Goal: Communication & Community: Ask a question

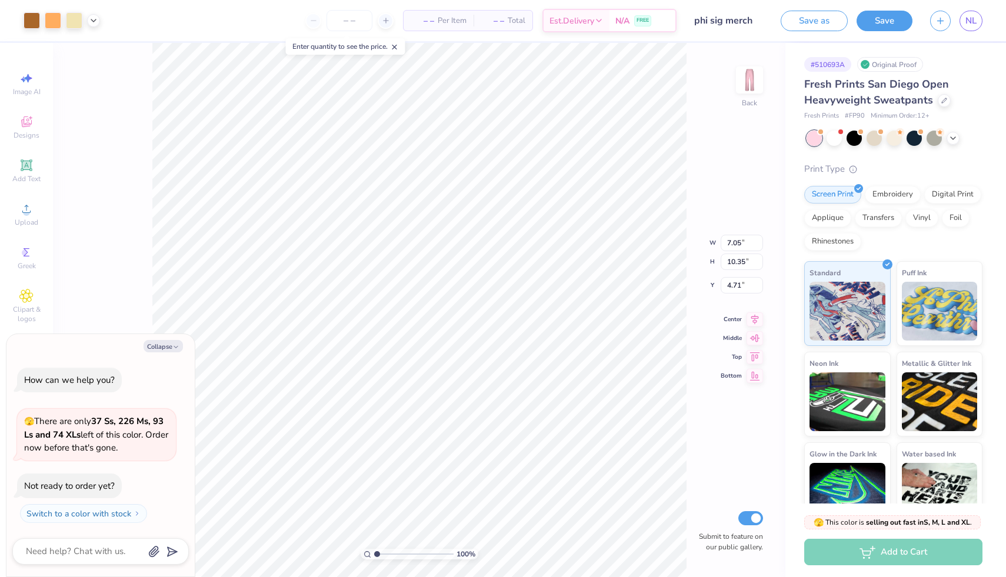
type textarea "x"
type input "4.72"
type textarea "x"
click at [85, 551] on textarea at bounding box center [84, 551] width 119 height 16
type textarea "c"
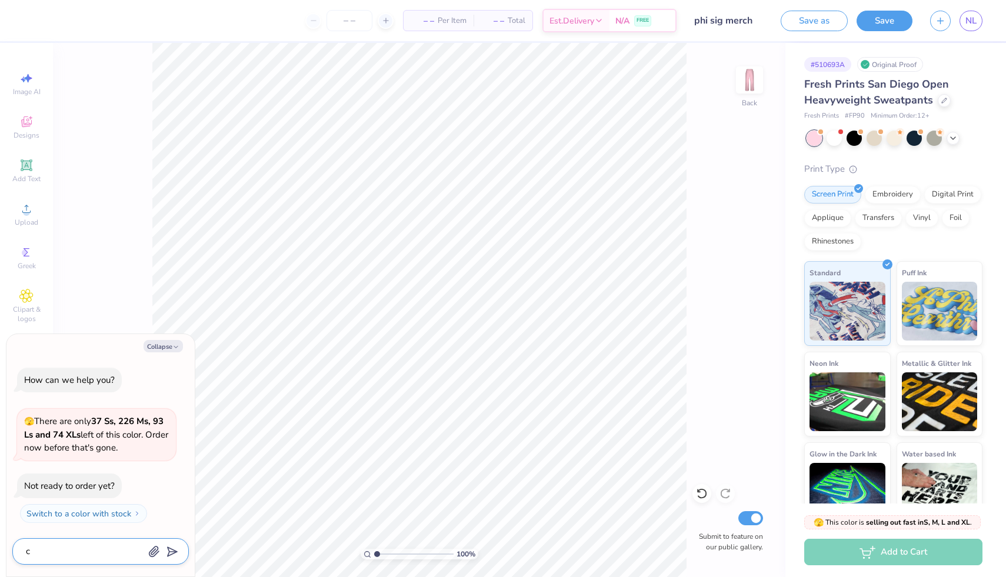
type textarea "x"
type textarea "ca"
type textarea "x"
type textarea "can"
type textarea "x"
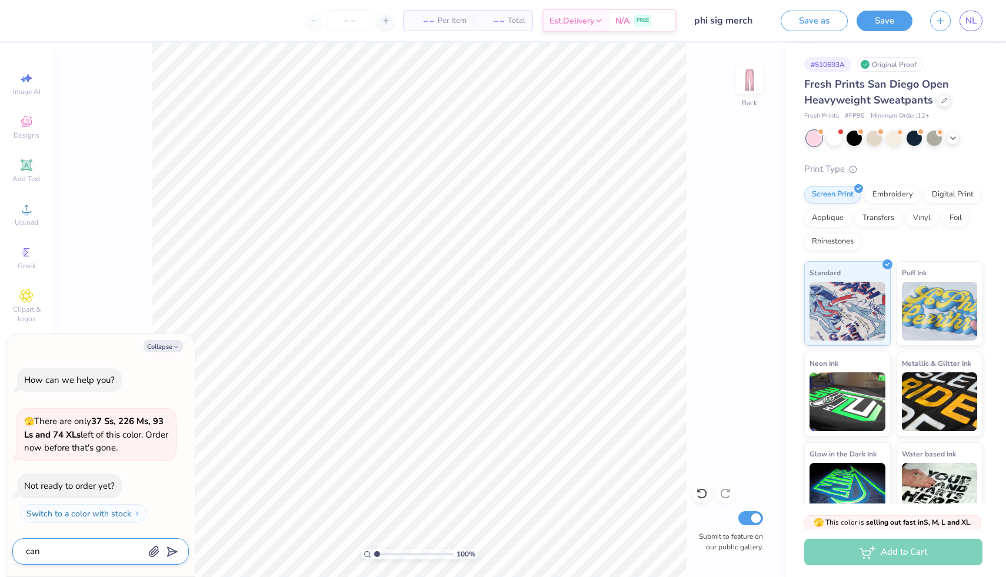
type textarea "can"
type textarea "x"
type textarea "can I"
type textarea "x"
type textarea "can I"
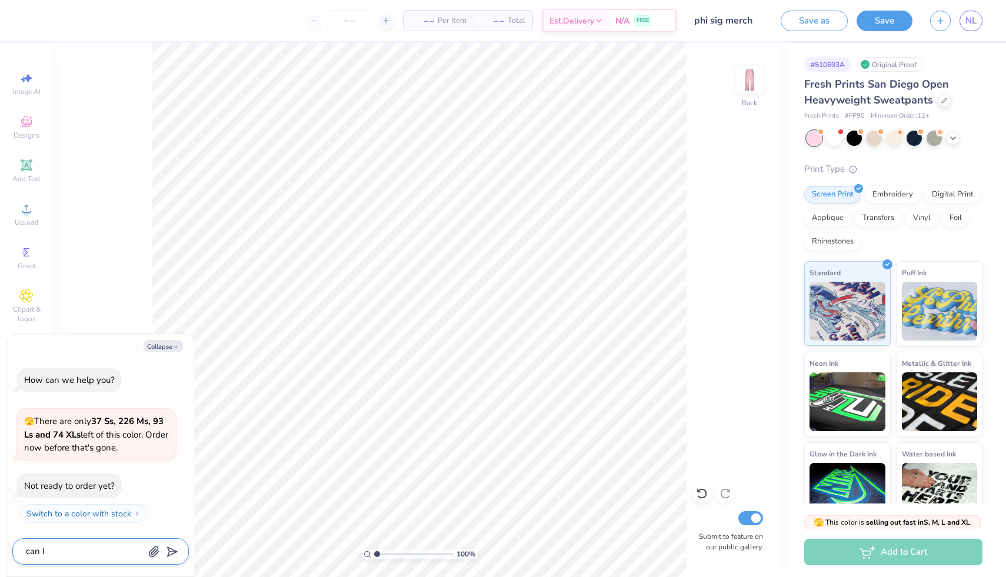
type textarea "x"
type textarea "can I o"
type textarea "x"
type textarea "can I or"
type textarea "x"
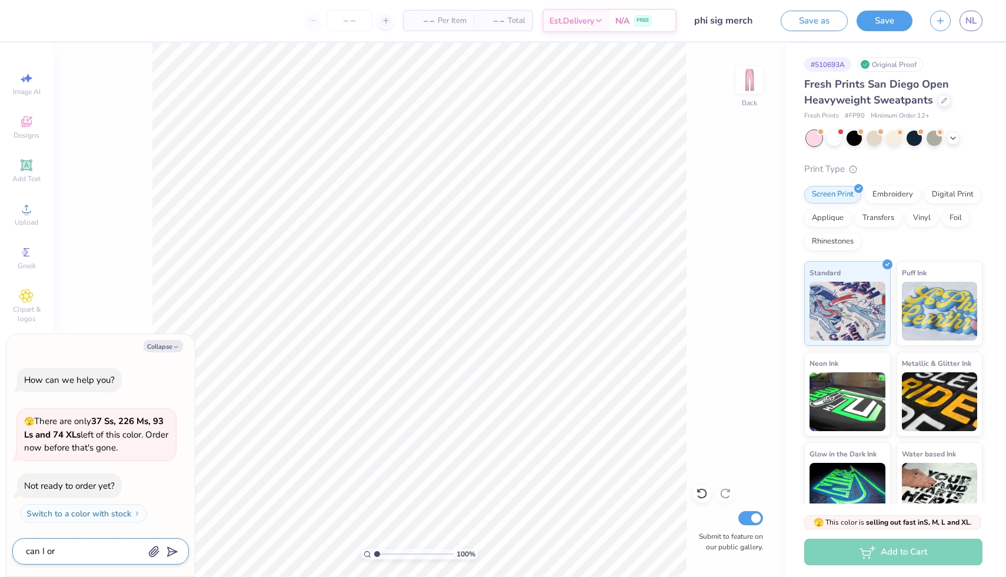
type textarea "can I ord"
type textarea "x"
type textarea "can I orde"
type textarea "x"
type textarea "can I order"
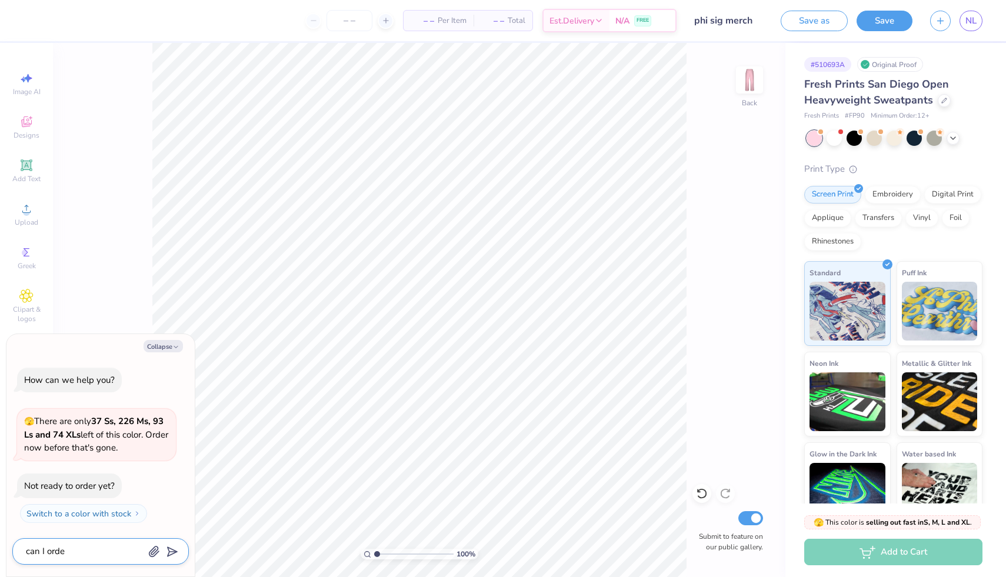
type textarea "x"
type textarea "can I order"
type textarea "x"
type textarea "can I order a"
type textarea "x"
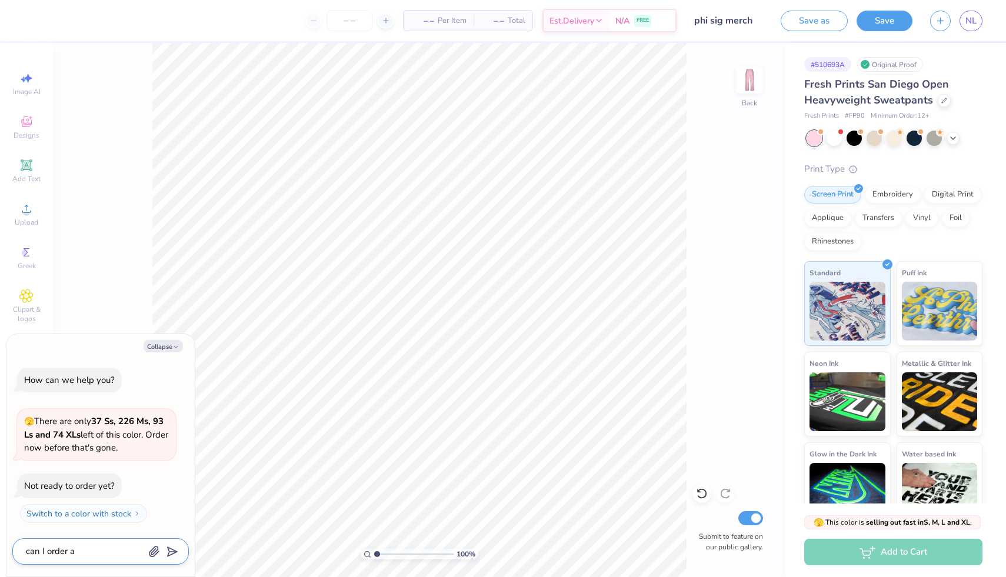
type textarea "can I order"
type textarea "x"
type textarea "can I order"
type textarea "x"
type textarea "can I order s"
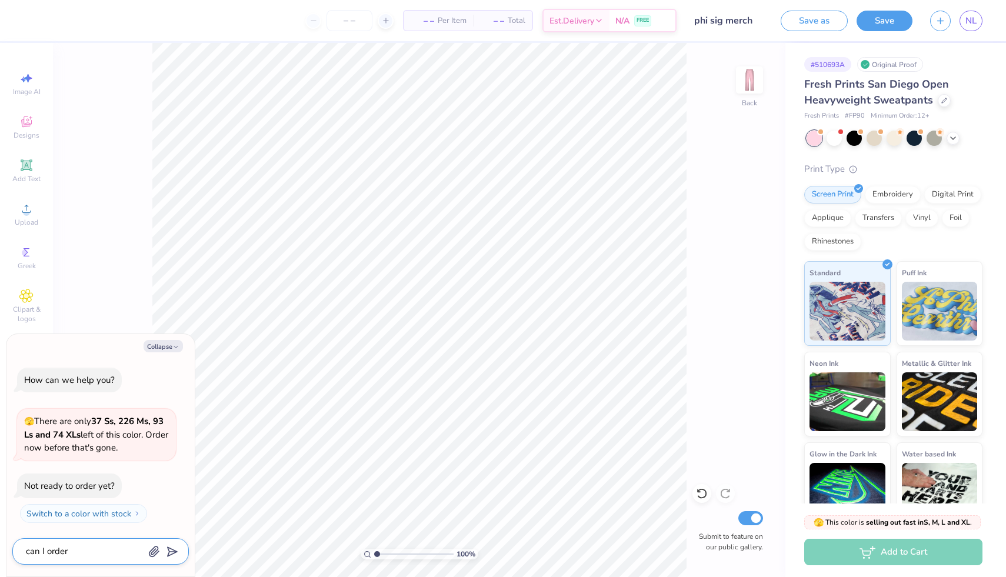
type textarea "x"
type textarea "can I order sa"
type textarea "x"
type textarea "can I order sam"
type textarea "x"
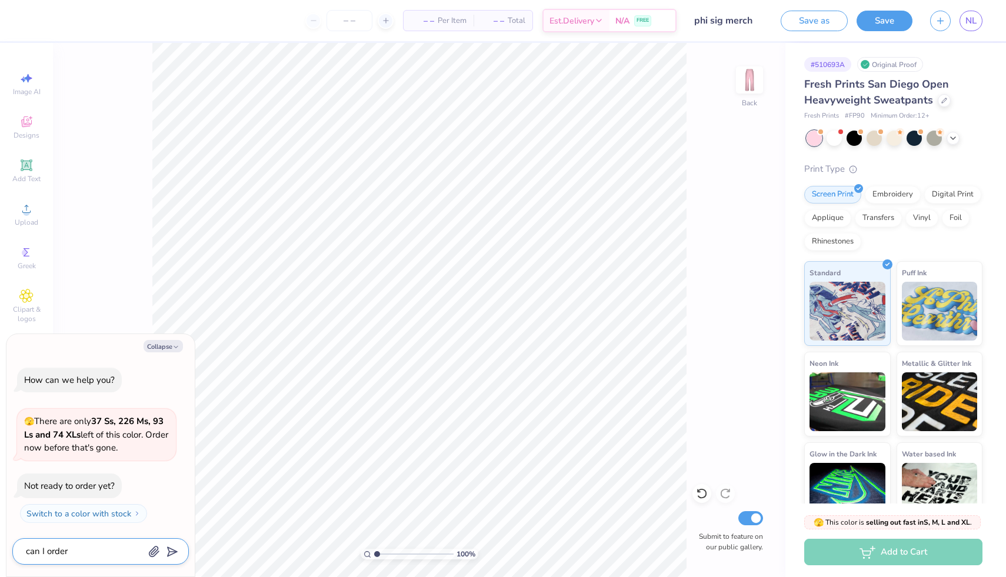
type textarea "can I order samp"
type textarea "x"
type textarea "can I order sampl"
type textarea "x"
type textarea "can I order sample"
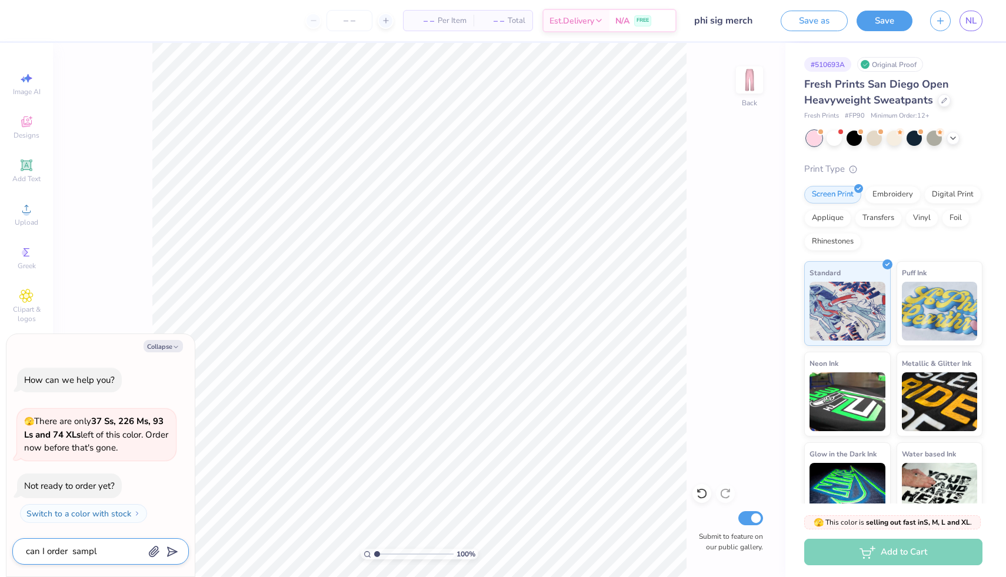
type textarea "x"
type textarea "can I order samples"
type textarea "x"
type textarea "can I order samples"
type textarea "x"
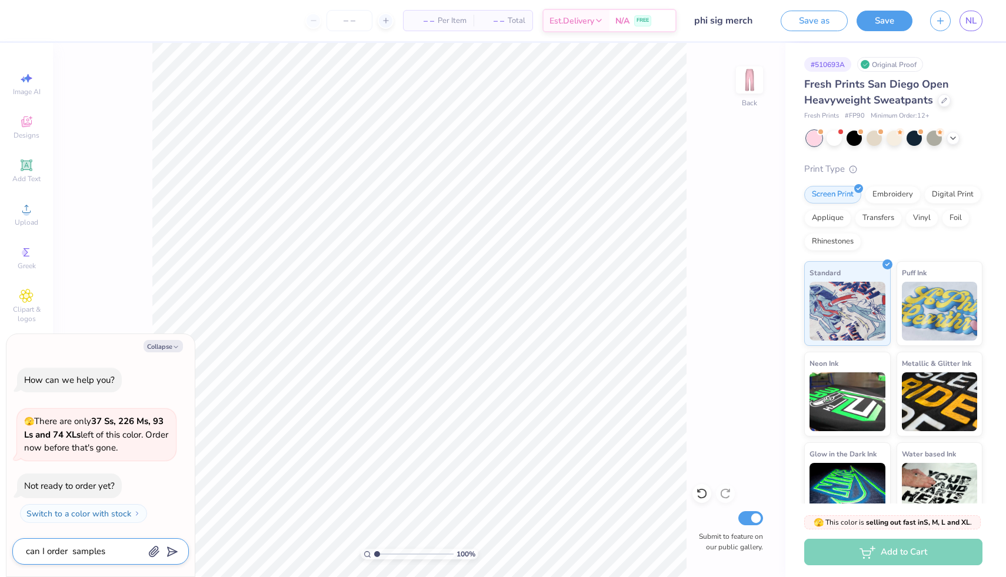
type textarea "can I order samples f"
type textarea "x"
type textarea "can I order samples fo"
type textarea "x"
type textarea "can I order samples for"
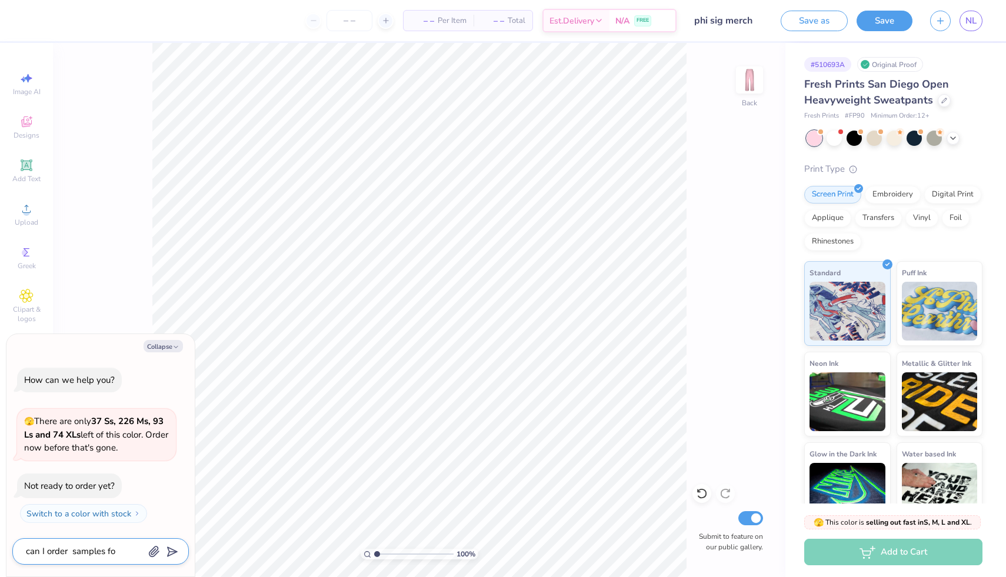
type textarea "x"
type textarea "can I order samples for"
type textarea "x"
type textarea "can I order samples for e"
type textarea "x"
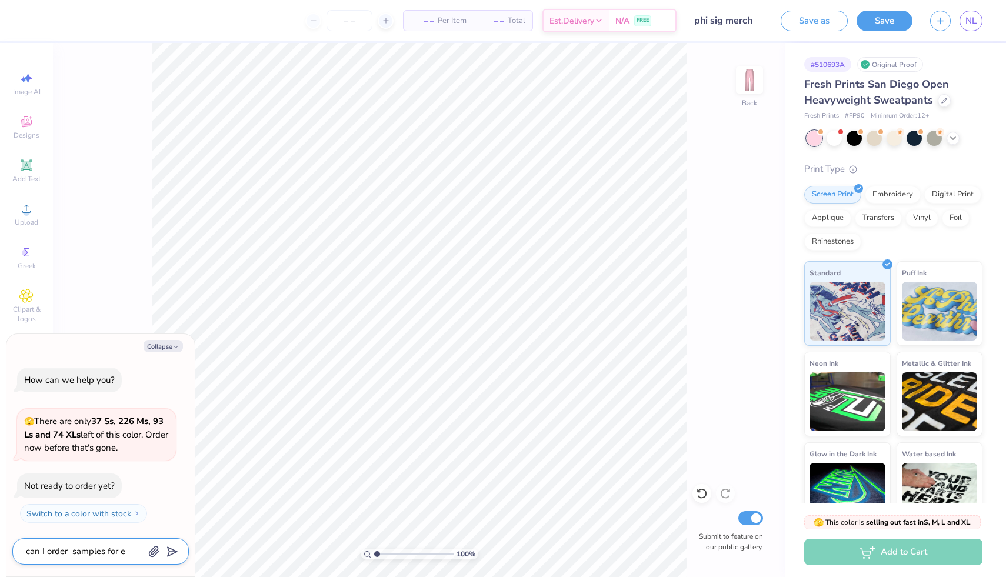
type textarea "can I order samples for ea"
type textarea "x"
type textarea "can I order samples for eac"
type textarea "x"
type textarea "can I order samples for each"
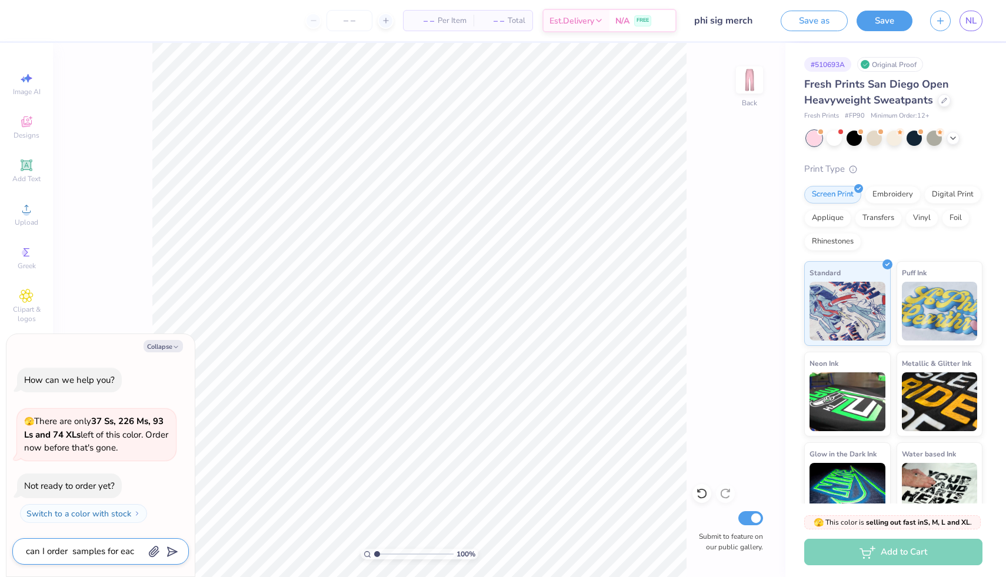
type textarea "x"
type textarea "can I order samples for each"
type textarea "x"
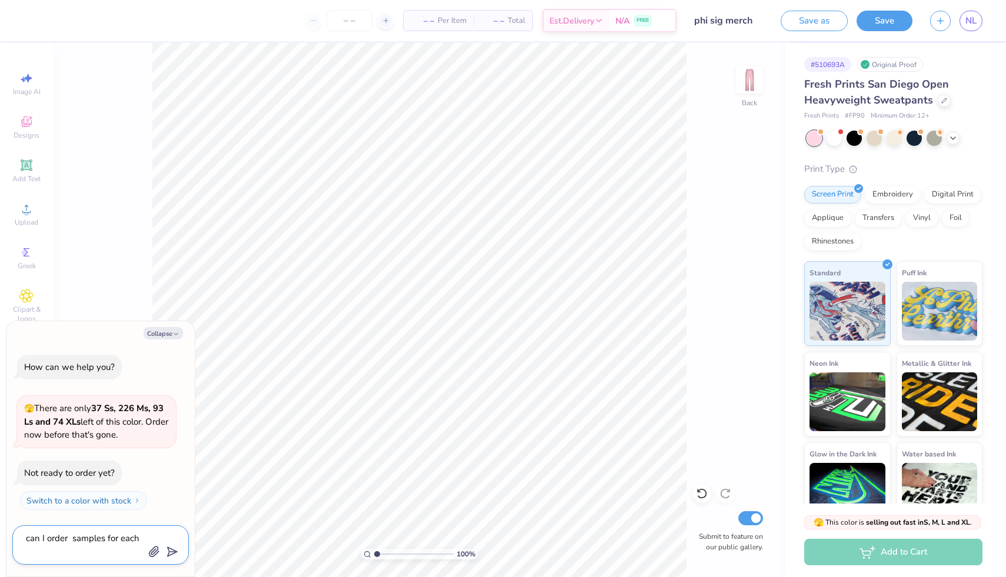
type textarea "can I order samples for each s"
type textarea "x"
type textarea "can I order samples for each si"
type textarea "x"
type textarea "can I order samples for each siz"
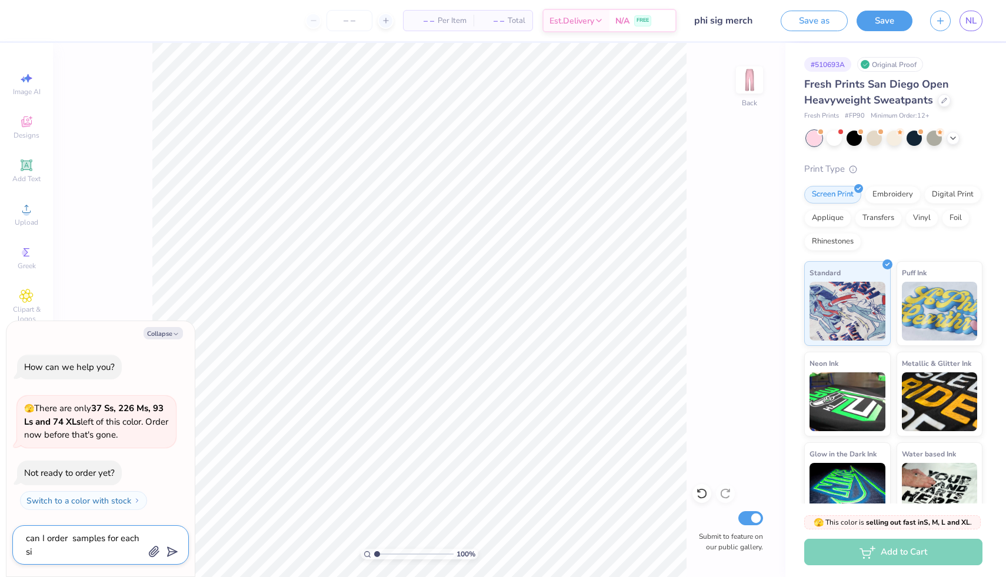
type textarea "x"
type textarea "can I order samples for each size"
type textarea "x"
type textarea "can I order samples for each size"
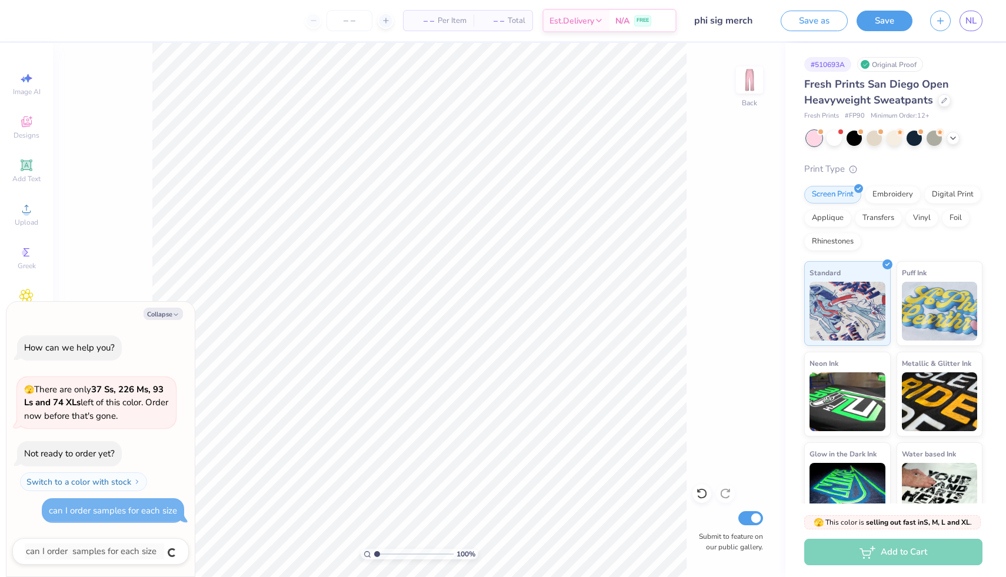
type textarea "x"
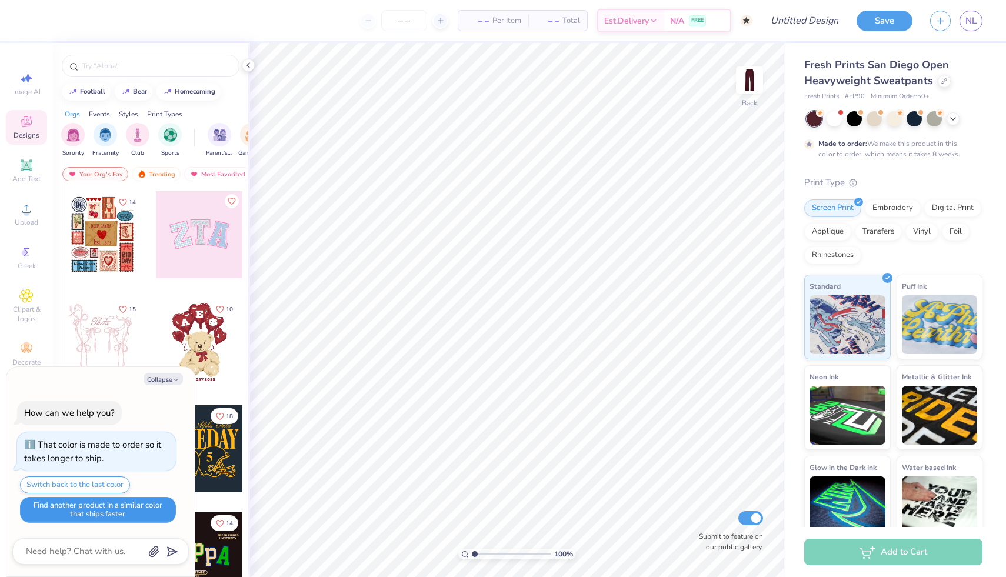
click at [102, 516] on button "Find another product in a similar color that ships faster" at bounding box center [98, 510] width 156 height 26
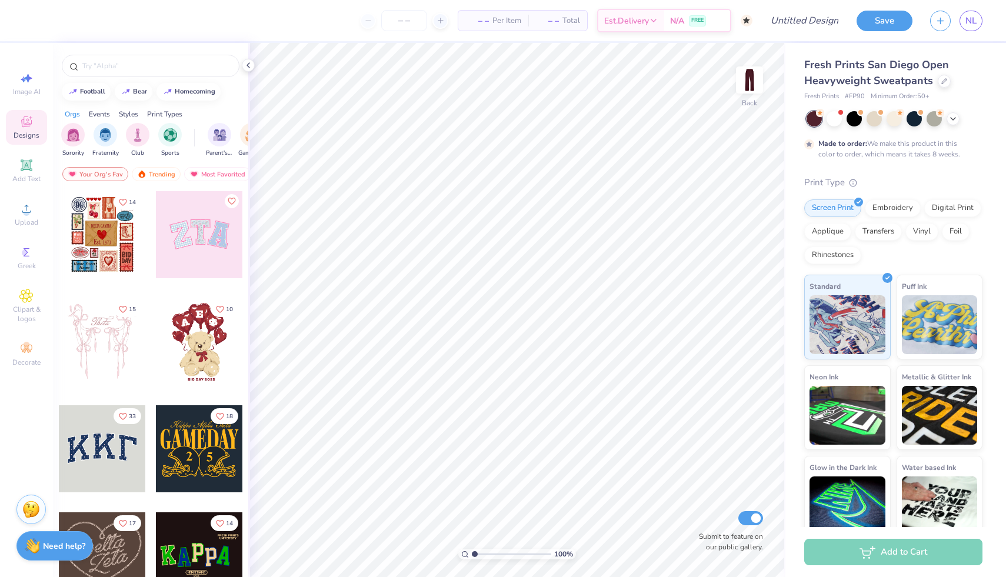
type textarea "x"
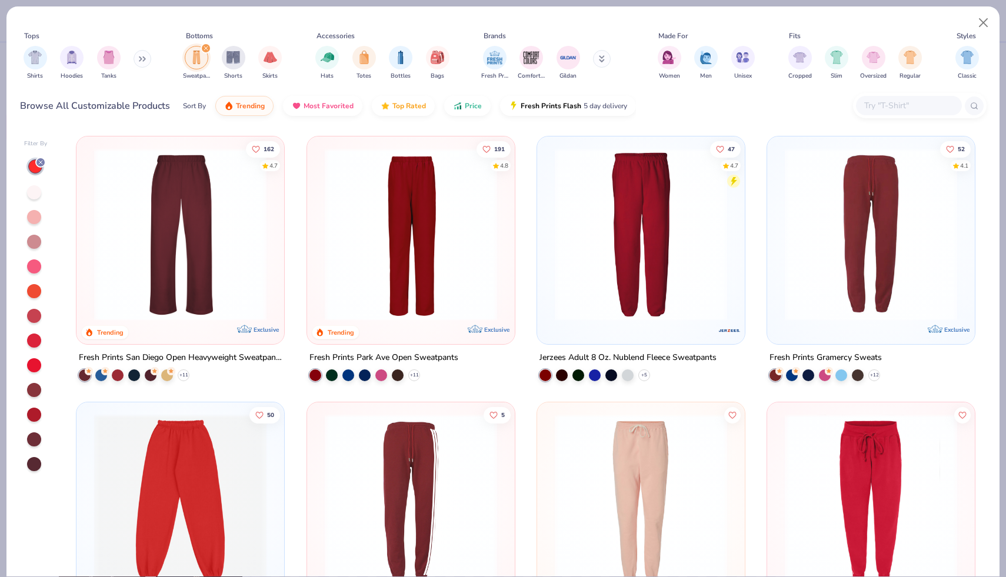
click at [164, 284] on img at bounding box center [180, 234] width 184 height 172
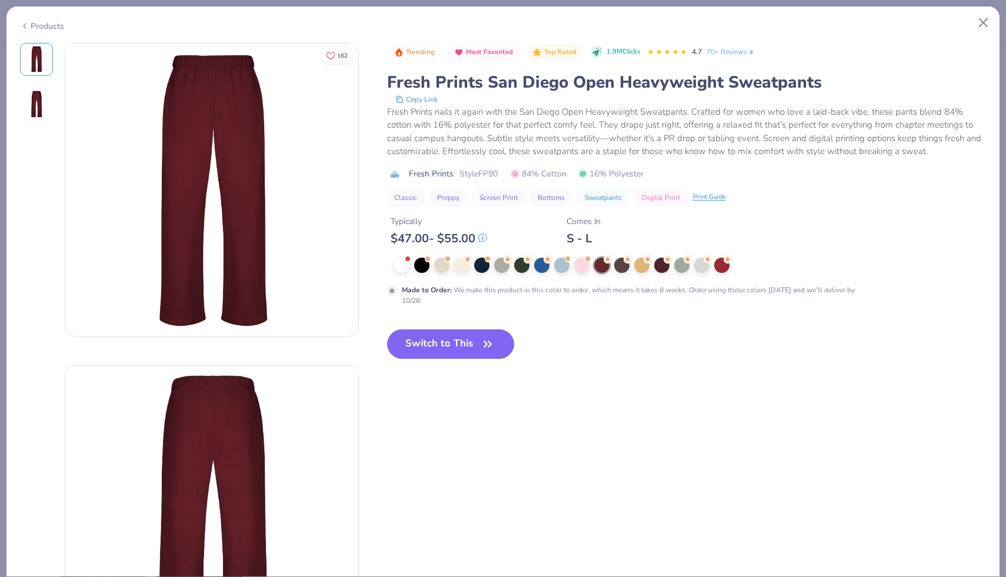
click at [18, 22] on div "Products" at bounding box center [502, 21] width 993 height 31
click at [21, 23] on icon at bounding box center [24, 26] width 9 height 14
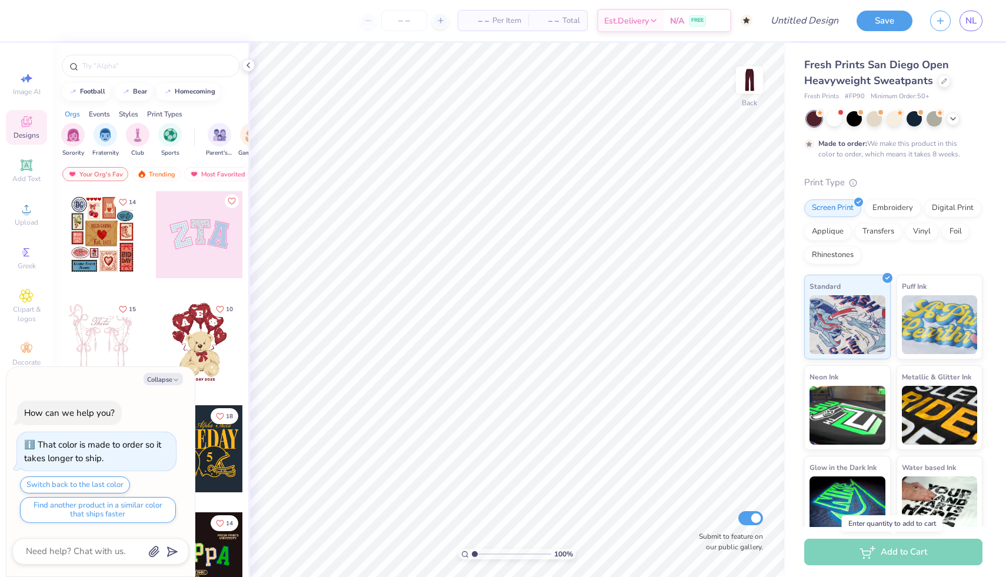
click at [831, 553] on div "Add to Cart" at bounding box center [893, 552] width 178 height 26
click at [166, 382] on button "Collapse" at bounding box center [163, 379] width 39 height 12
type textarea "x"
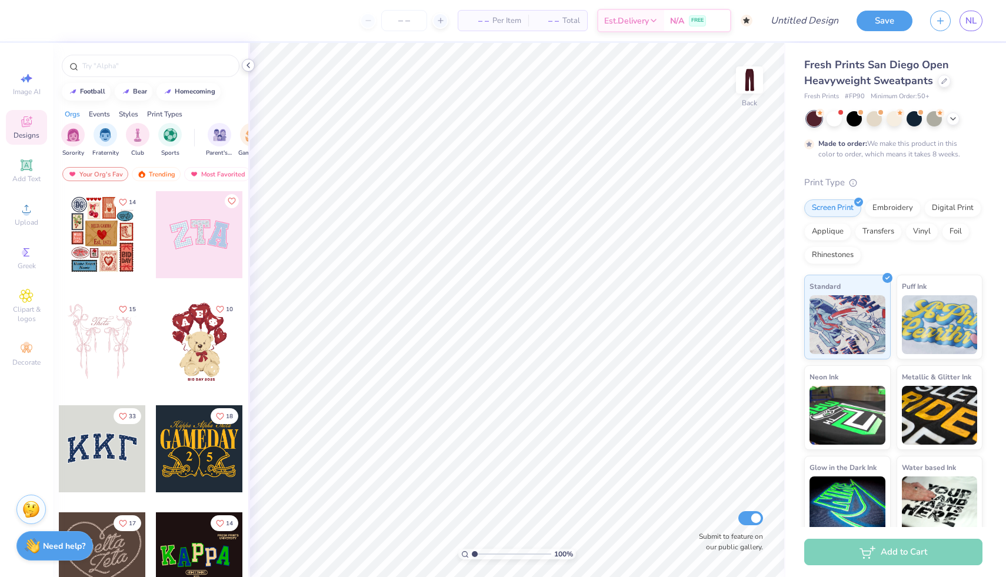
click at [249, 68] on polyline at bounding box center [248, 65] width 2 height 5
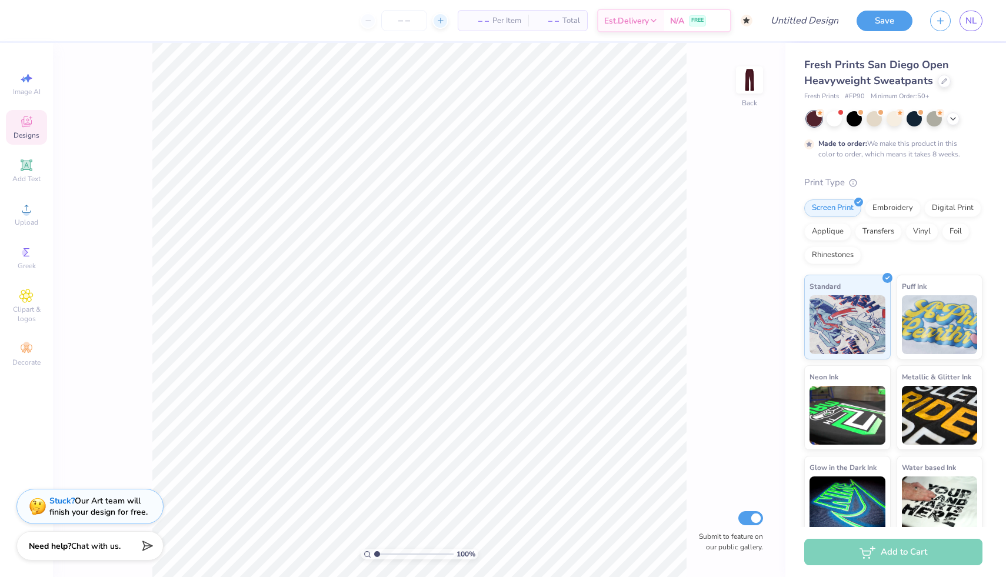
click at [436, 19] on icon at bounding box center [440, 20] width 8 height 8
click at [368, 22] on div "50" at bounding box center [404, 20] width 88 height 21
click at [369, 20] on div "50" at bounding box center [404, 20] width 88 height 21
click at [418, 19] on input "50" at bounding box center [404, 20] width 46 height 21
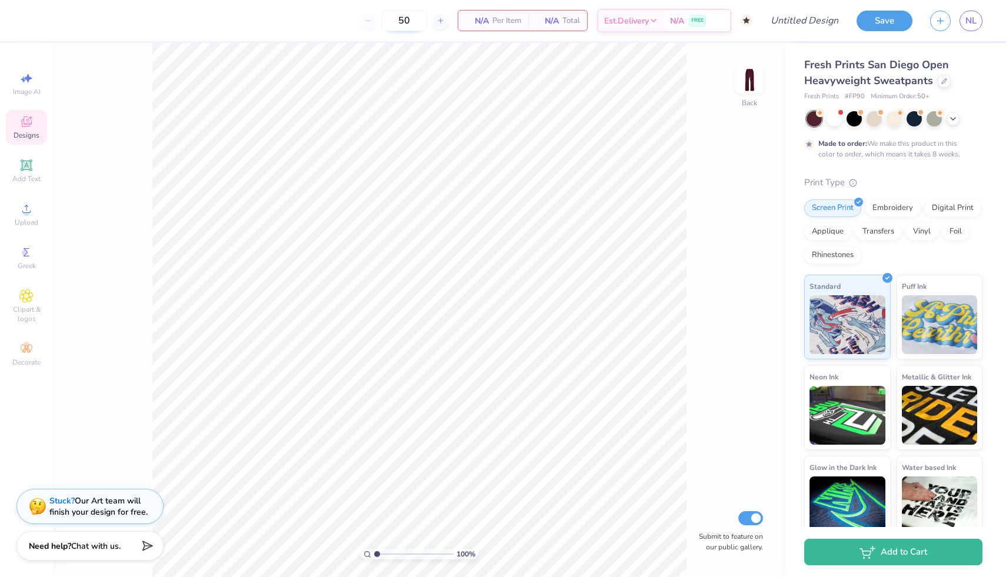
type input "5"
click at [362, 24] on div "50" at bounding box center [404, 20] width 88 height 21
click at [408, 21] on input "50" at bounding box center [404, 20] width 46 height 21
type input "5"
click at [638, 19] on span "Est. Delivery" at bounding box center [626, 22] width 45 height 12
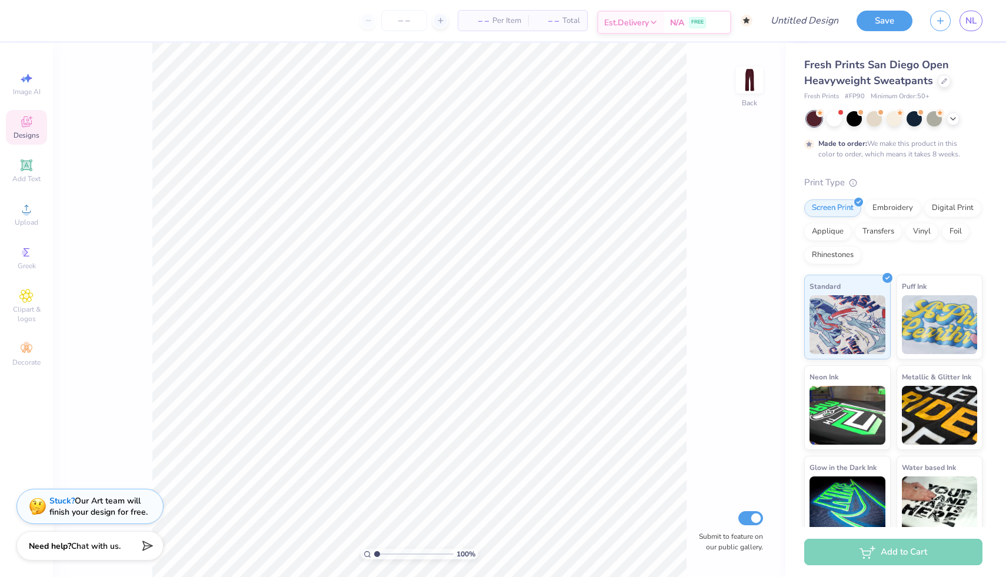
click at [667, 18] on div "N/A FREE" at bounding box center [697, 22] width 66 height 21
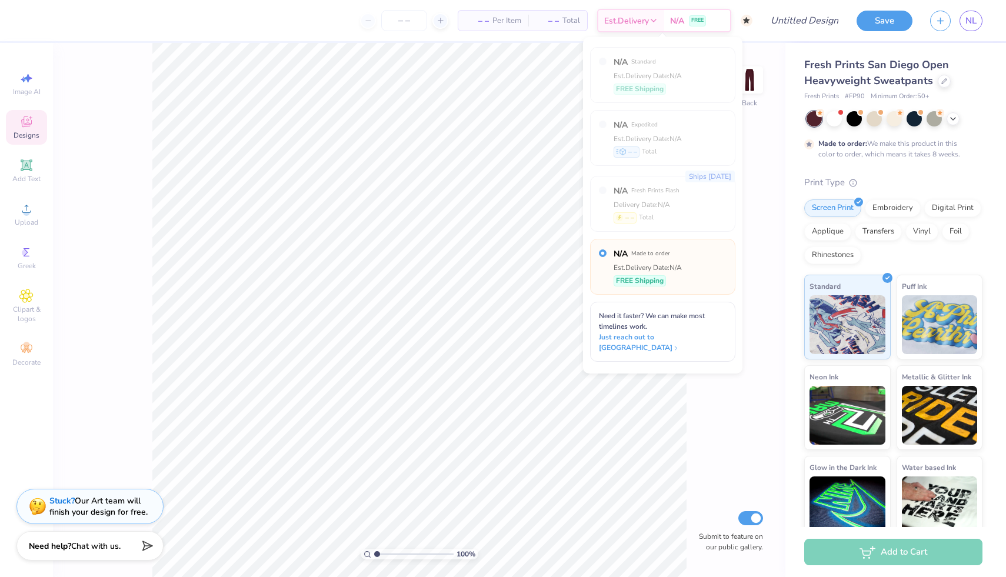
click at [672, 315] on span "Need it faster? We can make most timelines work." at bounding box center [652, 321] width 106 height 20
click at [690, 463] on div "100 % Back Submit to feature on our public gallery." at bounding box center [419, 310] width 732 height 534
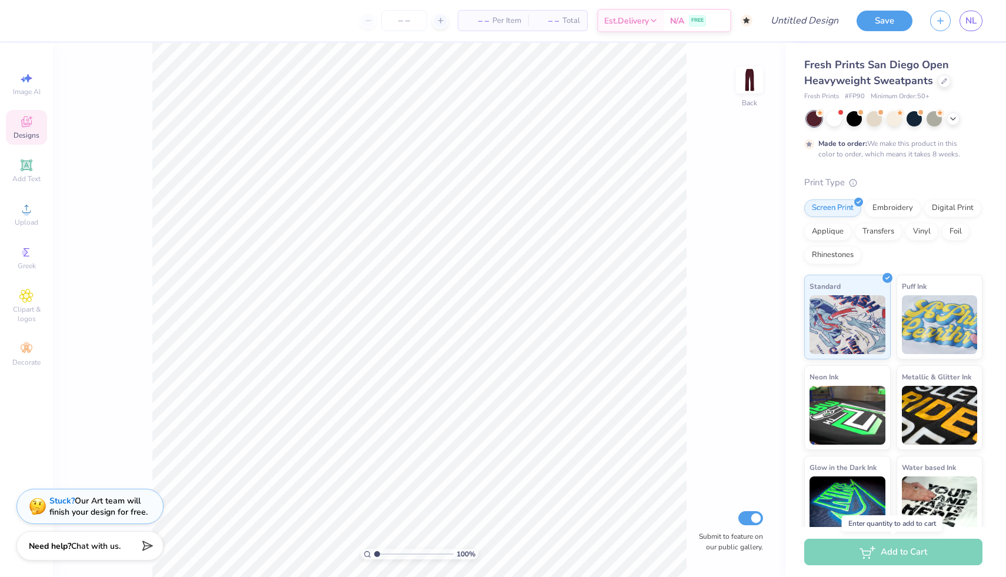
click at [857, 559] on div "Add to Cart" at bounding box center [893, 552] width 178 height 26
click at [876, 281] on div "Standard" at bounding box center [847, 315] width 86 height 85
click at [944, 81] on icon at bounding box center [944, 80] width 6 height 6
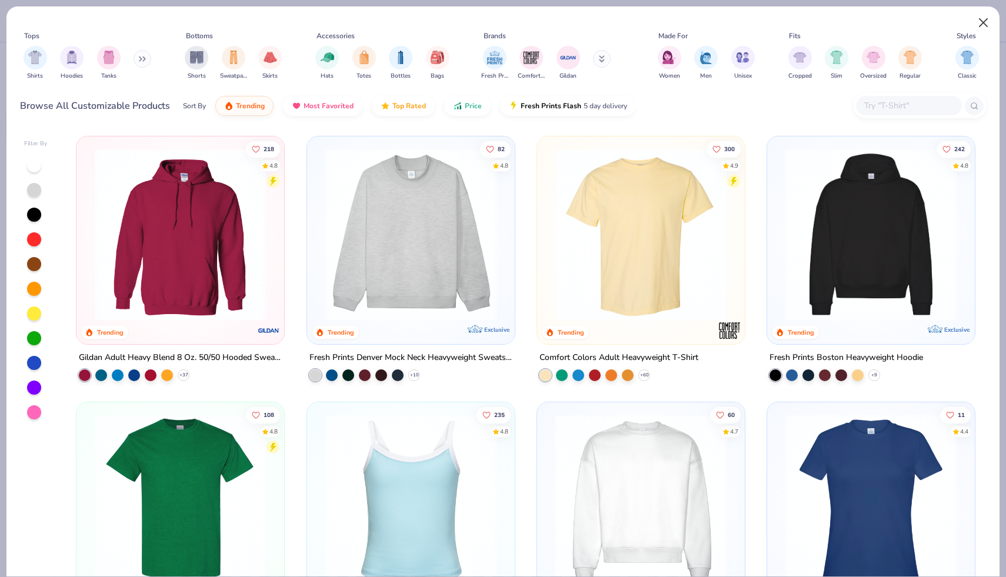
click at [978, 24] on button "Close" at bounding box center [983, 23] width 22 height 22
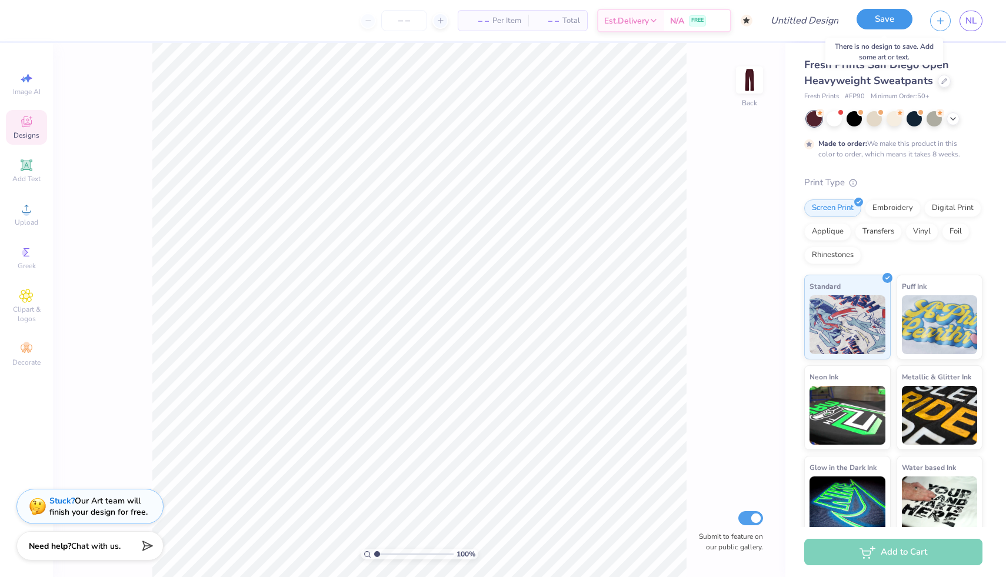
click at [890, 20] on button "Save" at bounding box center [884, 19] width 56 height 21
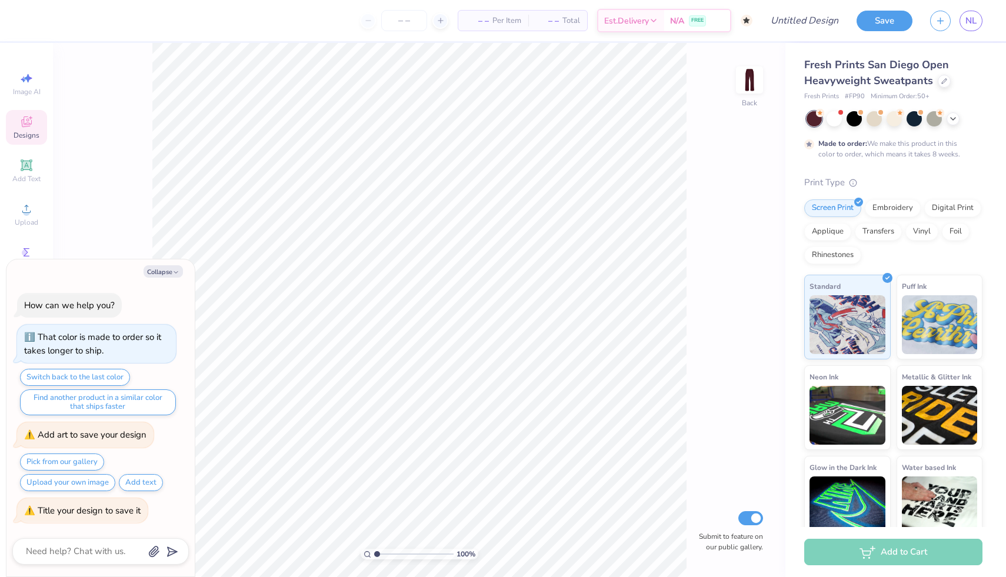
click at [59, 554] on textarea at bounding box center [84, 551] width 119 height 16
type textarea "x"
type textarea "c"
type textarea "x"
type textarea "ca"
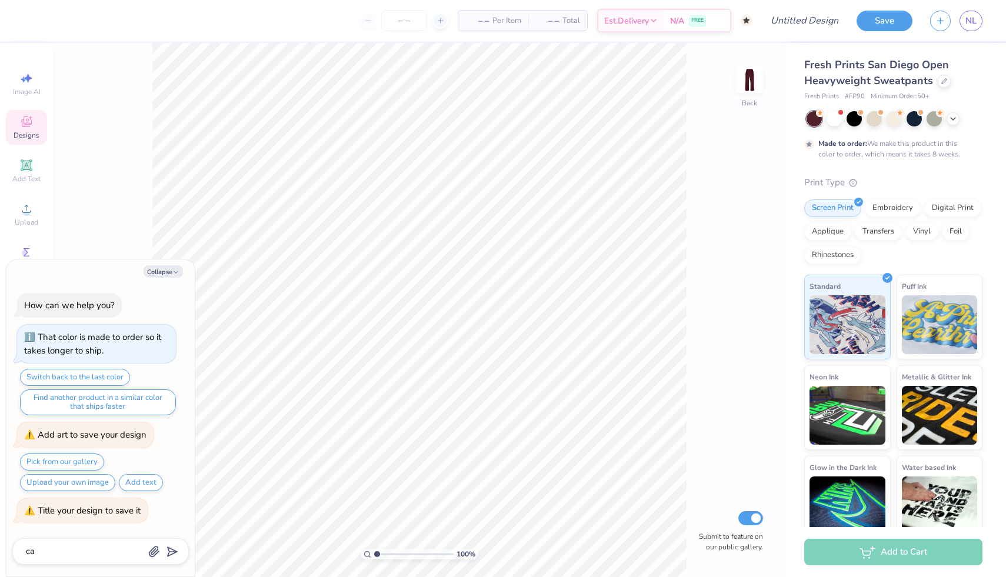
type textarea "x"
type textarea "can"
type textarea "x"
type textarea "can"
type textarea "x"
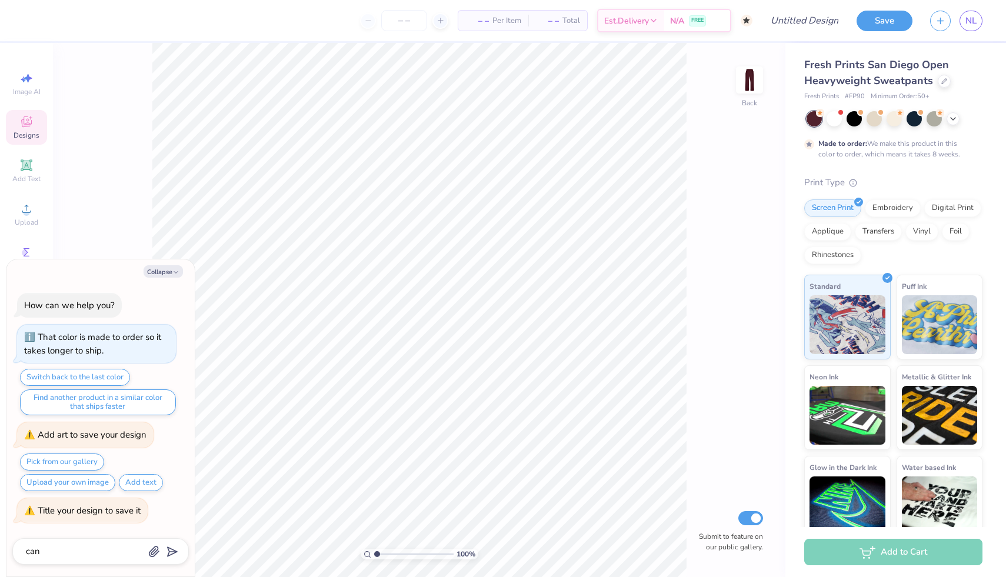
type textarea "can I"
type textarea "x"
type textarea "can Ig"
type textarea "x"
type textarea "can Ige"
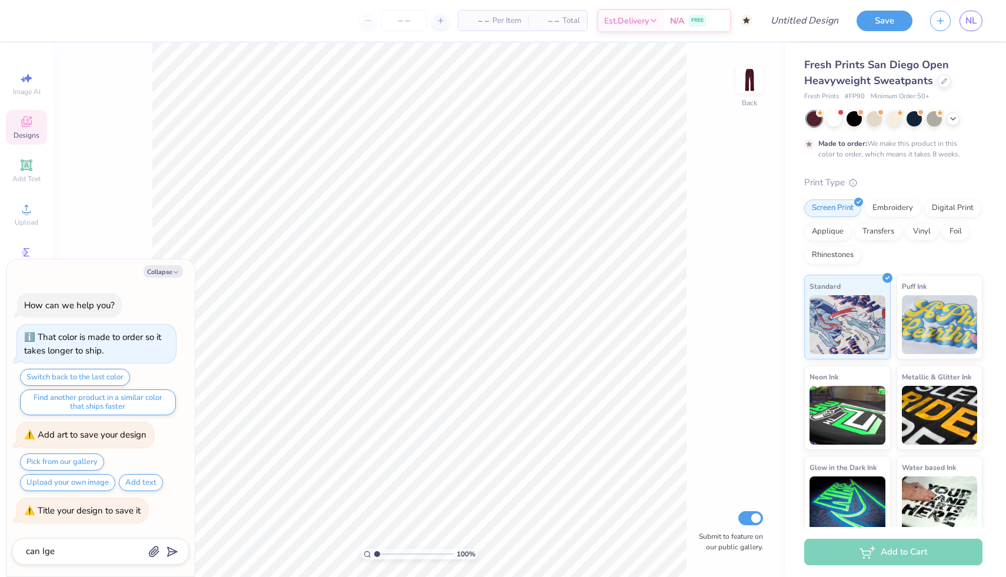
type textarea "x"
type textarea "can Iget"
type textarea "x"
type textarea "can Iget"
type textarea "x"
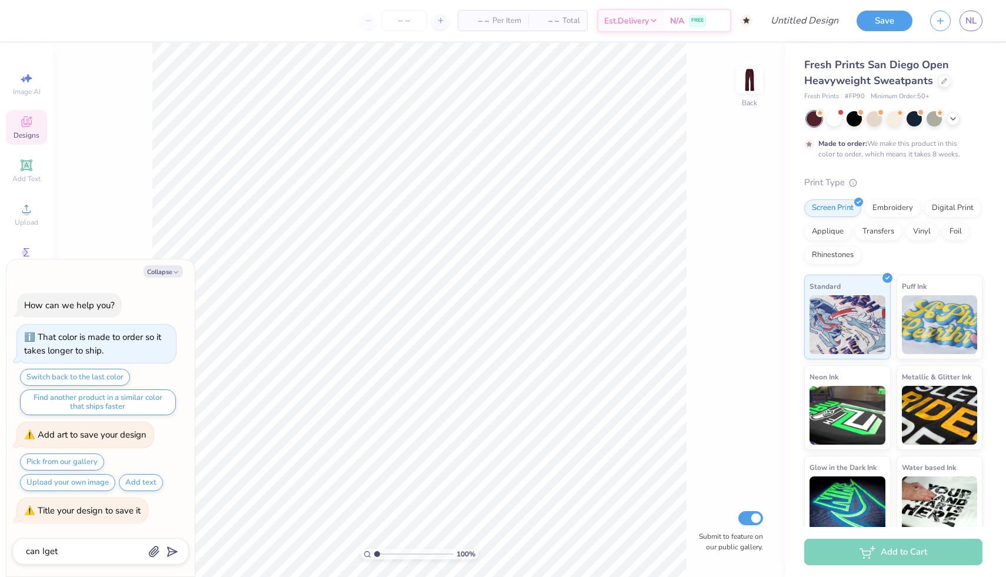
type textarea "can Iget s"
type textarea "x"
type textarea "can Iget sa"
type textarea "x"
type textarea "can Iget sam"
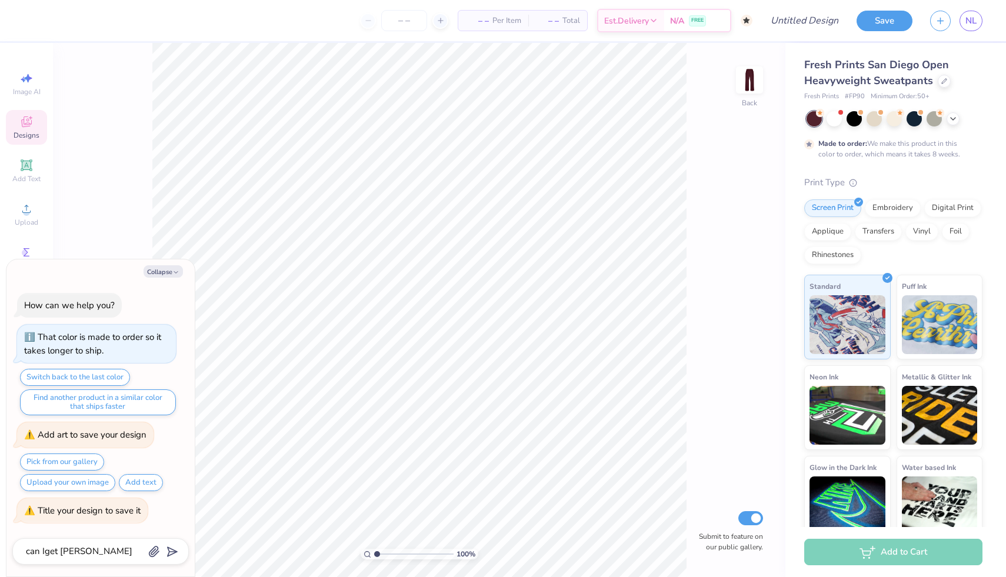
type textarea "x"
type textarea "can Iget samp"
type textarea "x"
type textarea "can Iget sampl"
type textarea "x"
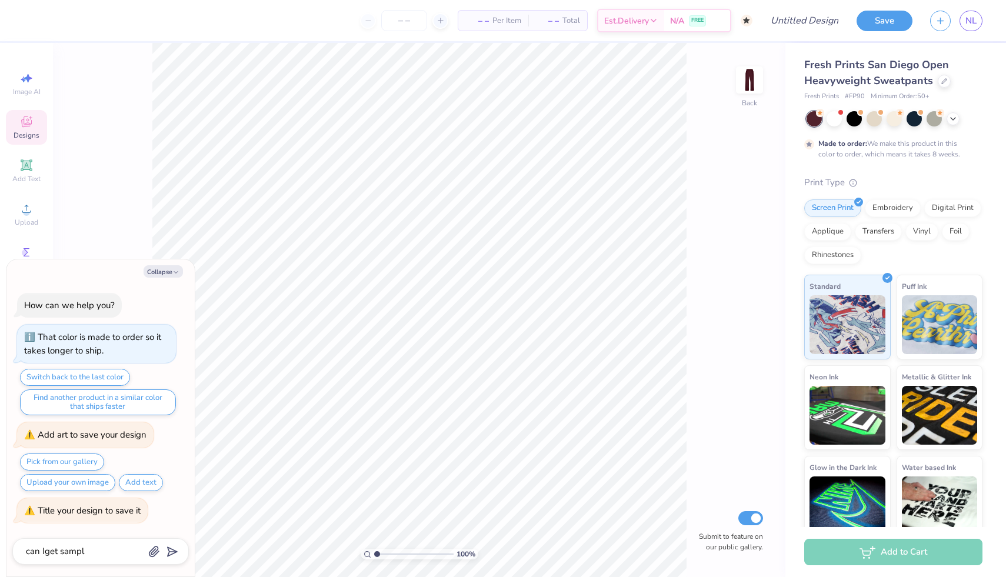
type textarea "can Iget samp"
type textarea "x"
type textarea "can Iget sam"
type textarea "x"
type textarea "can Iget sa"
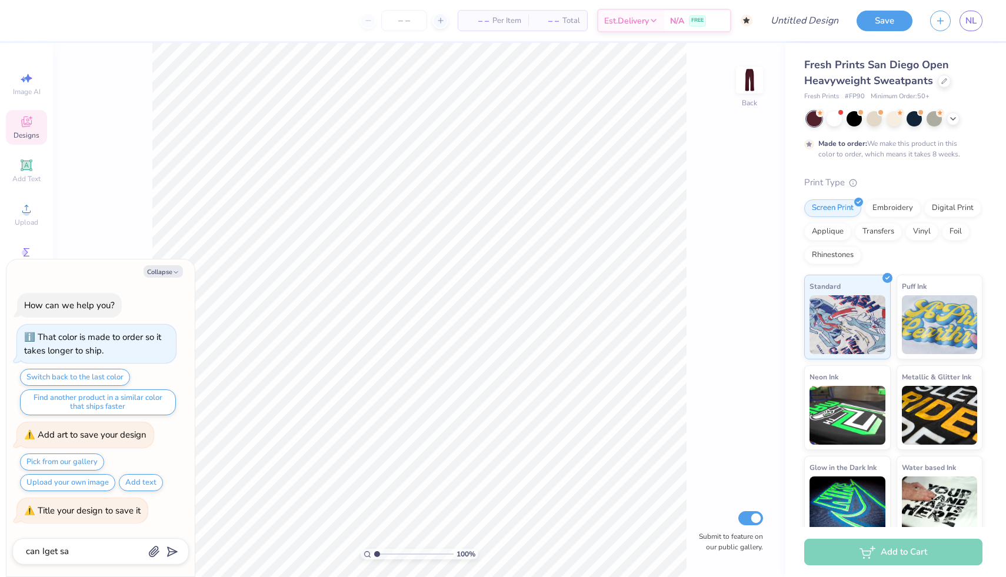
type textarea "x"
type textarea "can Iget s"
type textarea "x"
type textarea "can Iget"
type textarea "x"
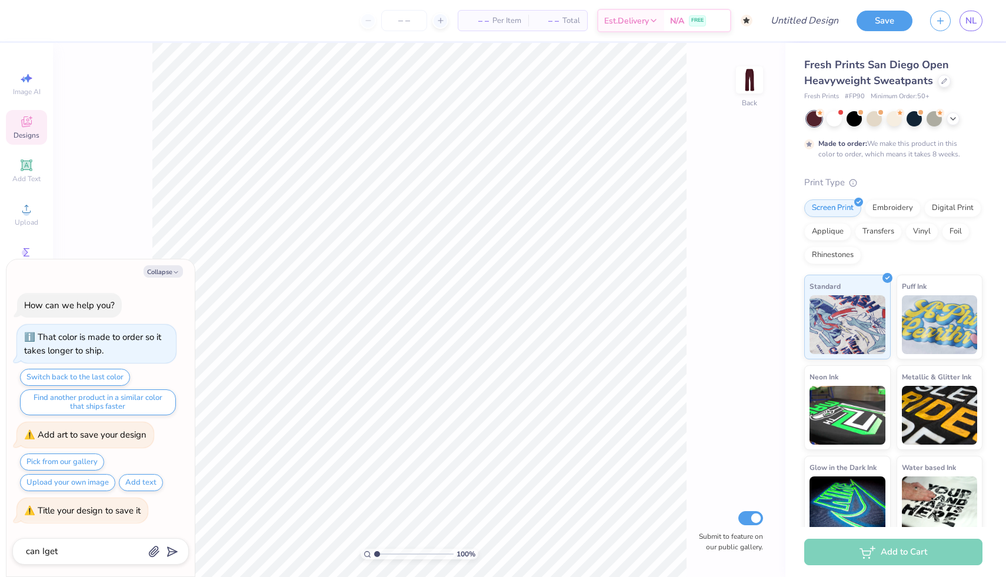
type textarea "can Iget"
type textarea "x"
type textarea "can Ige"
type textarea "x"
type textarea "can Ig"
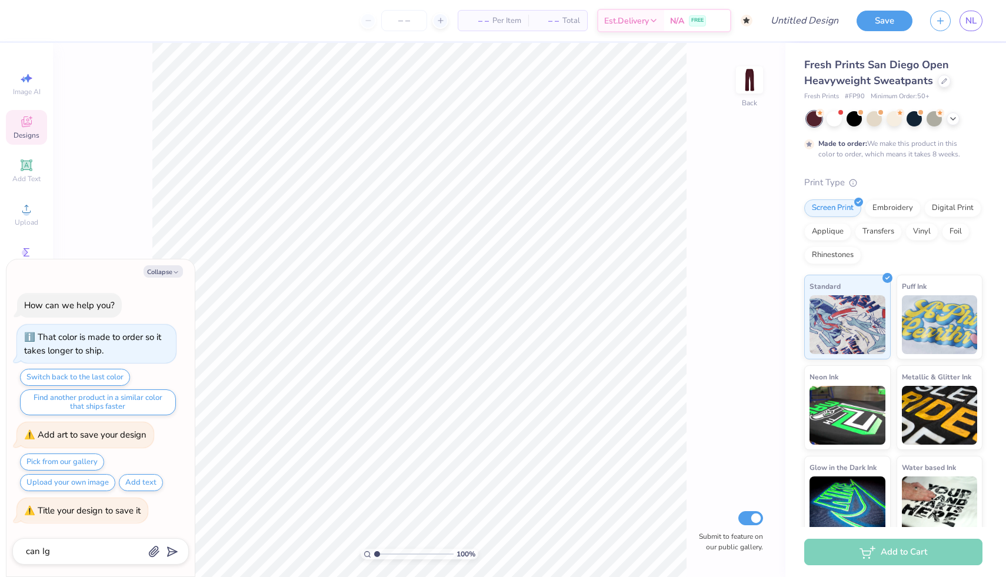
type textarea "x"
type textarea "can I"
type textarea "x"
type textarea "can I"
type textarea "x"
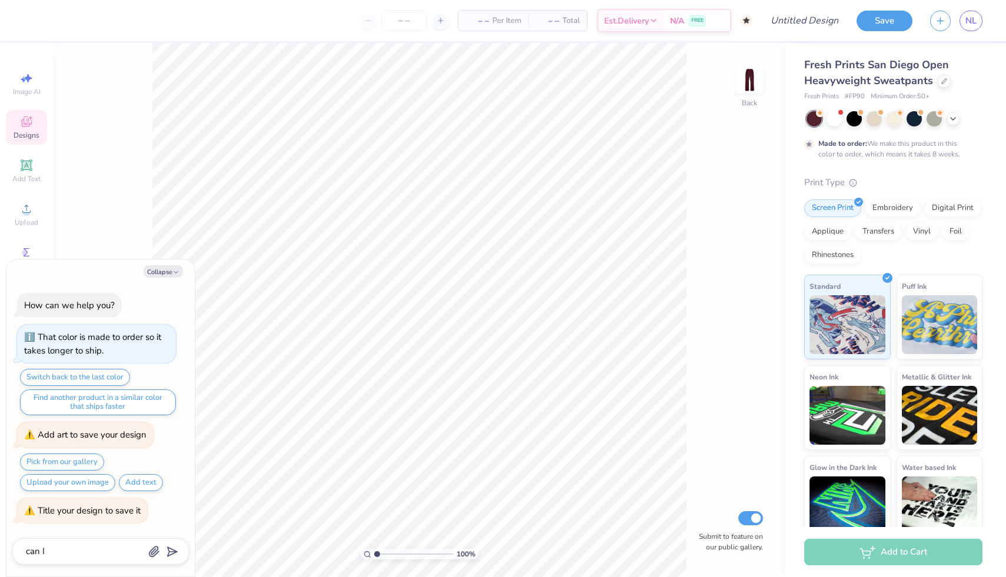
type textarea "can I g"
type textarea "x"
type textarea "can I ge"
type textarea "x"
type textarea "can I get"
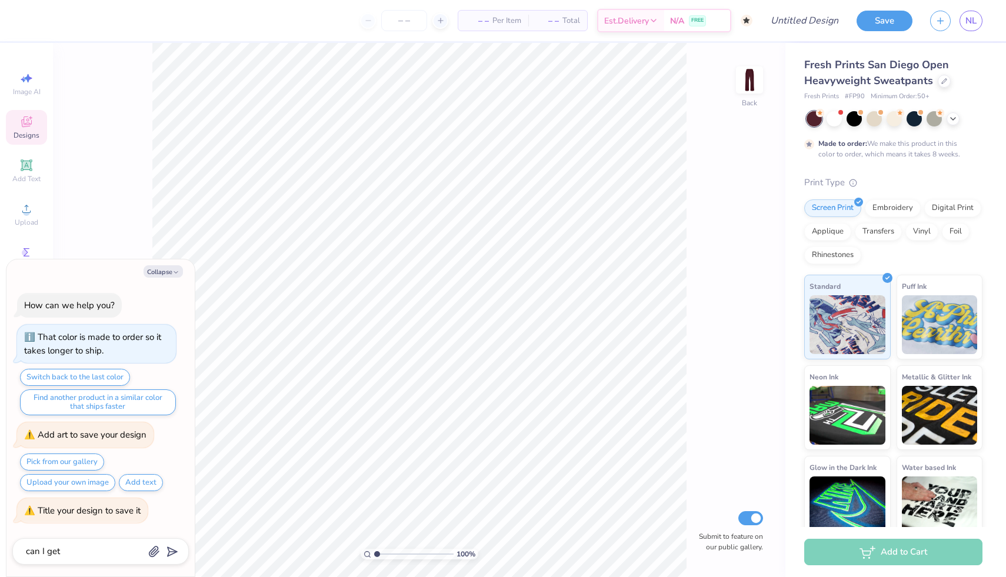
type textarea "x"
type textarea "can I get"
type textarea "x"
type textarea "can I get s"
type textarea "x"
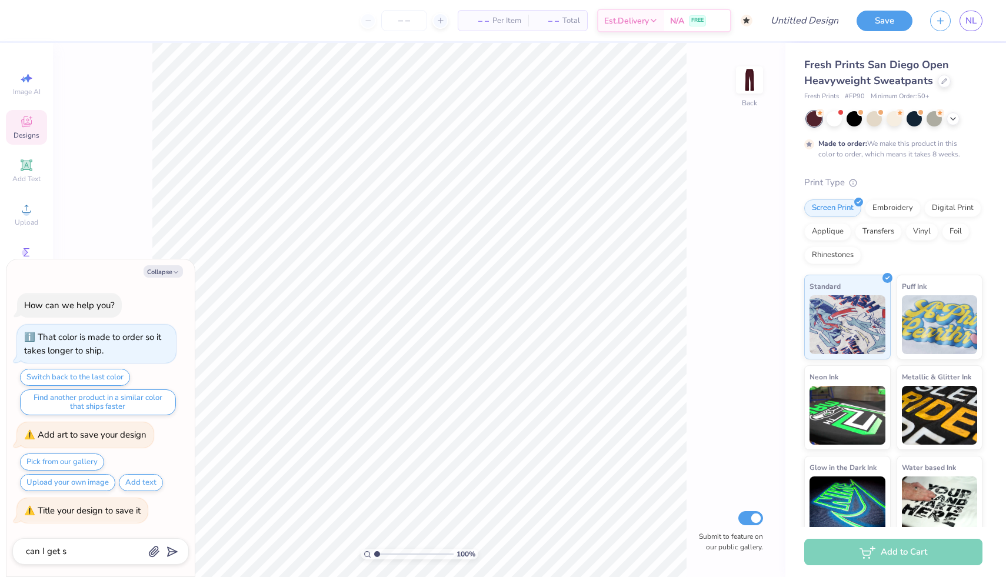
type textarea "can I get sa"
type textarea "x"
type textarea "can I get sam"
type textarea "x"
type textarea "can I get samp"
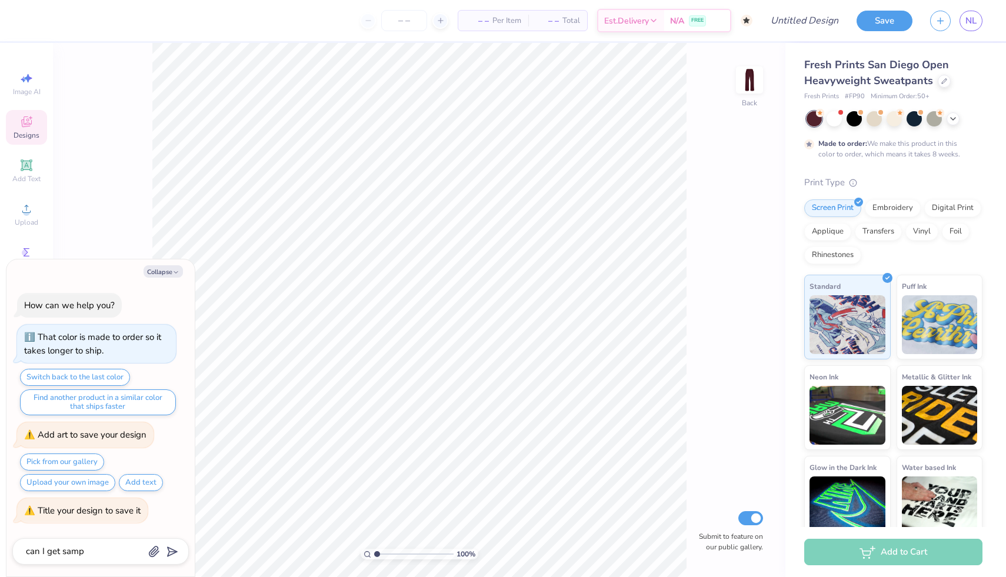
type textarea "x"
type textarea "can I get sampl"
type textarea "x"
type textarea "can I get sample"
type textarea "x"
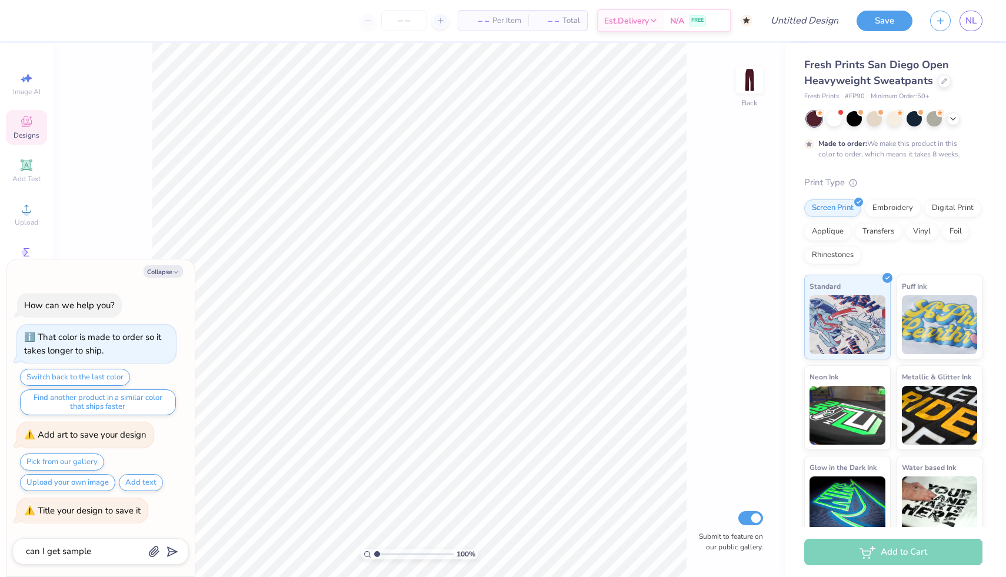
type textarea "can I get sample"
type textarea "x"
type textarea "can I get sample o"
type textarea "x"
type textarea "can I get sample of"
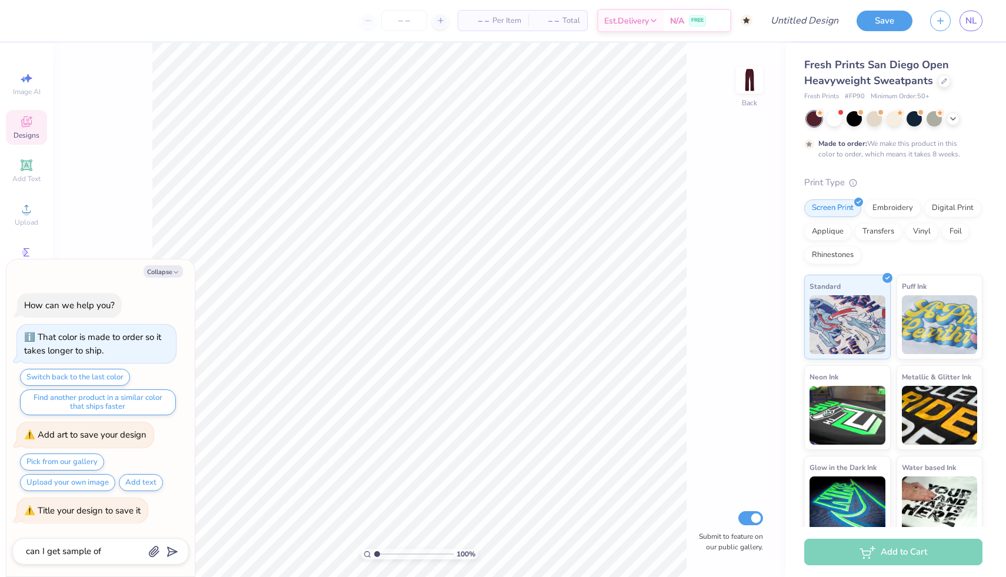
type textarea "x"
type textarea "can I get sample of"
type textarea "x"
type textarea "can I get sample of t"
type textarea "x"
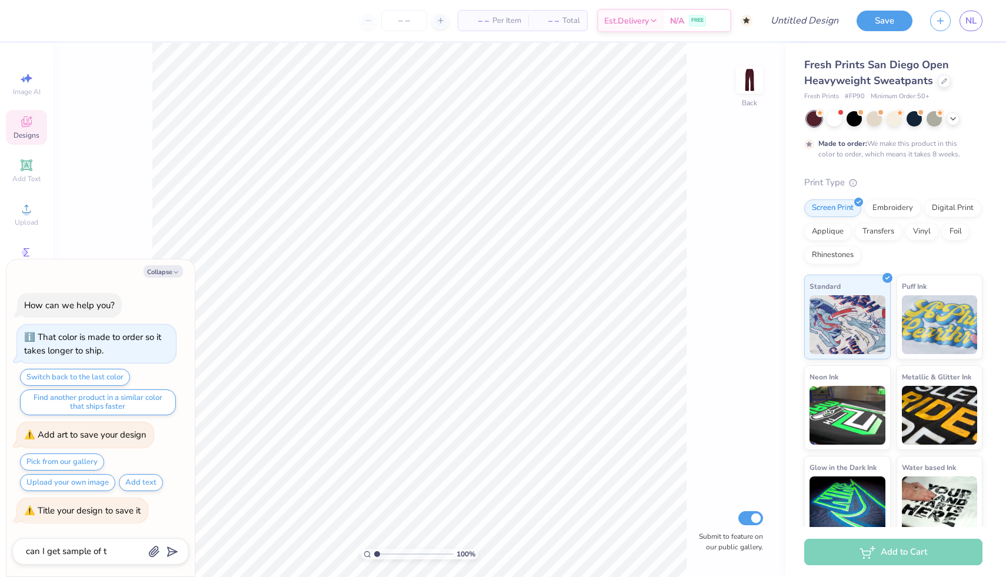
type textarea "can I get sample of th"
type textarea "x"
type textarea "can I get sample of the"
type textarea "x"
type textarea "can I get sample of thes"
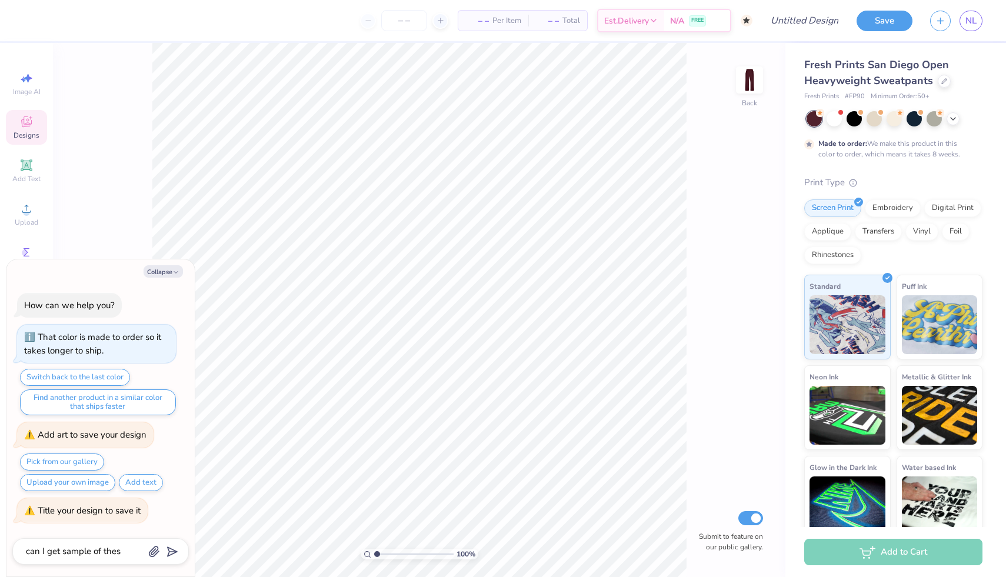
type textarea "x"
type textarea "can I get sample of these"
type textarea "x"
type textarea "can I get sample of these"
type textarea "x"
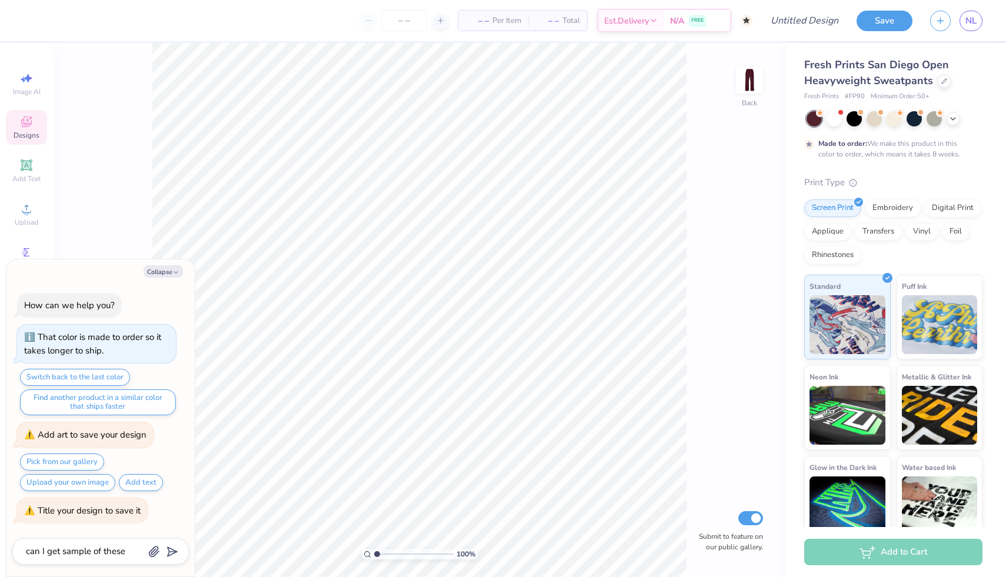
type textarea "can I get sample of these s"
type textarea "x"
type textarea "can I get sample of these sw"
type textarea "x"
type textarea "can I get sample of these swe"
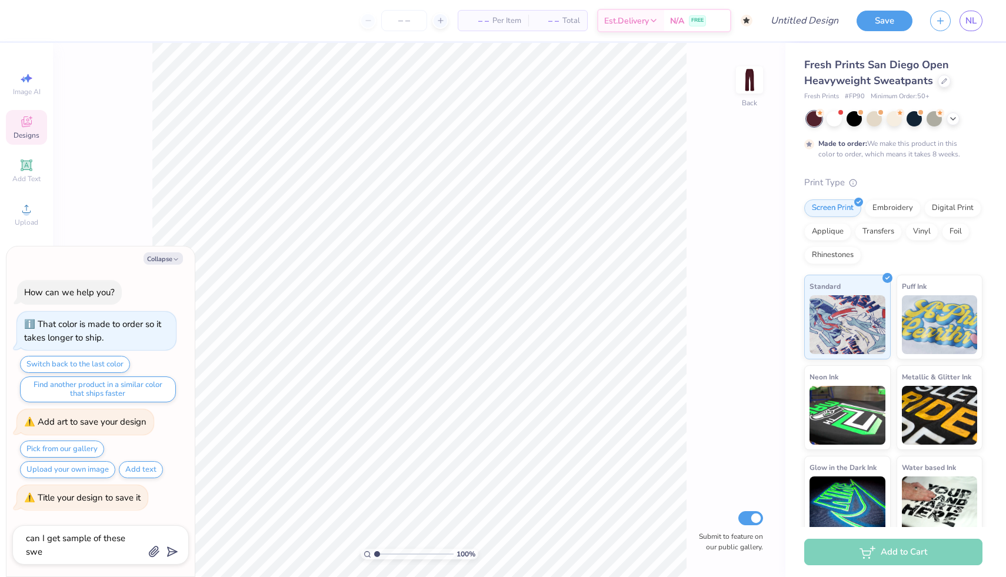
type textarea "x"
type textarea "can I get sample of these swea"
type textarea "x"
type textarea "can I get sample of these sweat"
type textarea "x"
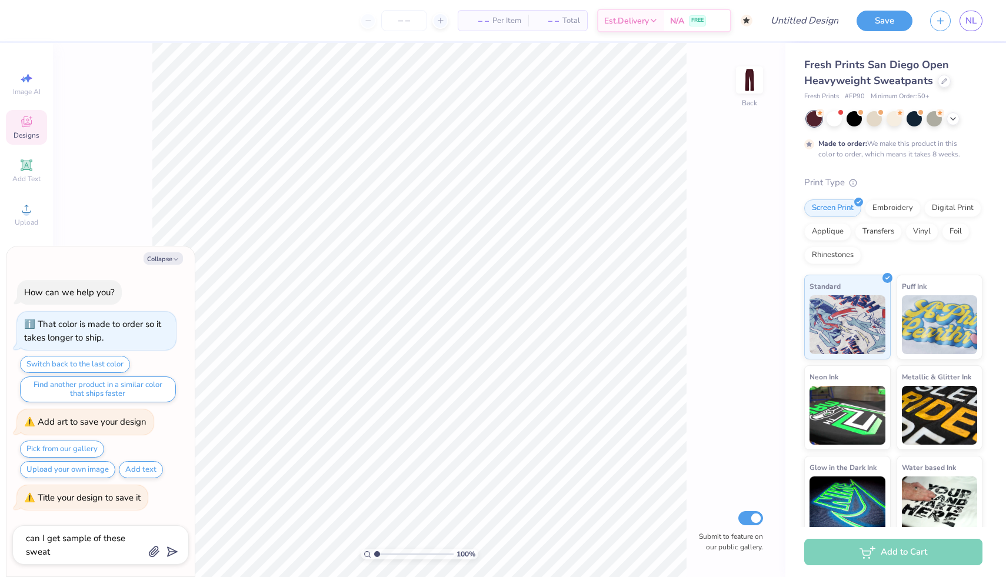
type textarea "can I get sample of these sweats"
type textarea "x"
type textarea "can I get sample of these sweats"
type textarea "x"
type textarea "can I get sample of these sweats f"
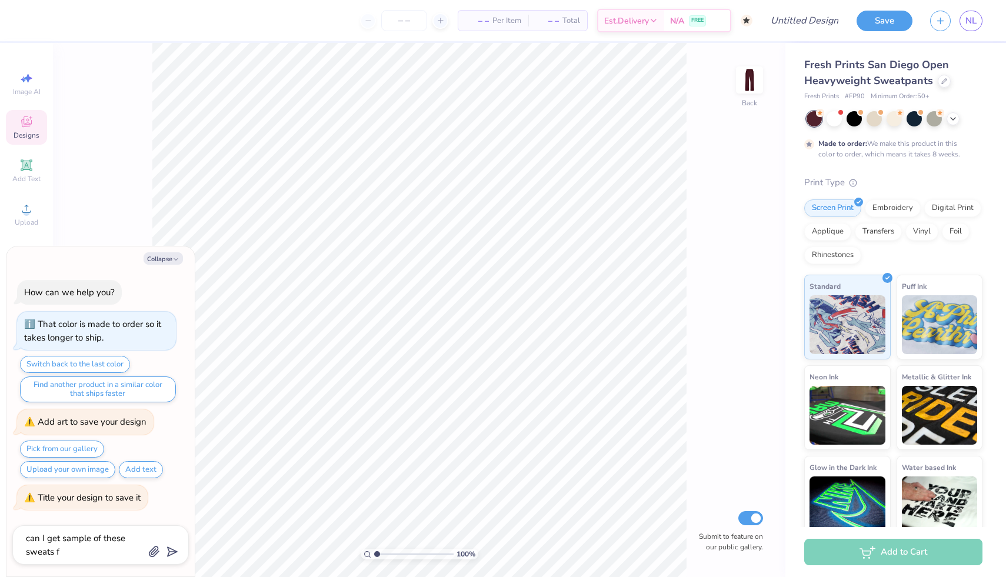
type textarea "x"
type textarea "can I get sample of these sweats fo"
type textarea "x"
type textarea "can I get sample of these sweats for"
type textarea "x"
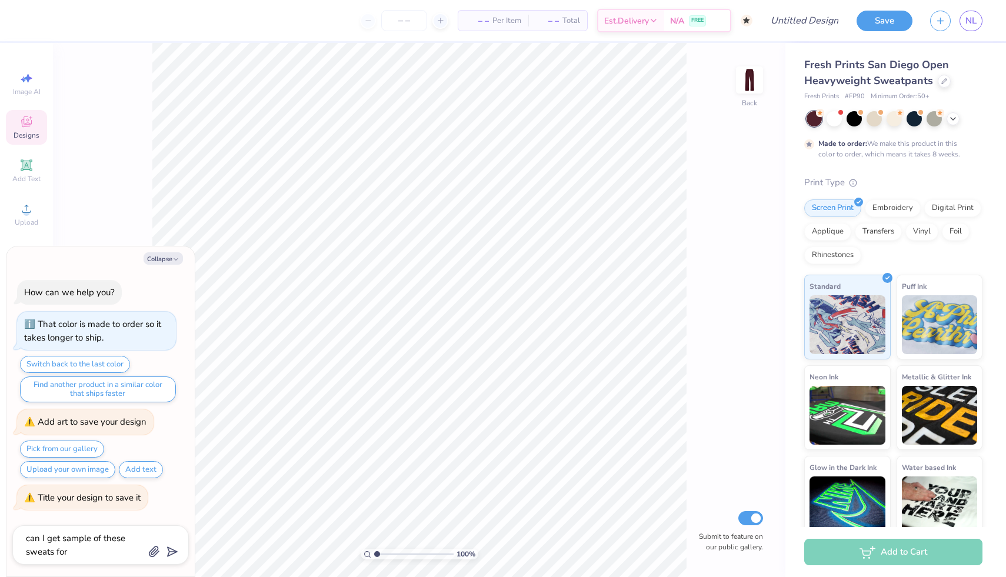
type textarea "can I get sample of these sweats for"
type textarea "x"
type textarea "can I get sample of these sweats for e"
type textarea "x"
type textarea "can I get sample of these sweats for ea"
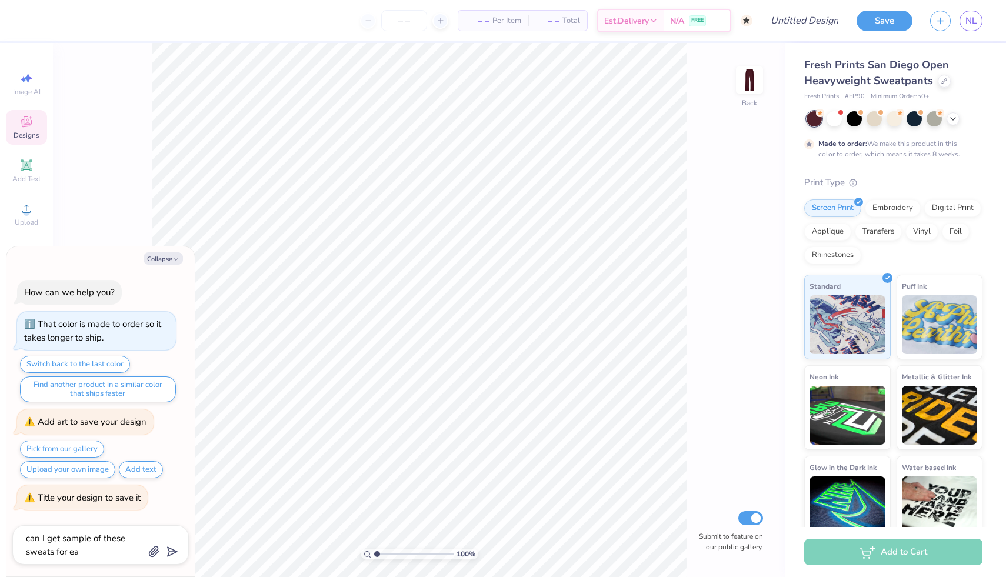
type textarea "x"
type textarea "can I get sample of these sweats for eac"
type textarea "x"
type textarea "can I get sample of these sweats for each"
type textarea "x"
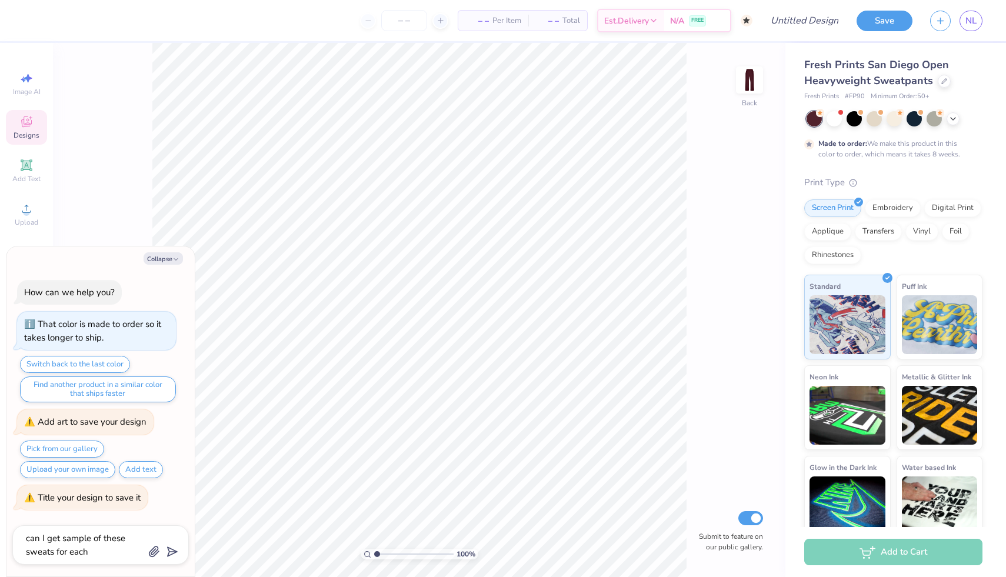
type textarea "can I get sample of these sweats for each"
type textarea "x"
type textarea "can I get sample of these sweats for each s"
type textarea "x"
type textarea "can I get sample of these sweats for each si"
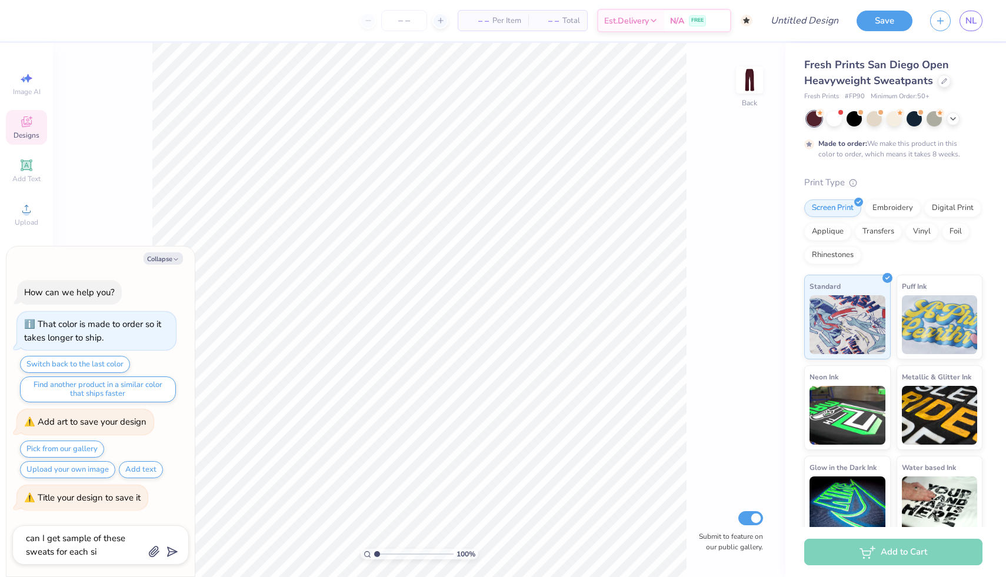
type textarea "x"
type textarea "can I get sample of these sweats for each siz"
type textarea "x"
type textarea "can I get sample of these sweats for each size"
type textarea "x"
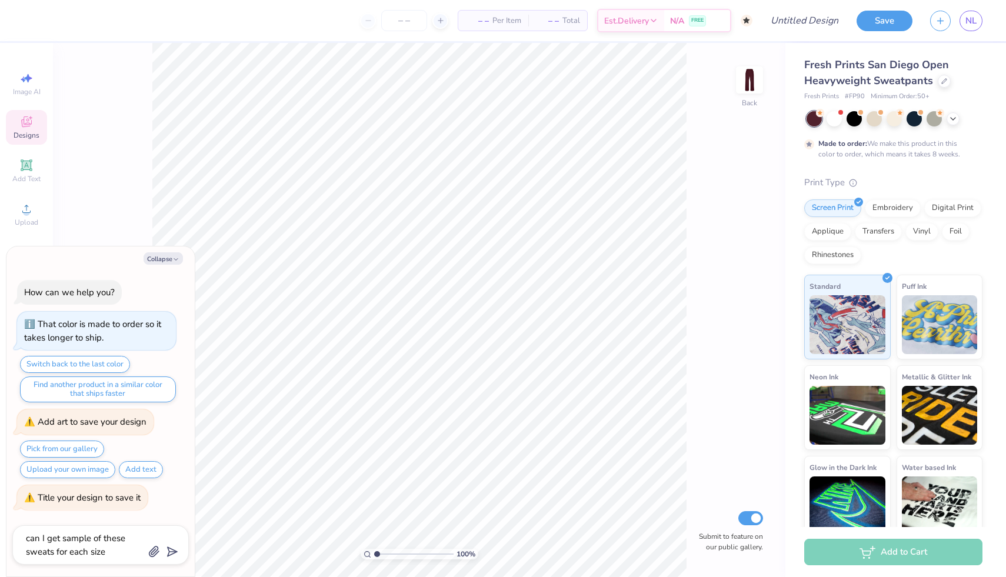
type input "can I get sample of these sweats for each size"
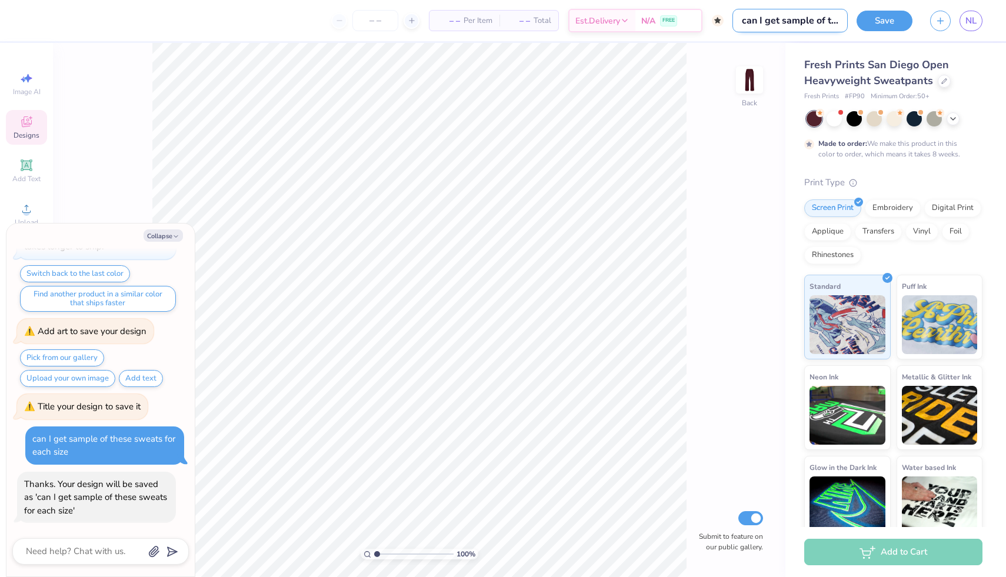
click at [794, 29] on input "can I get sample of these sweats for each size" at bounding box center [789, 21] width 115 height 24
click at [796, 26] on input "can I get sample of these sweats for each size" at bounding box center [789, 21] width 115 height 24
type textarea "x"
type input "can I get saple of these sweats for each size"
type textarea "x"
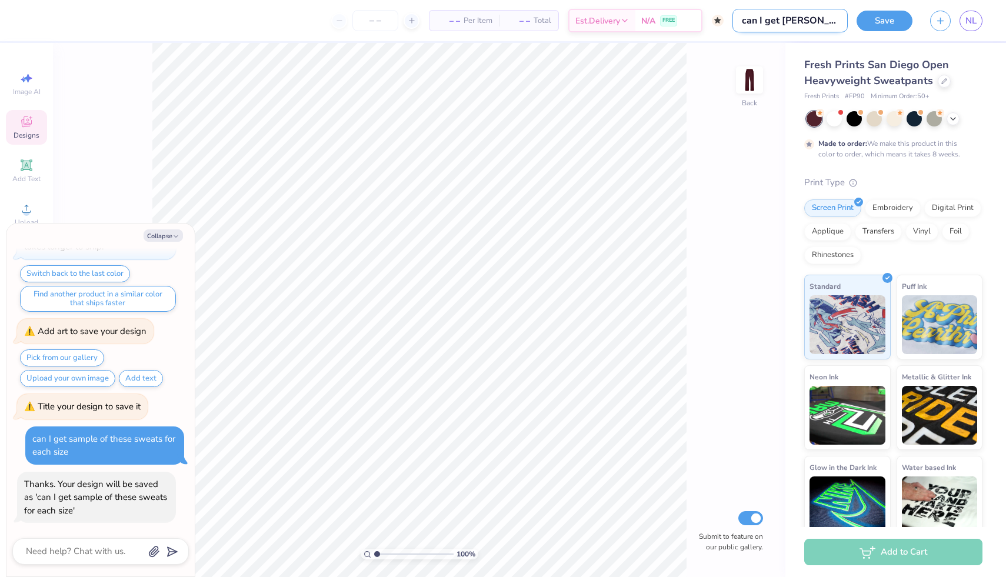
type input "can I get sple of these sweats for each size"
type textarea "x"
type input "can I get ple of these sweats for each size"
type textarea "x"
type input "can I getple of these sweats for each size"
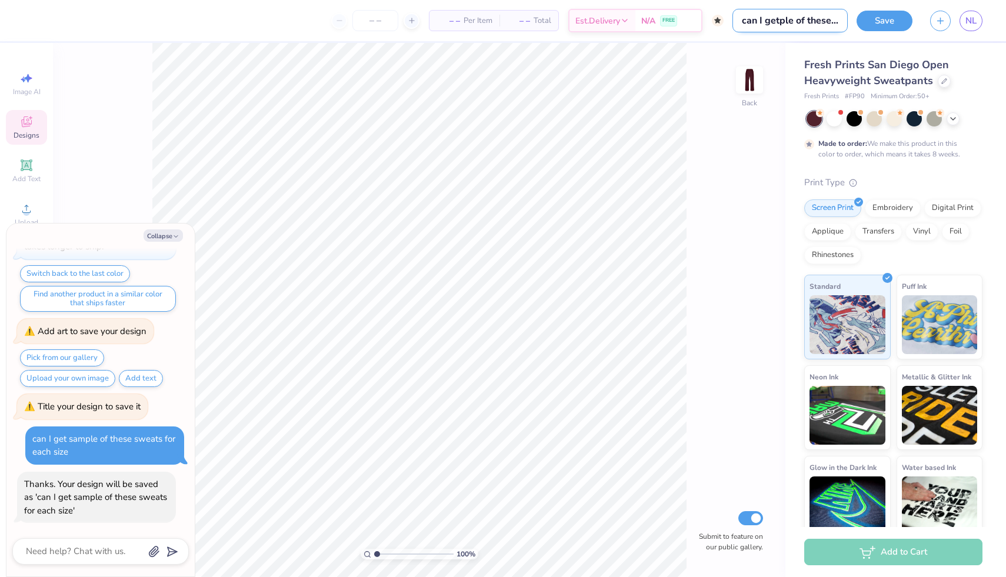
type textarea "x"
type input "can I geple of these sweats for each size"
type textarea "x"
type input "can I gple of these sweats for each size"
type textarea "x"
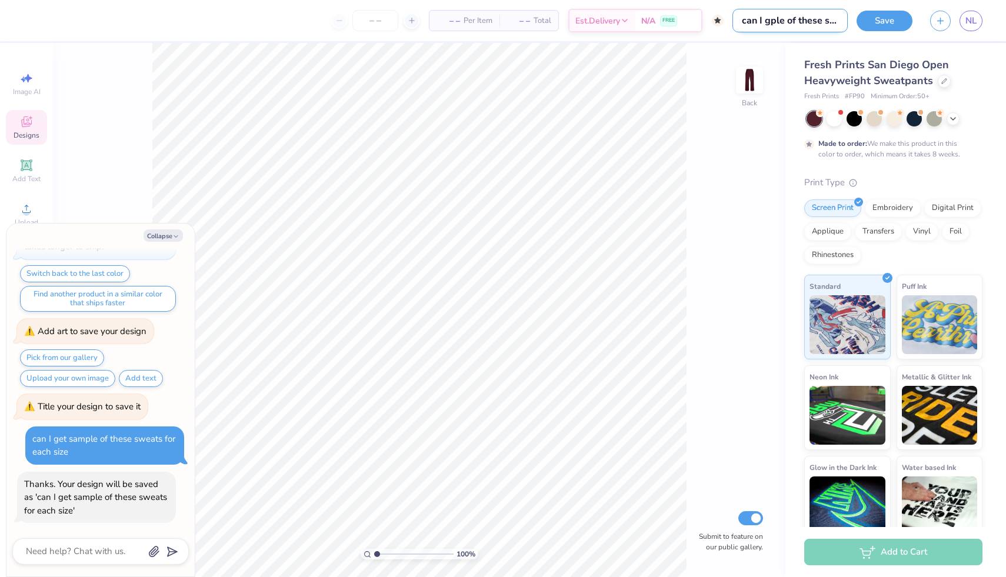
type input "can I ple of these sweats for each size"
type textarea "x"
type input "can Iple of these sweats for each size"
type textarea "x"
type input "can ple of these sweats for each size"
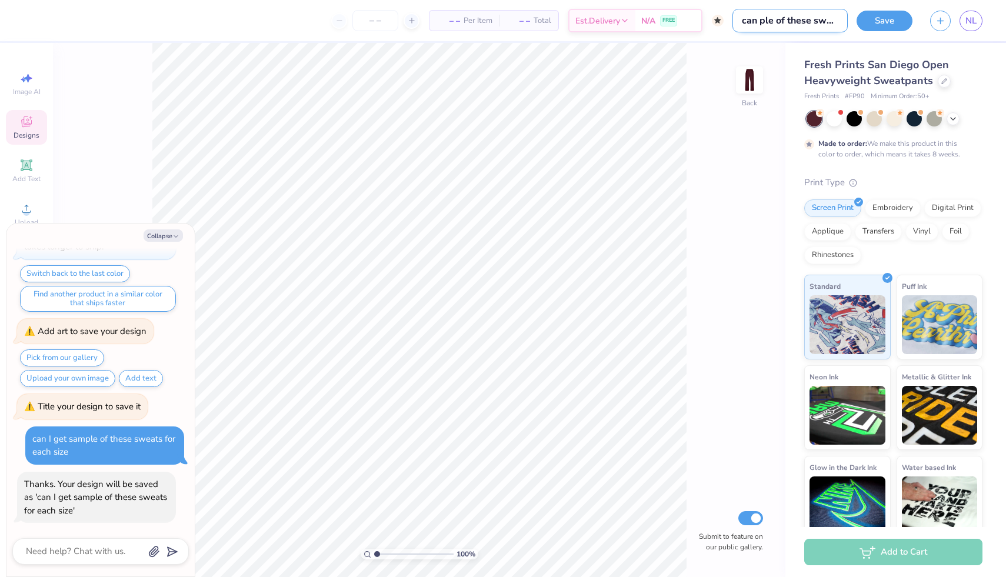
type textarea "x"
type input "canple of these sweats for each size"
type textarea "x"
type input "caple of these sweats for each size"
type textarea "x"
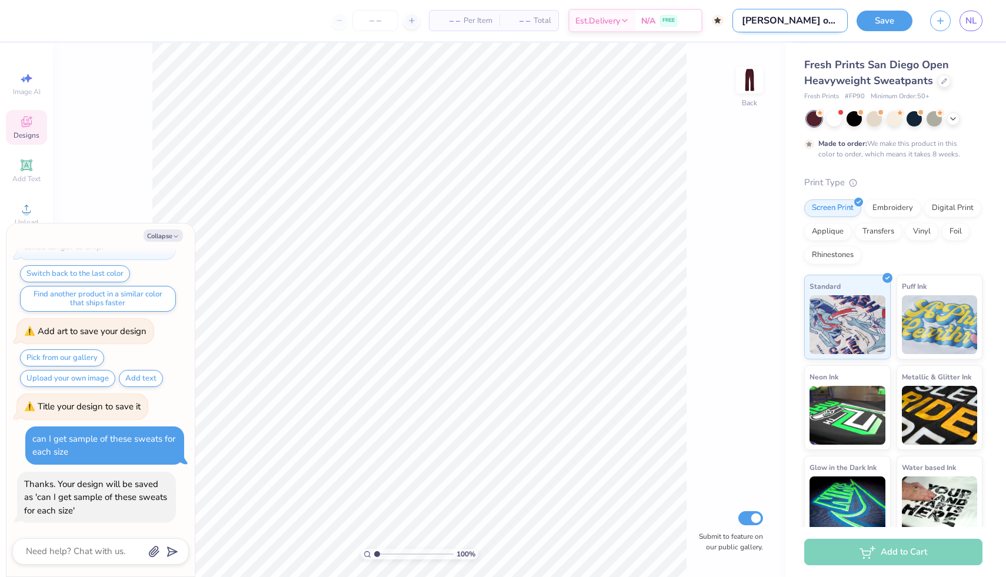
type input "cple of these sweats for each size"
type textarea "x"
type input "ple of these sweats for each size"
type textarea "x"
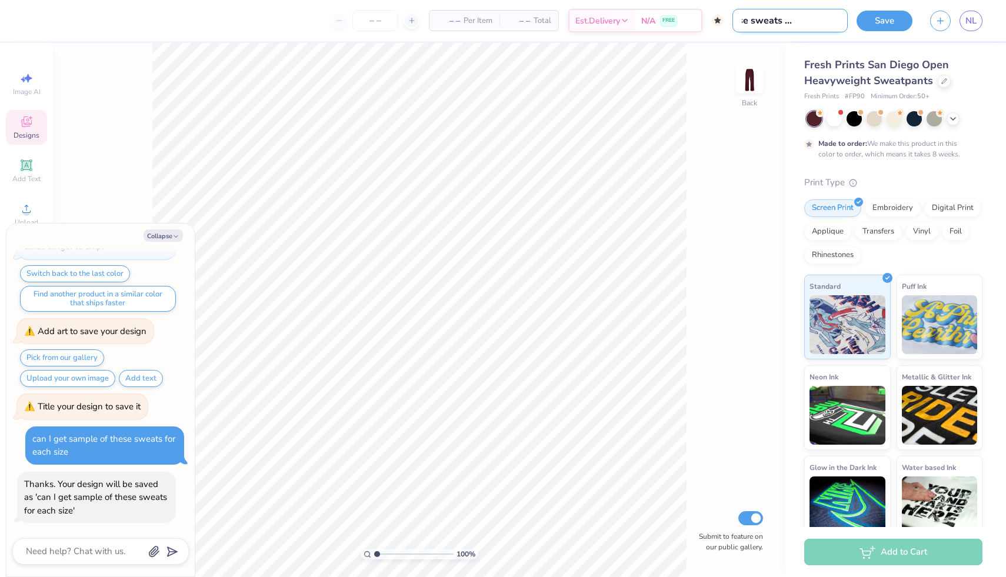
type input "ple of these sweats for each siz"
type textarea "x"
type input "ple of these sweats for each si"
type textarea "x"
type input "ple of these sweats for each s"
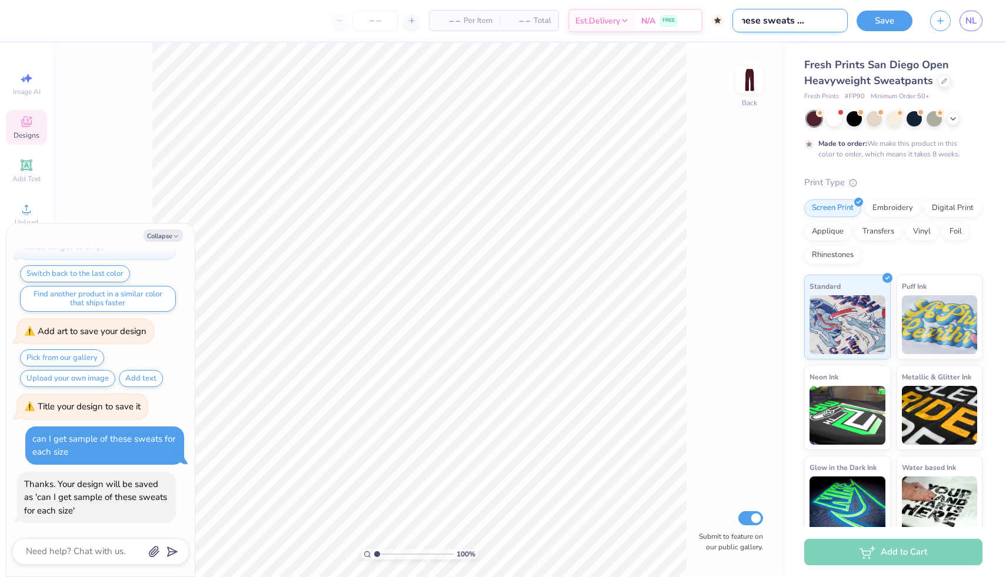
type textarea "x"
type input "ple of these sweats for each"
type textarea "x"
type input "ple of these sweats for each"
type textarea "x"
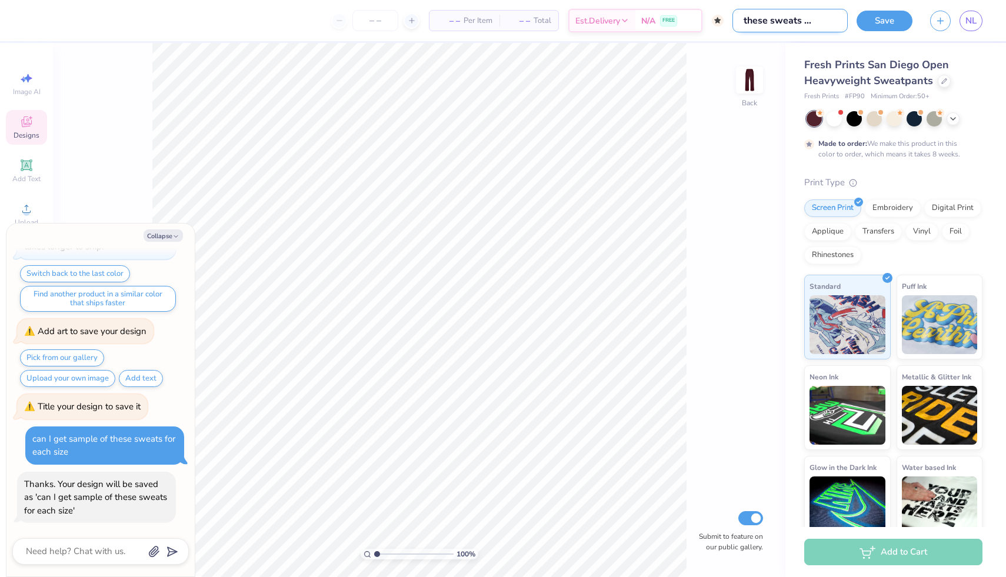
type input "ple of these sweats for eac"
type textarea "x"
type input "ple of these sweats for ea"
type textarea "x"
type input "ple of these sweats for e"
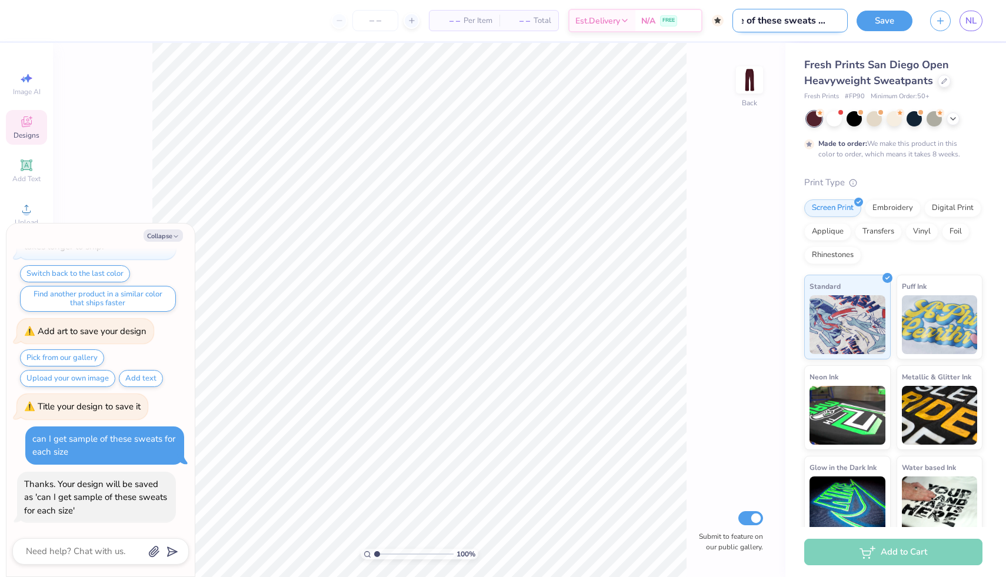
type textarea "x"
type input "ple of these sweats for"
type textarea "x"
type input "ple of these sweats for"
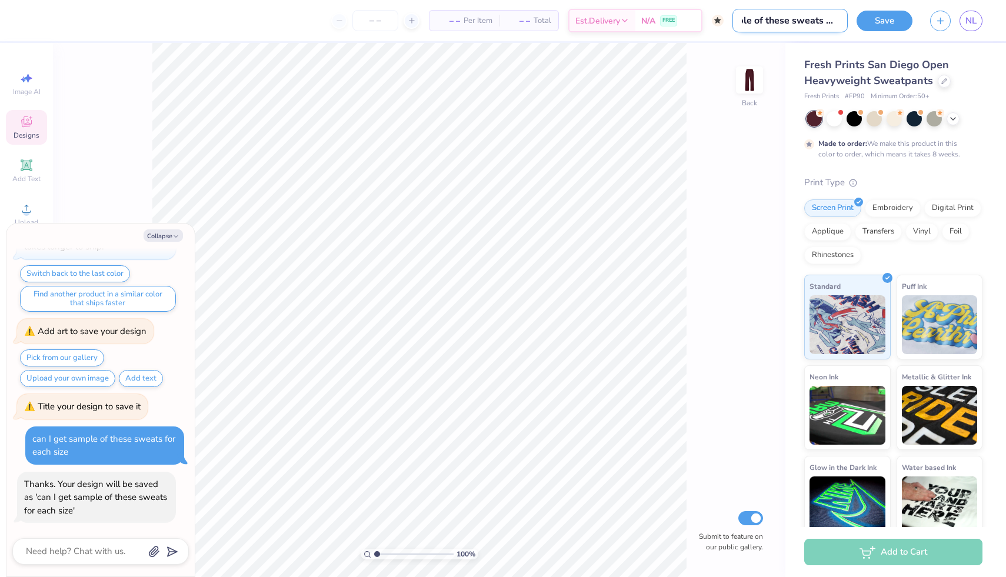
type textarea "x"
type input "ple of these sweats fo"
type textarea "x"
type input "ple of these sweats f"
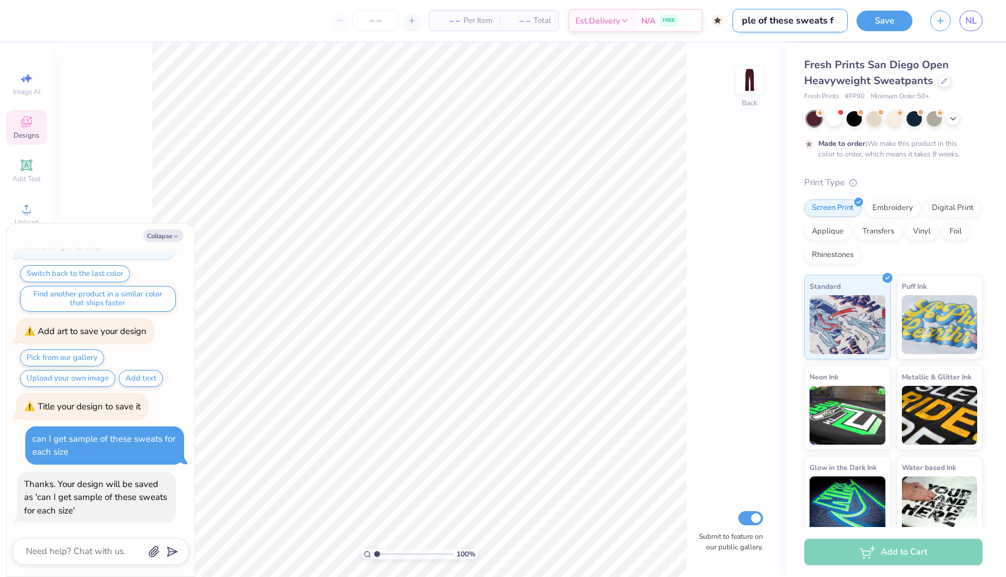
type textarea "x"
type input "ple of these sweats"
type textarea "x"
type input "ple of these sweats"
type textarea "x"
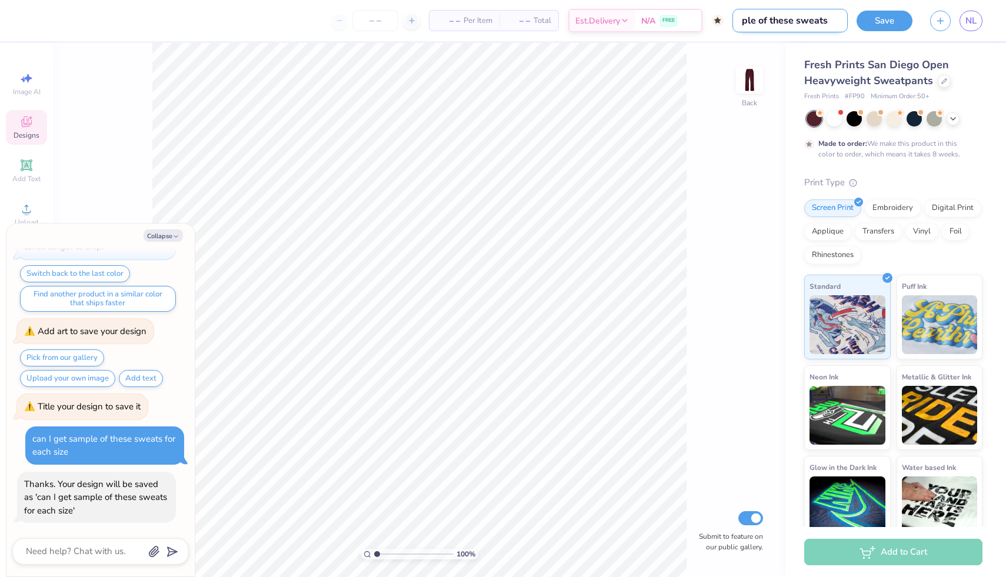
type input "ple of these sweat"
type textarea "x"
type input "ple of these swea"
type textarea "x"
type input "ple of these swe"
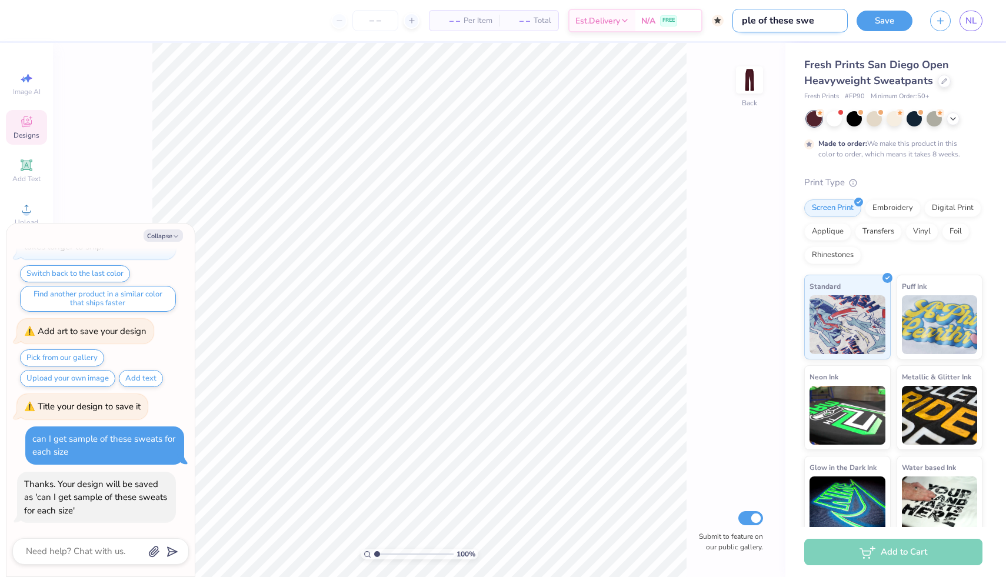
type textarea "x"
type input "ple of these sw"
type textarea "x"
type input "ple of these s"
type textarea "x"
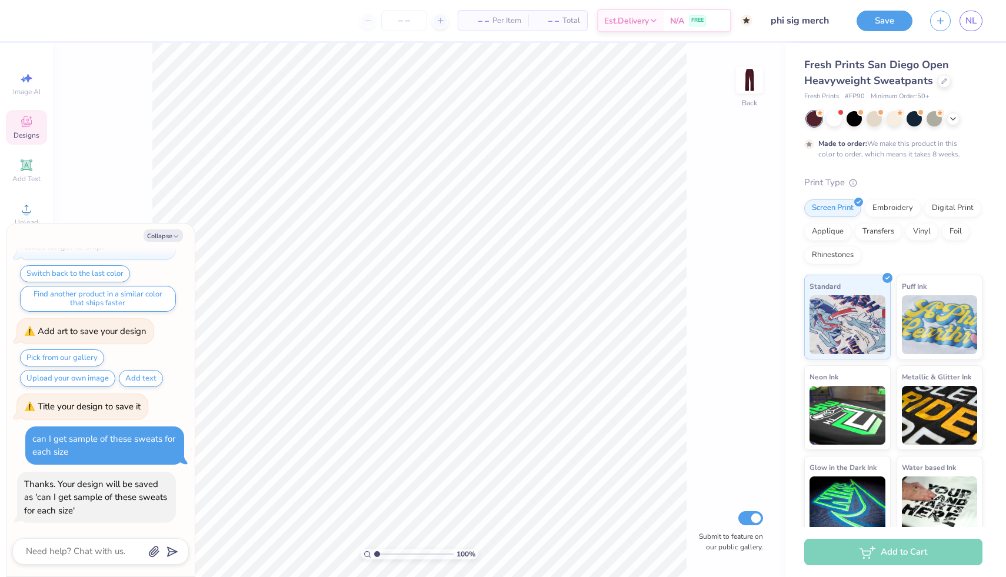
click at [706, 199] on div "100 % Back Submit to feature on our public gallery." at bounding box center [419, 310] width 732 height 534
click at [886, 24] on button "Save" at bounding box center [884, 19] width 56 height 21
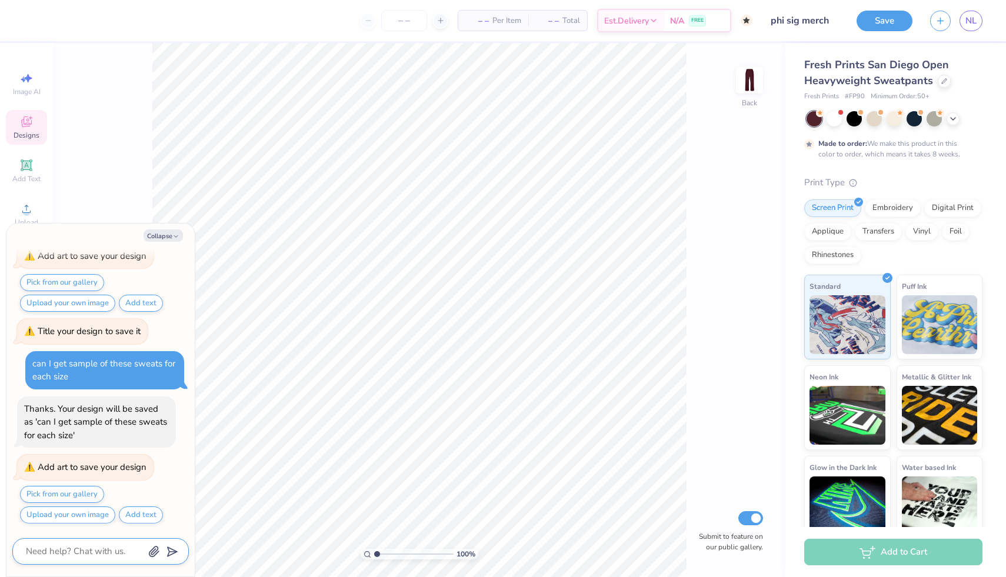
click at [70, 553] on textarea at bounding box center [84, 551] width 119 height 16
click at [172, 233] on button "Collapse" at bounding box center [163, 235] width 39 height 12
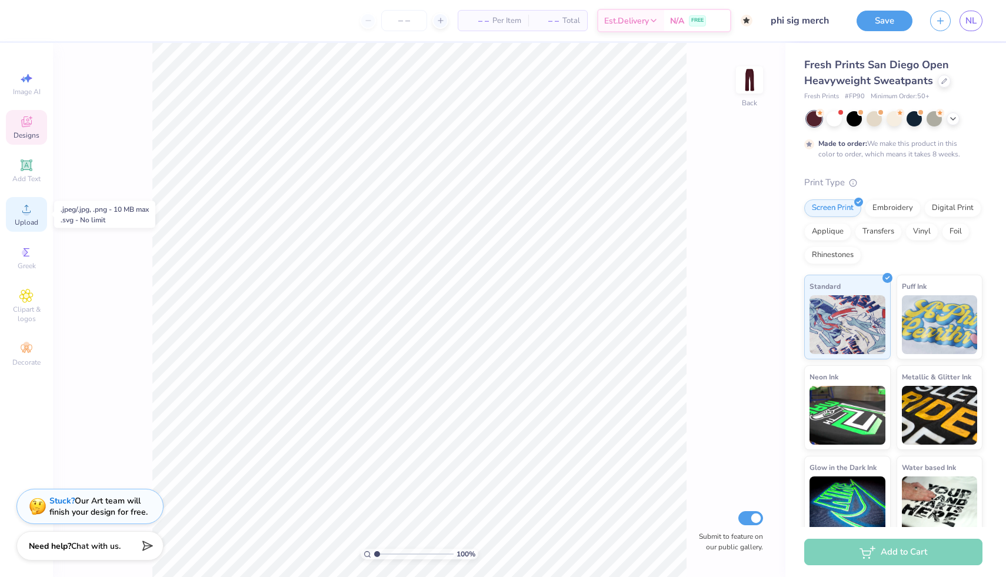
click at [27, 215] on circle at bounding box center [26, 212] width 6 height 6
click at [26, 91] on span "Image AI" at bounding box center [27, 91] width 28 height 9
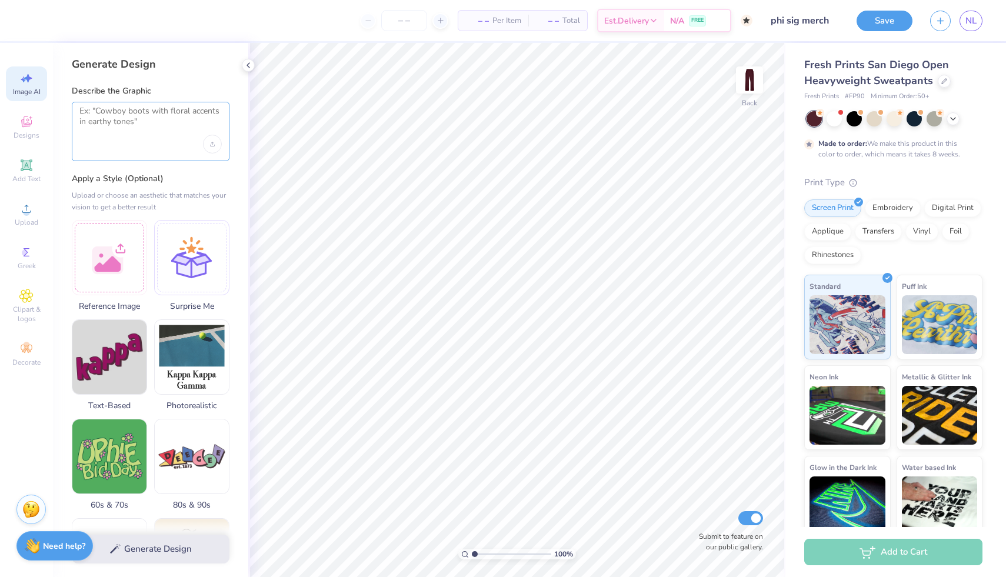
click at [135, 128] on textarea at bounding box center [150, 120] width 142 height 29
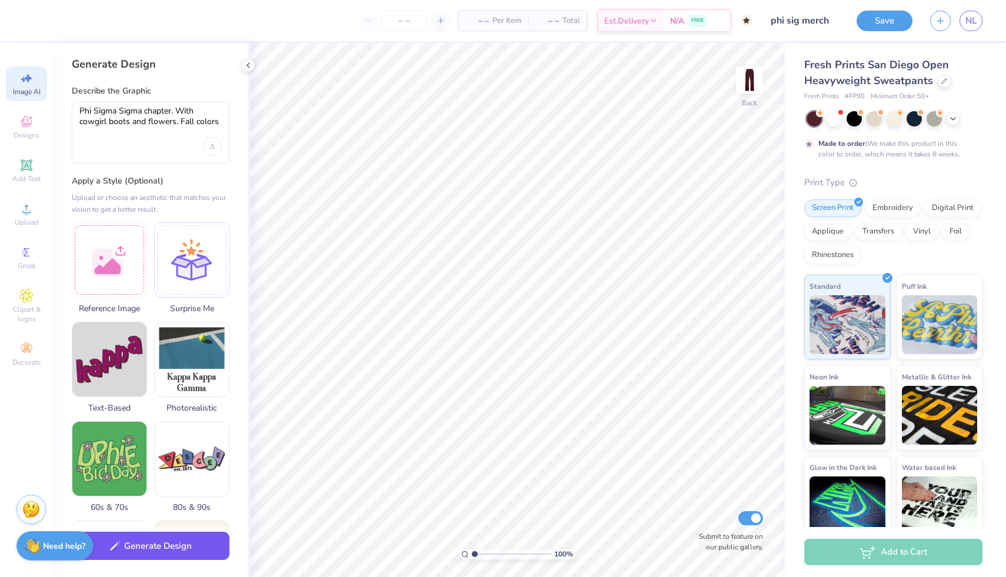
click at [171, 552] on button "Generate Design" at bounding box center [151, 546] width 158 height 29
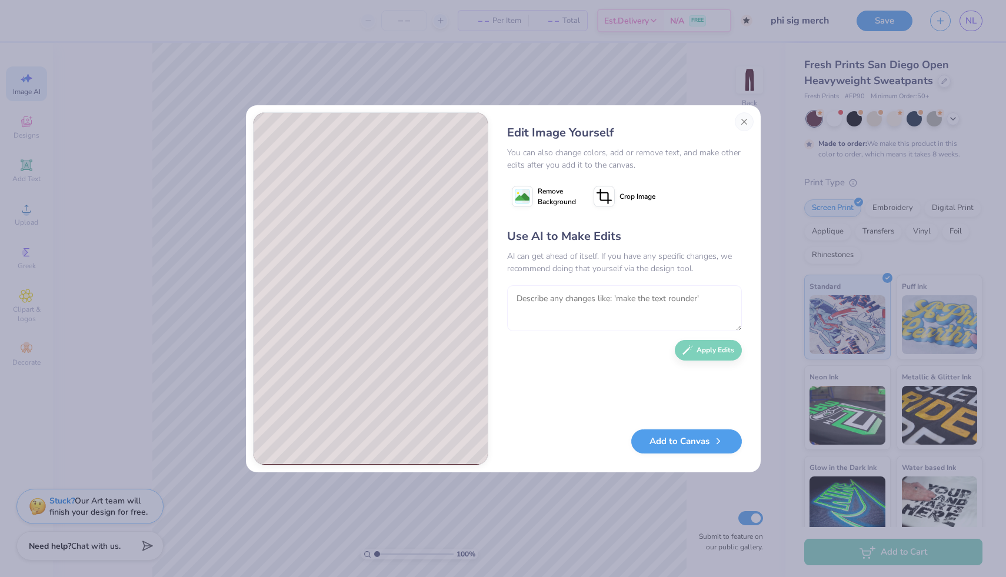
click at [543, 302] on textarea at bounding box center [624, 308] width 235 height 46
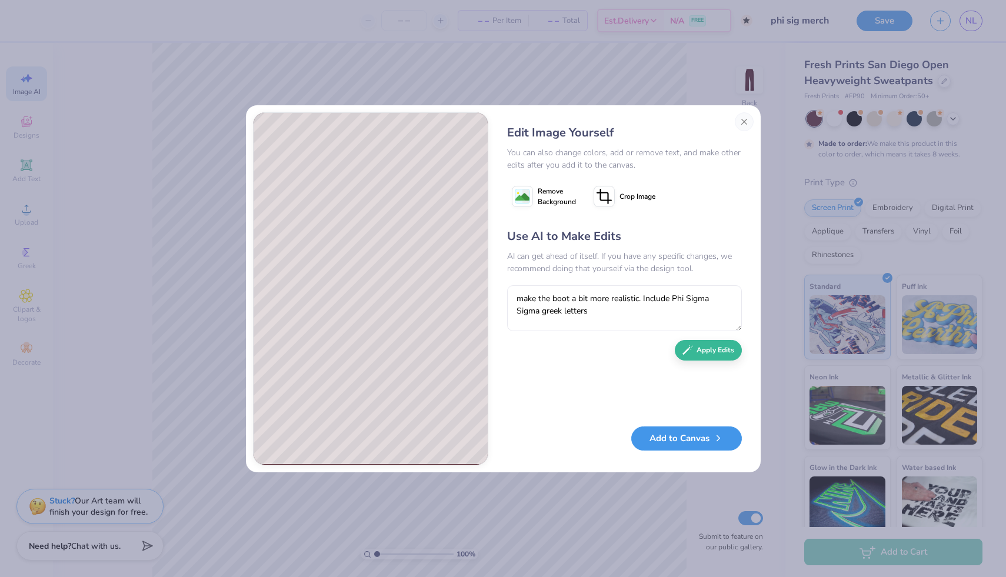
click at [693, 441] on button "Add to Canvas" at bounding box center [686, 438] width 111 height 24
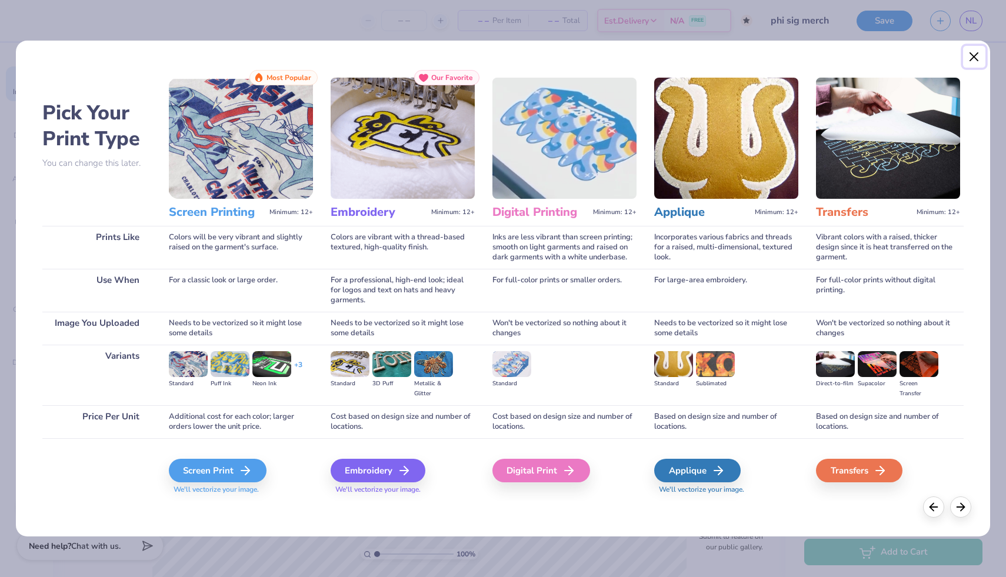
click at [974, 55] on button "Close" at bounding box center [974, 57] width 22 height 22
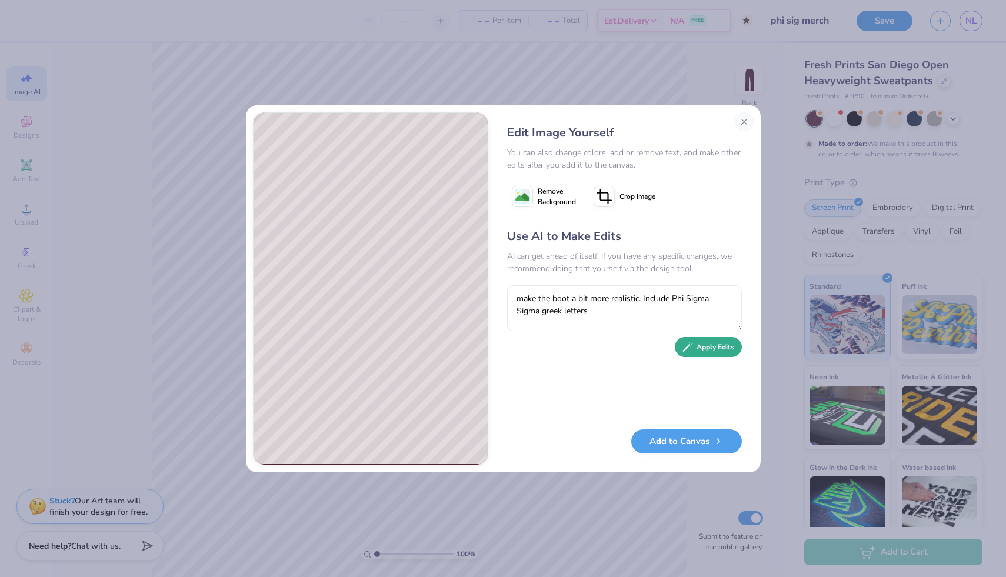
click at [708, 343] on button "Apply Edits" at bounding box center [708, 347] width 67 height 21
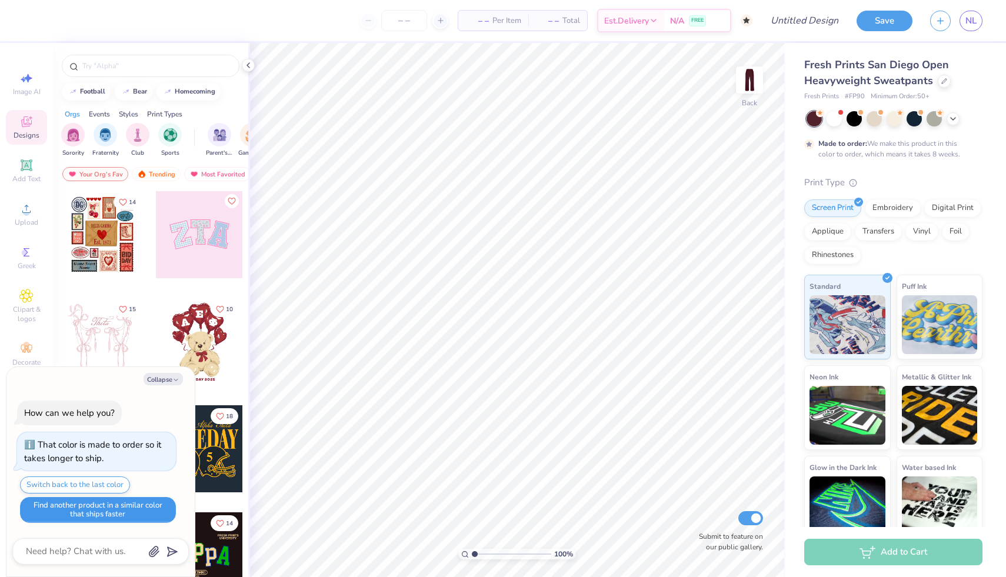
click at [108, 502] on button "Find another product in a similar color that ships faster" at bounding box center [98, 510] width 156 height 26
type textarea "x"
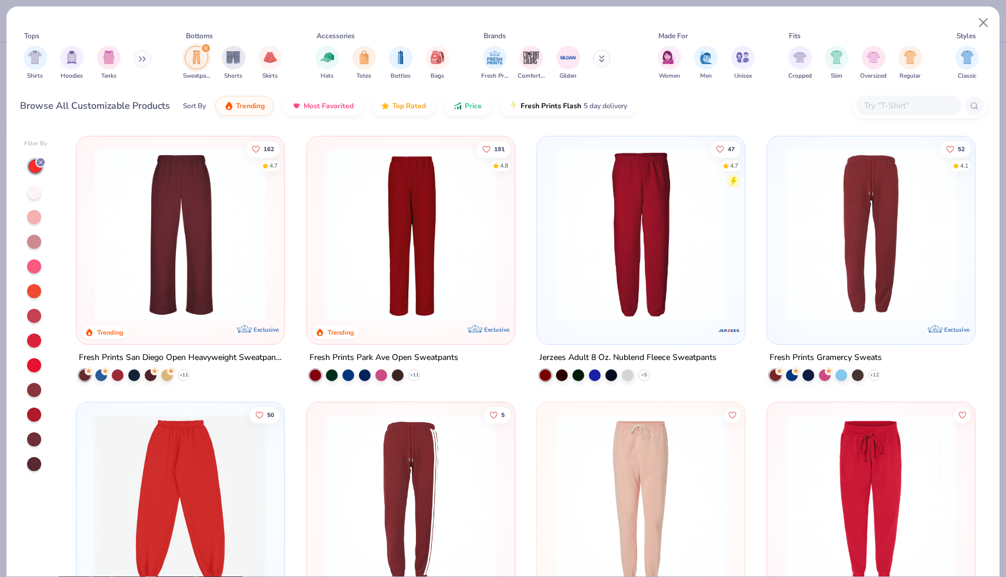
click at [168, 279] on img at bounding box center [180, 234] width 184 height 172
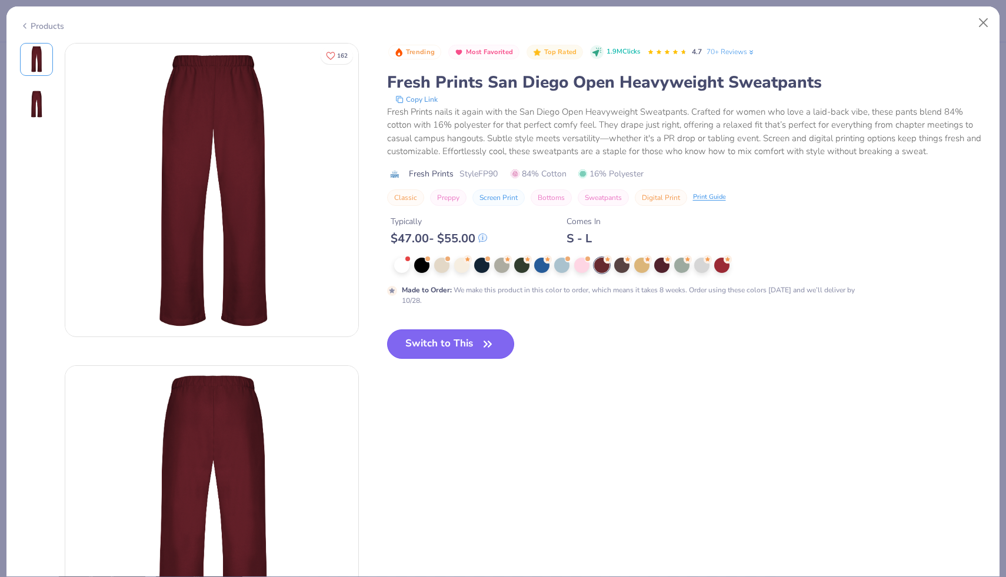
click at [432, 351] on button "Switch to This" at bounding box center [451, 343] width 128 height 29
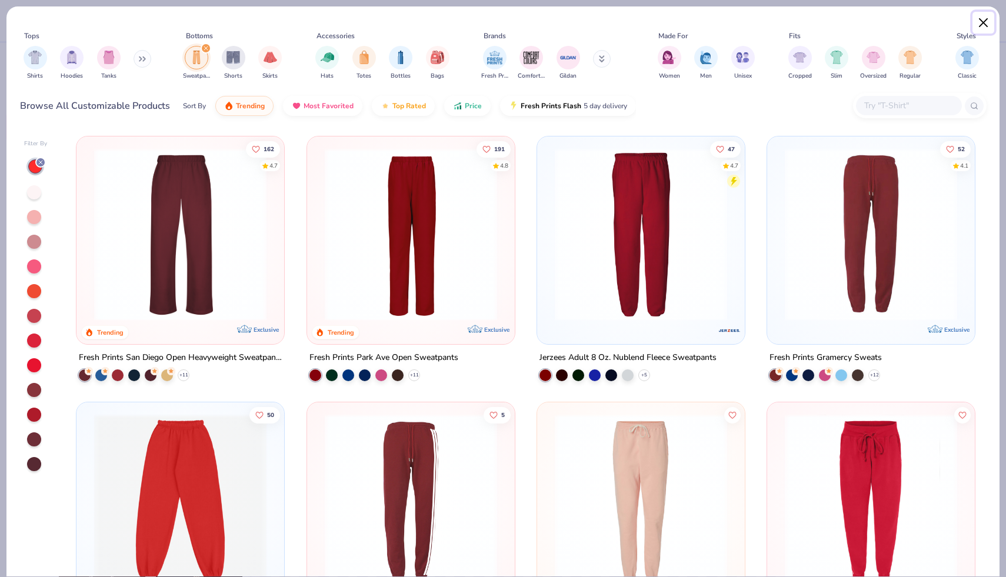
click at [985, 18] on button "Close" at bounding box center [983, 23] width 22 height 22
click at [213, 284] on img at bounding box center [180, 234] width 184 height 172
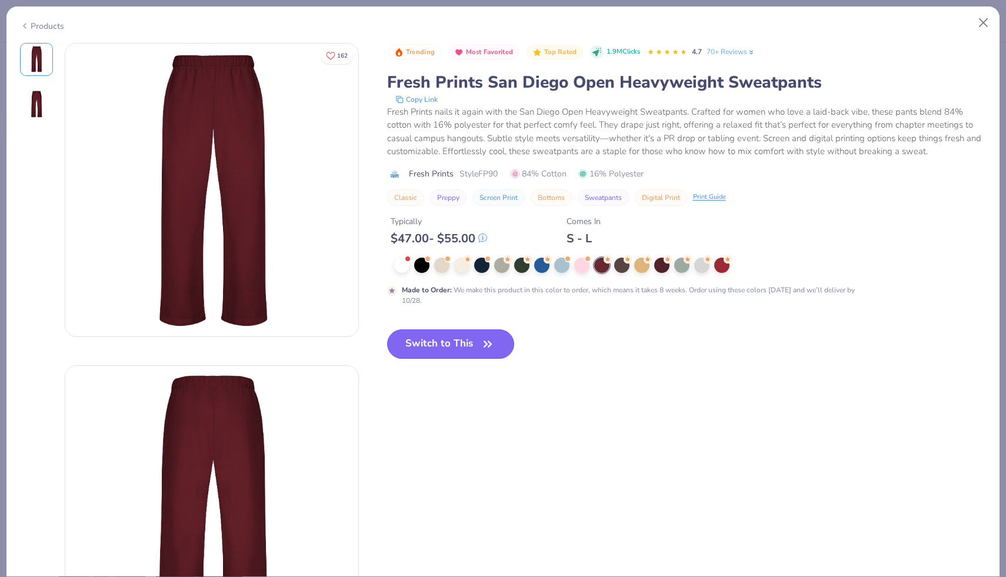
click at [437, 343] on button "Switch to This" at bounding box center [451, 343] width 128 height 29
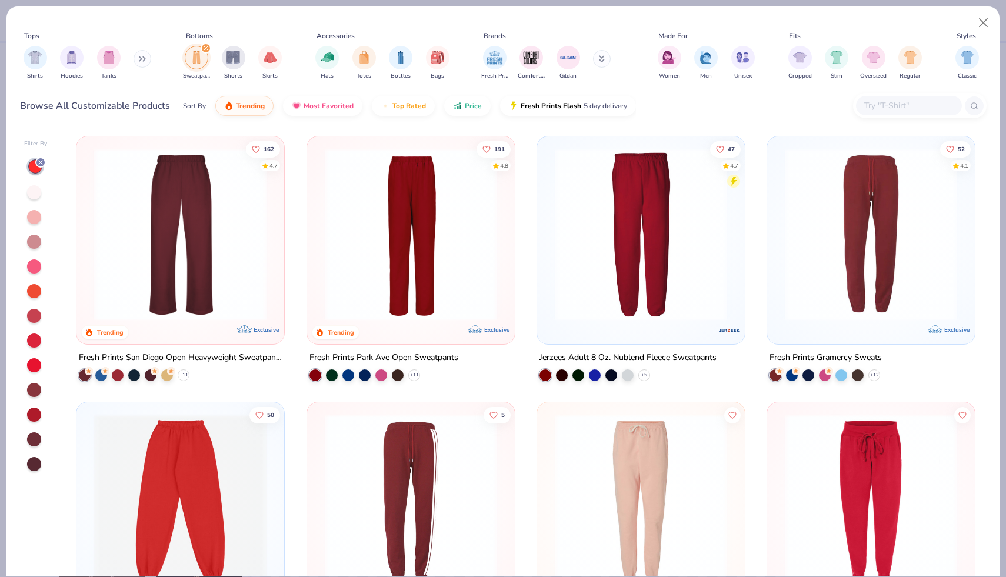
click at [243, 262] on img at bounding box center [180, 234] width 184 height 172
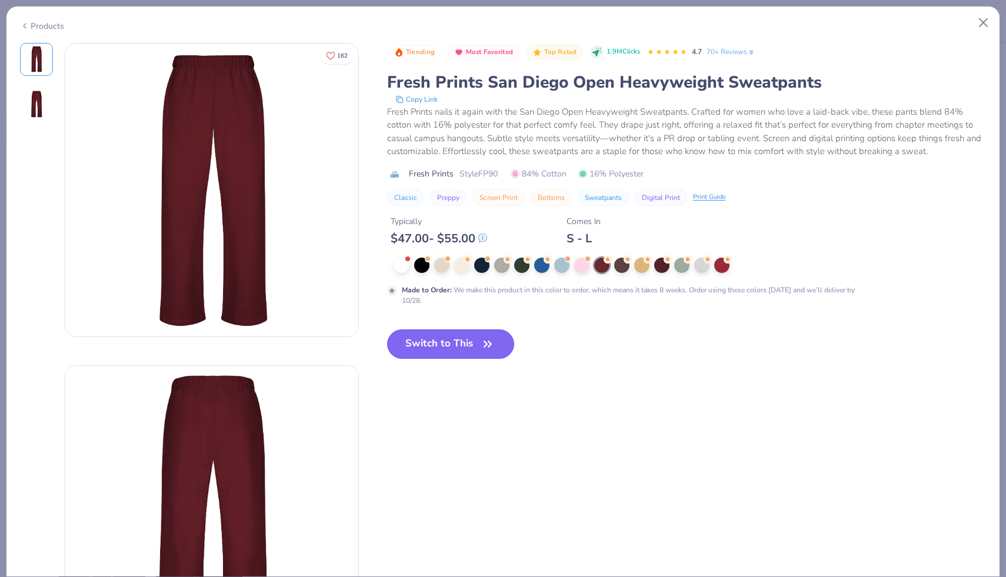
click at [443, 354] on button "Switch to This" at bounding box center [451, 343] width 128 height 29
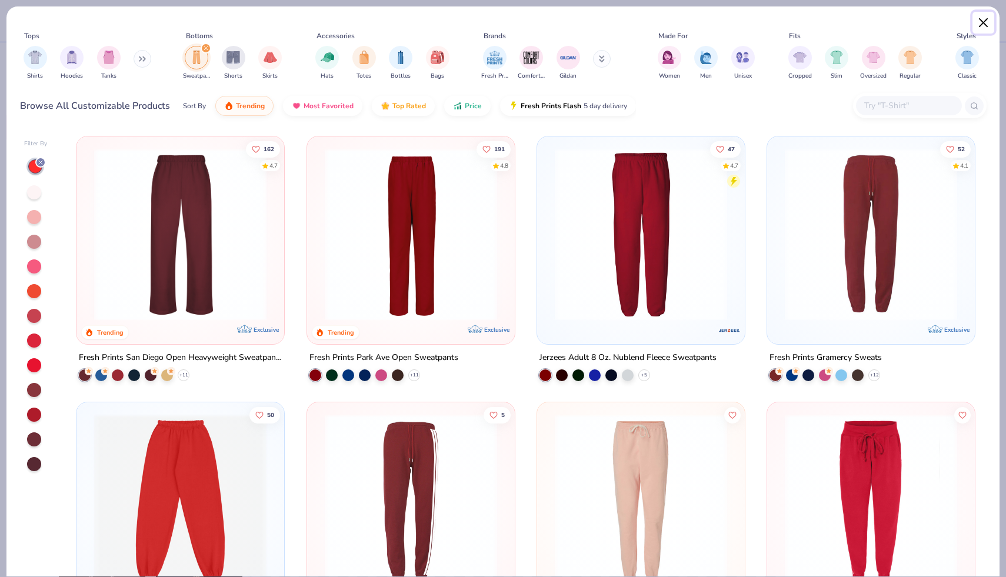
click at [980, 31] on button "Close" at bounding box center [983, 23] width 22 height 22
click at [979, 29] on button "Close" at bounding box center [983, 23] width 22 height 22
click at [181, 376] on icon at bounding box center [183, 375] width 9 height 9
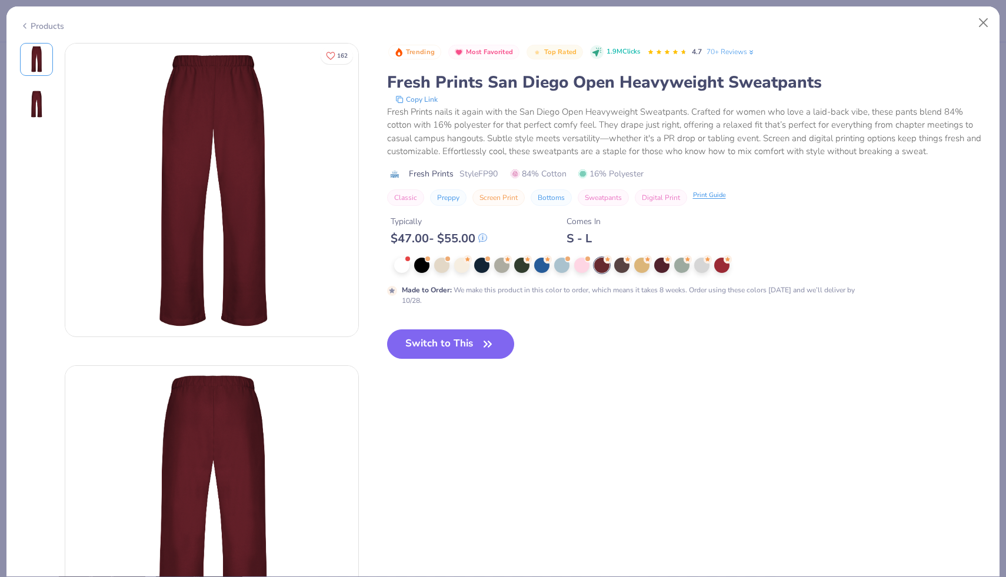
click at [712, 199] on div "Print Guide" at bounding box center [709, 196] width 33 height 10
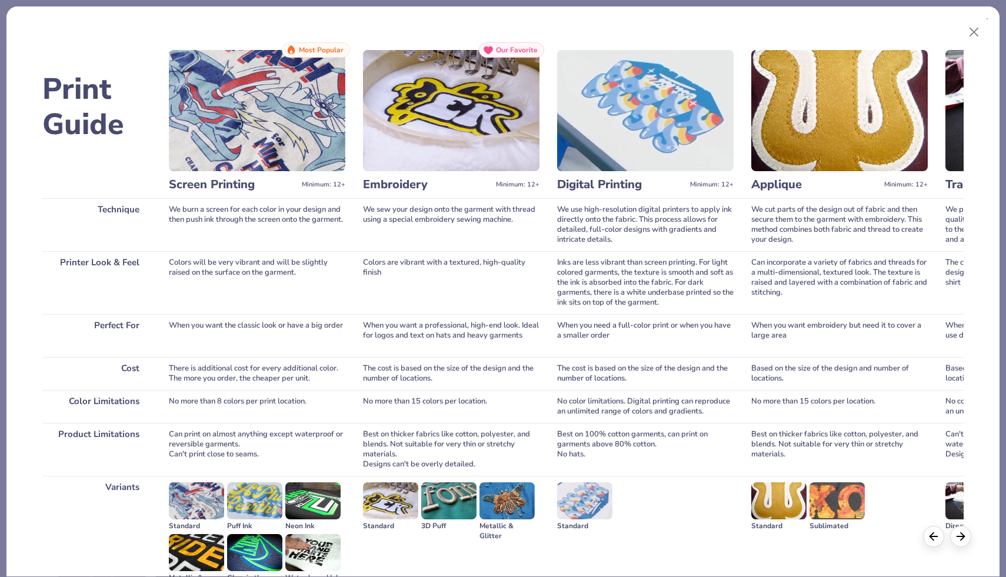
scroll to position [49, 0]
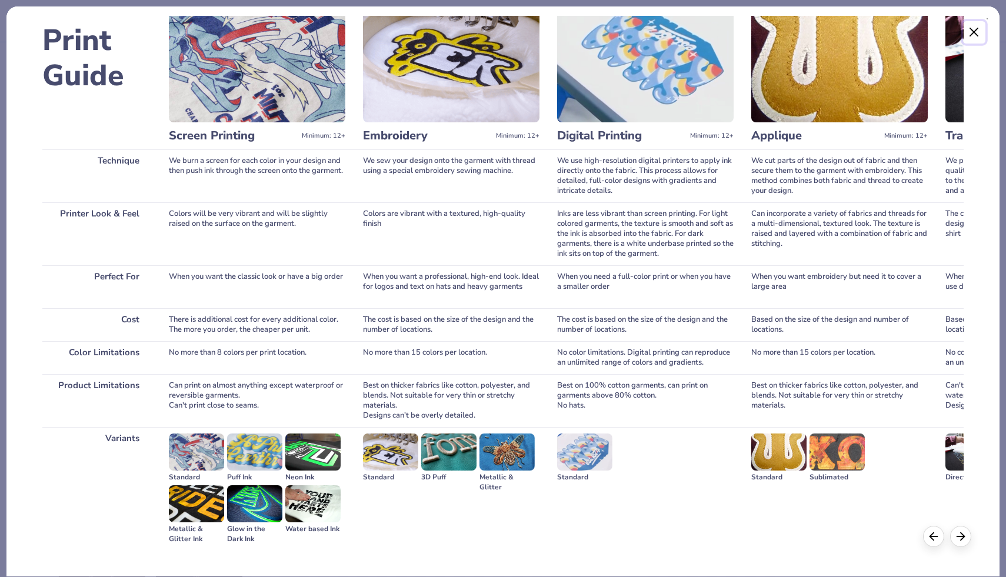
click at [977, 23] on button "Close" at bounding box center [974, 32] width 22 height 22
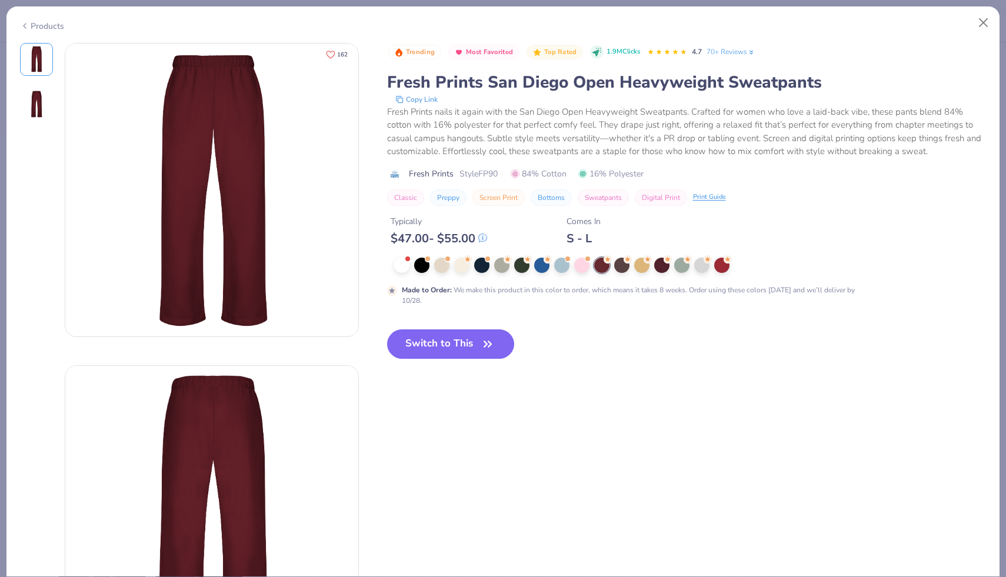
click at [329, 56] on icon "Like" at bounding box center [330, 54] width 8 height 7
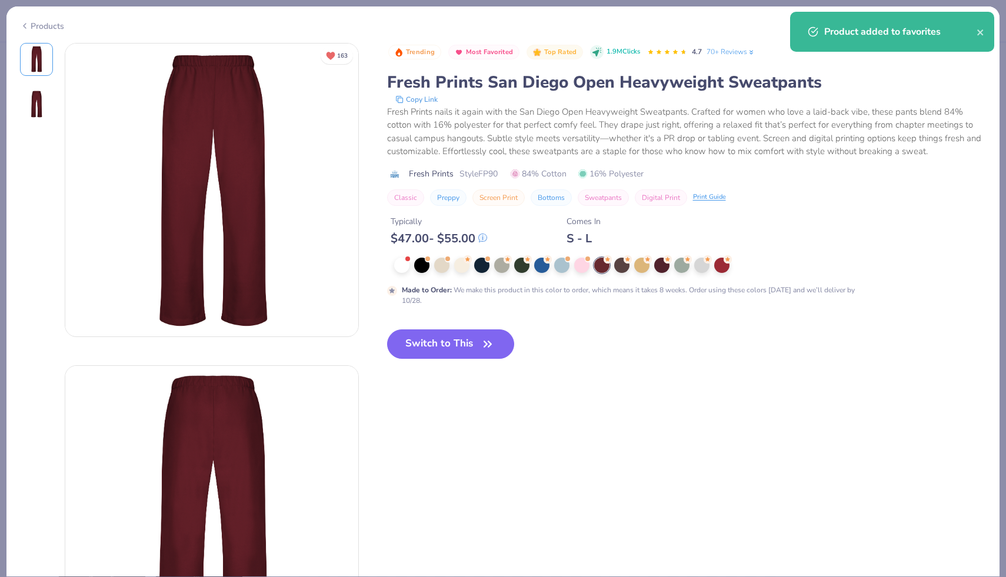
click at [986, 31] on div "Product added to favorites" at bounding box center [892, 32] width 204 height 40
click at [979, 37] on icon "close" at bounding box center [980, 32] width 8 height 9
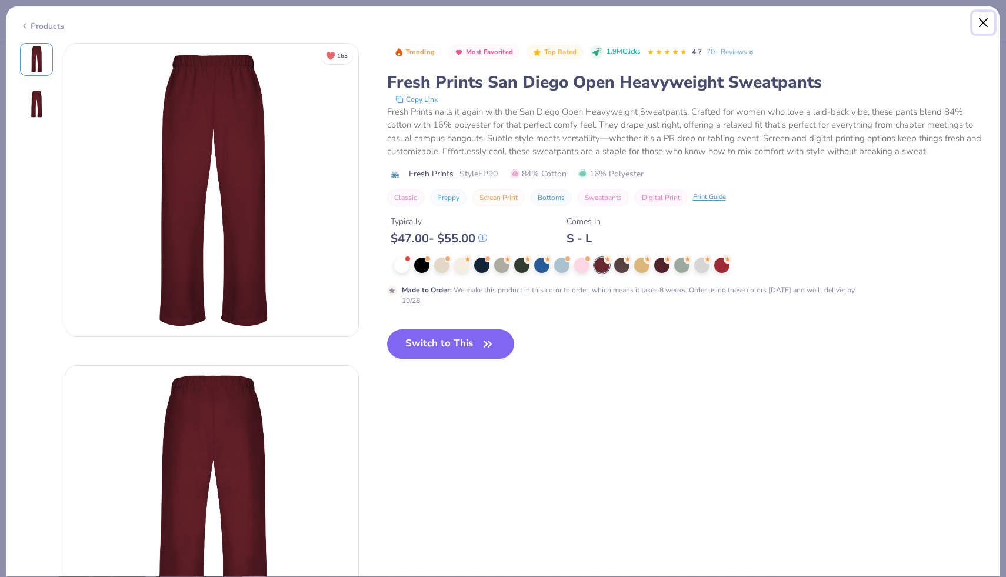
click at [985, 26] on button "Close" at bounding box center [983, 23] width 22 height 22
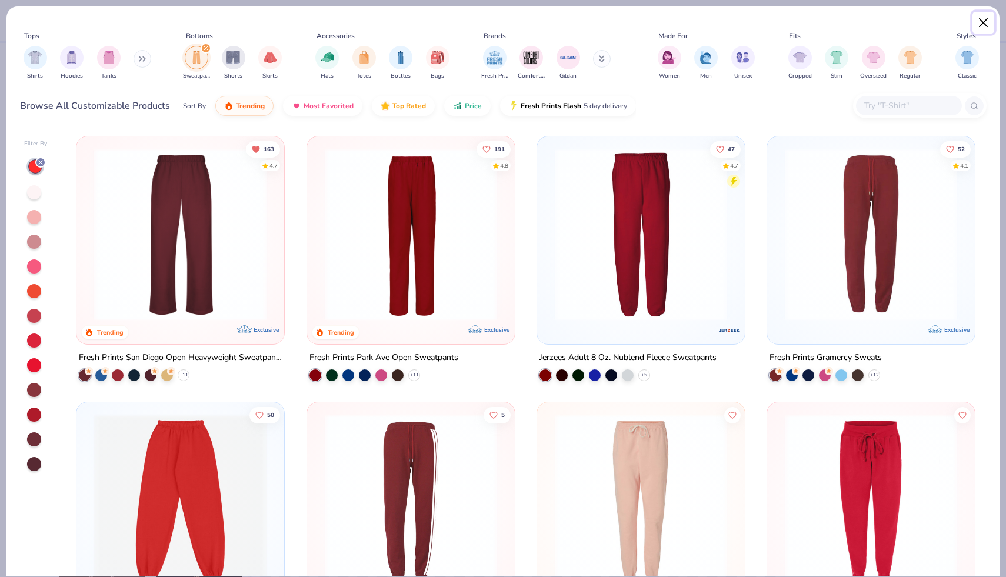
click at [985, 26] on button "Close" at bounding box center [983, 23] width 22 height 22
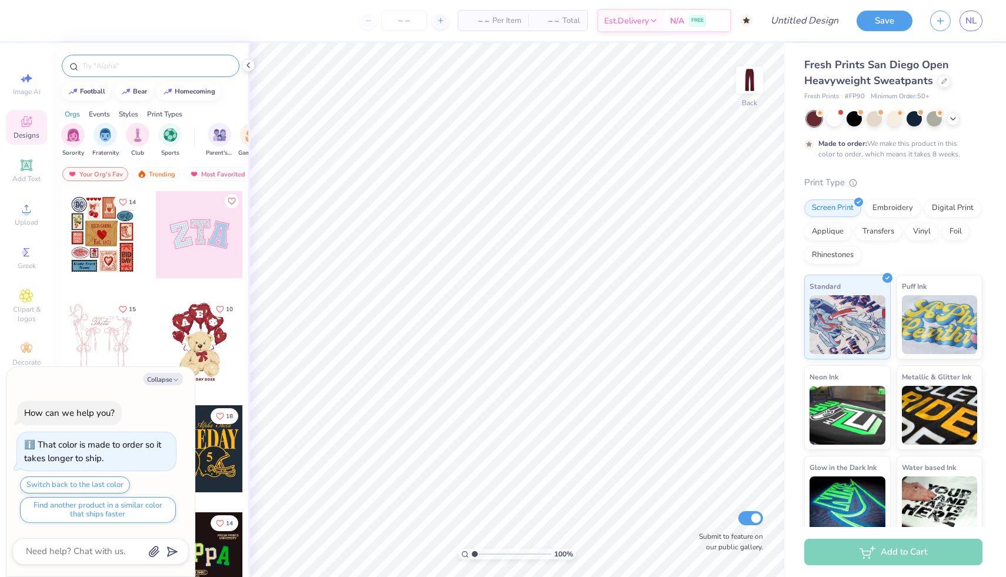
type textarea "x"
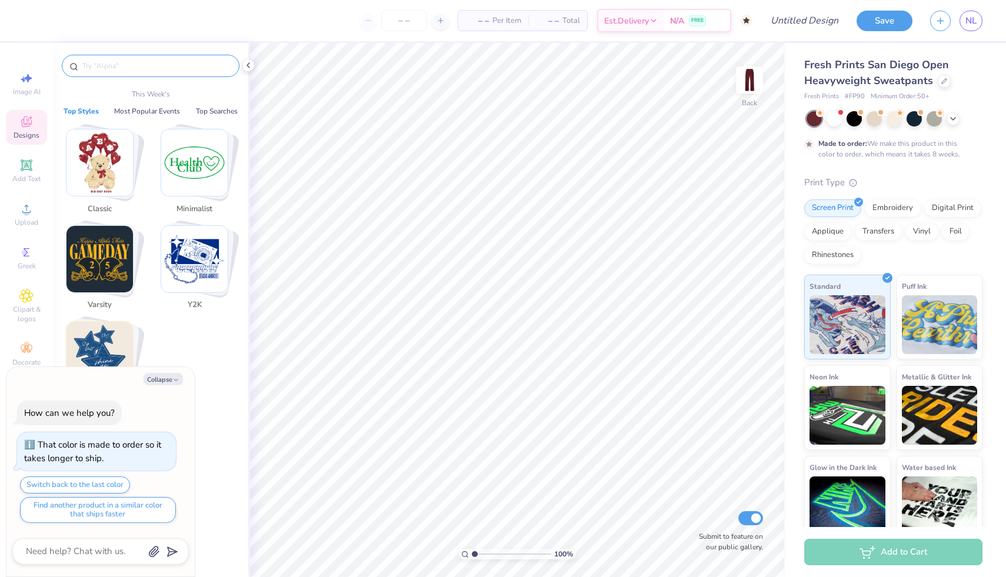
click at [119, 65] on input "text" at bounding box center [156, 66] width 151 height 12
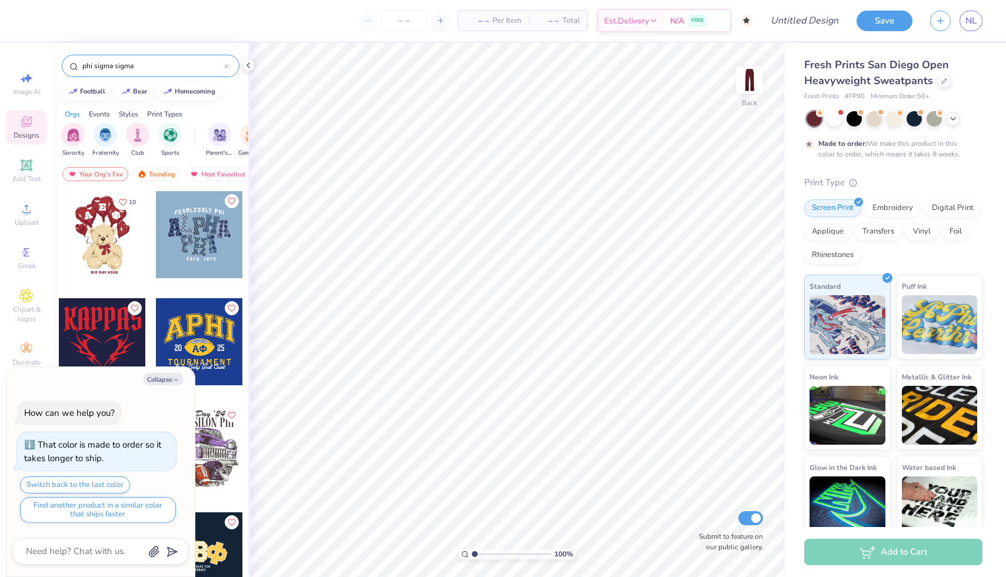
type input "phi sigma sigma"
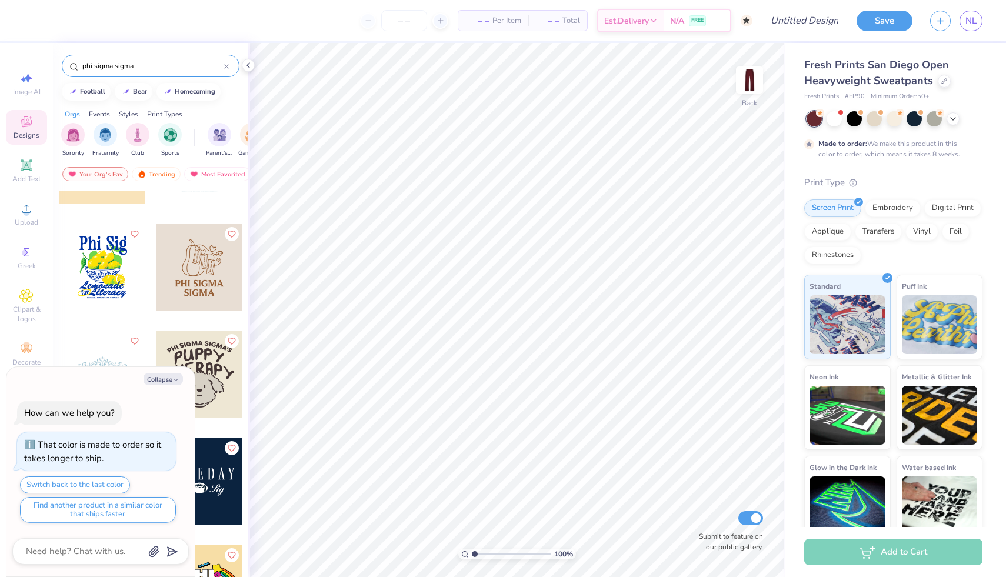
scroll to position [290, 0]
click at [161, 380] on button "Collapse" at bounding box center [163, 379] width 39 height 12
type textarea "x"
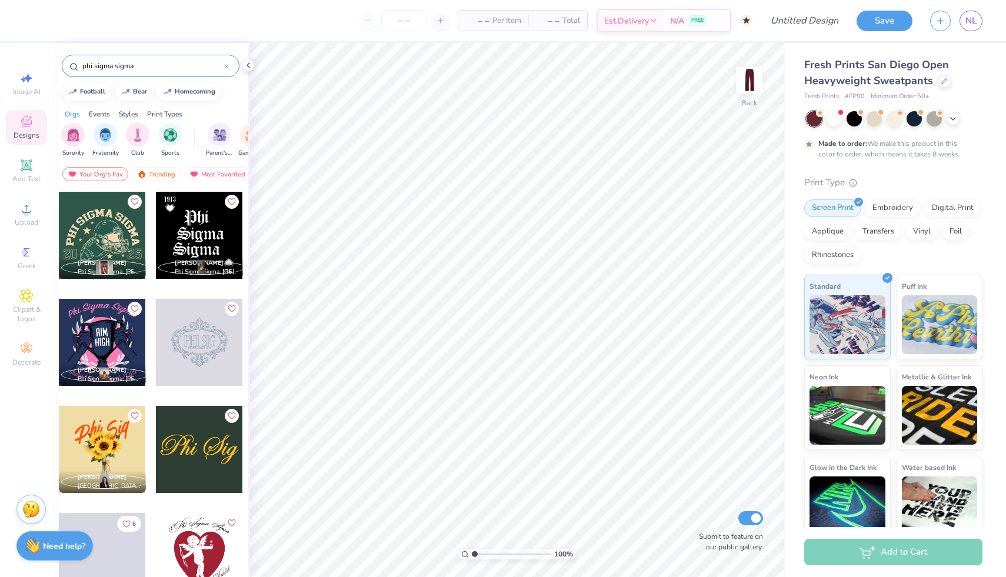
scroll to position [1389, 0]
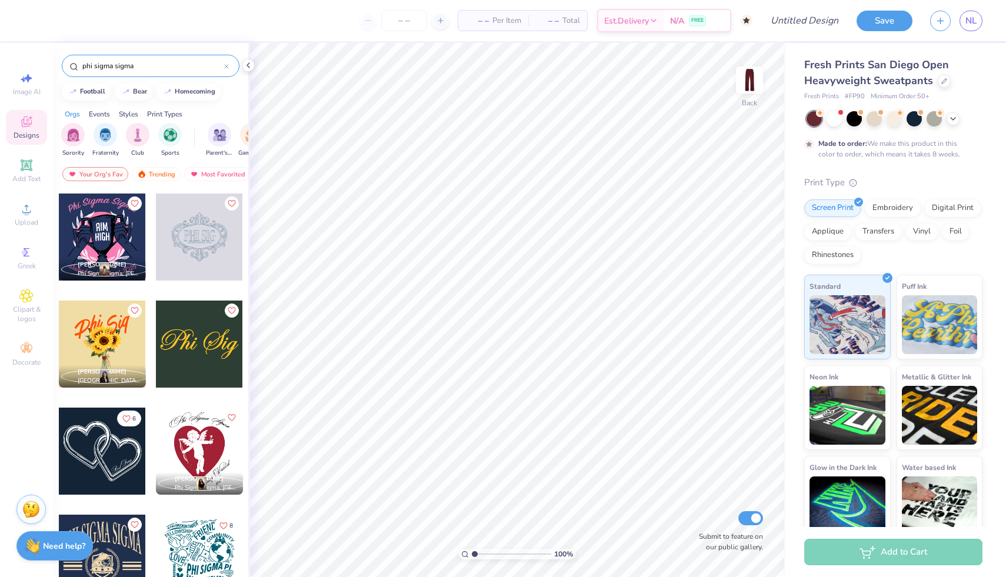
click at [109, 458] on div at bounding box center [102, 451] width 87 height 87
type input "8.23"
type input "6.33"
type input "10.00"
click at [436, 21] on icon at bounding box center [440, 20] width 8 height 8
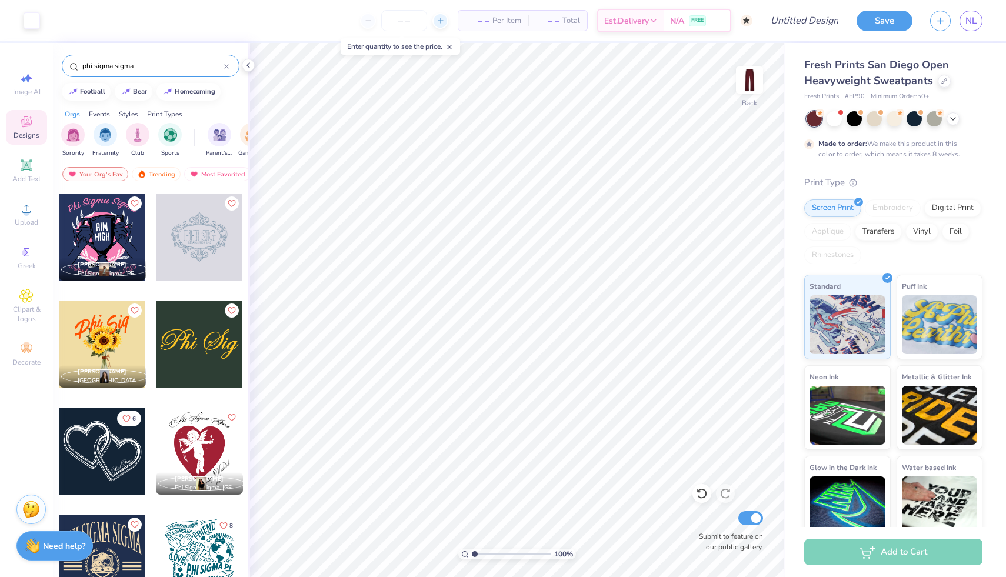
type input "50"
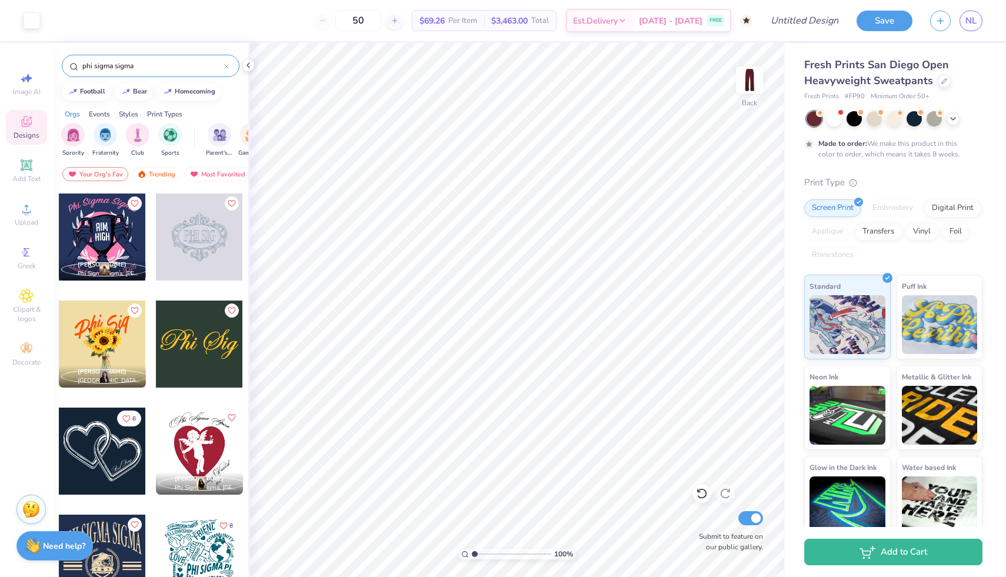
click at [335, 22] on div "50" at bounding box center [358, 20] width 88 height 21
click at [49, 547] on strong "Need help?" at bounding box center [64, 544] width 42 height 11
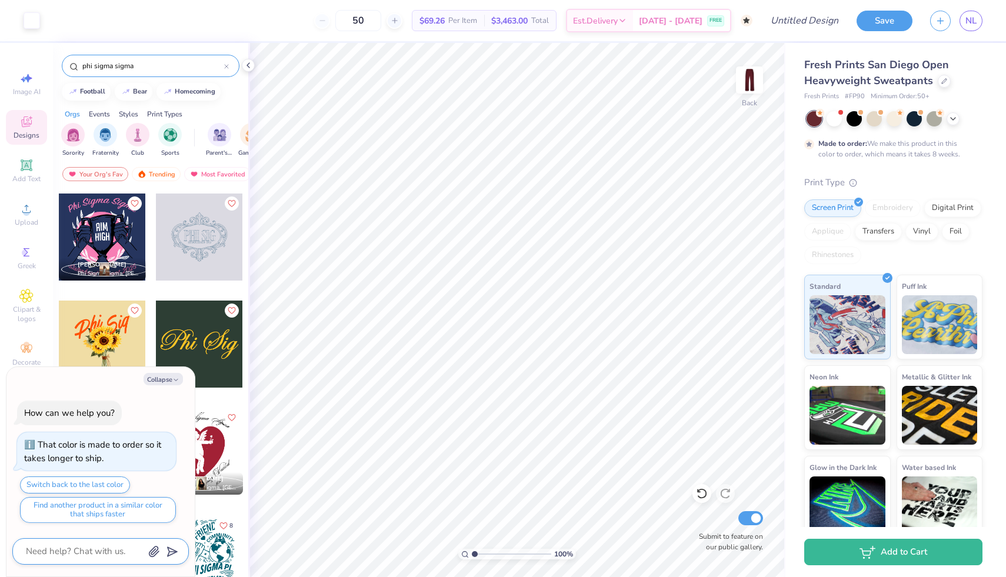
click at [49, 547] on textarea at bounding box center [84, 551] width 119 height 16
type textarea "x"
type textarea "h"
type textarea "x"
type textarea "how"
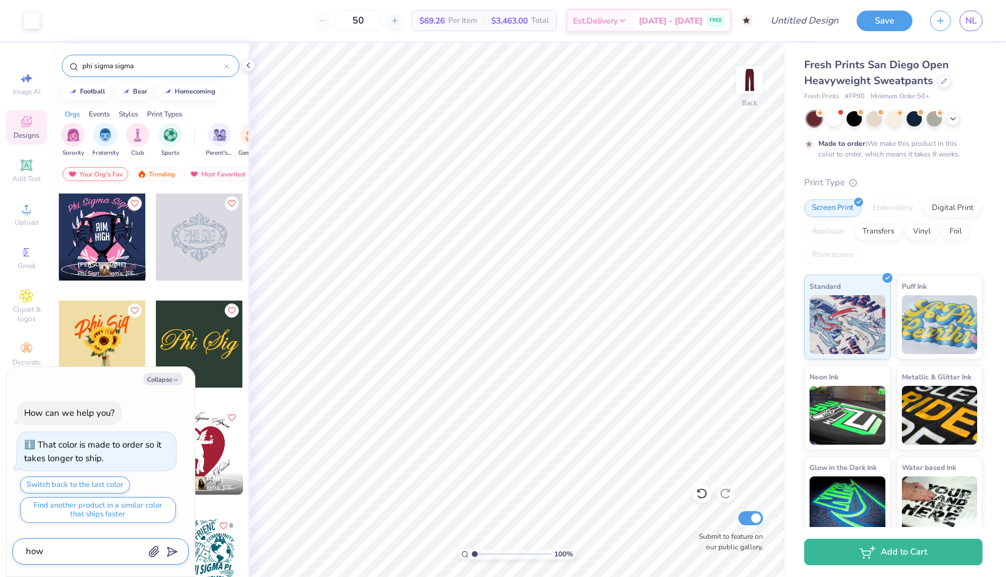
type textarea "x"
type textarea "how"
type textarea "x"
type textarea "how"
type textarea "x"
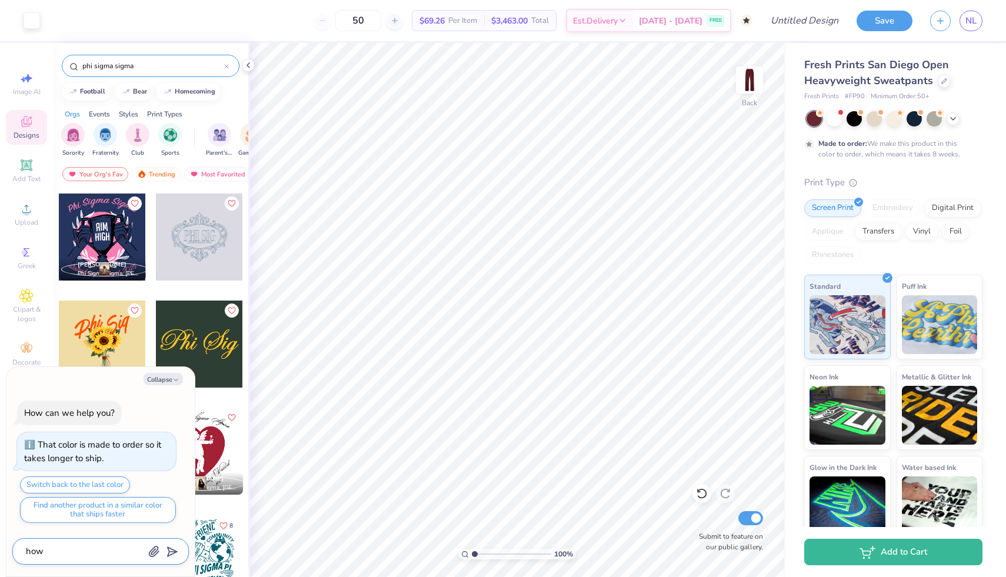
type textarea "ho"
type textarea "x"
type textarea "h"
type textarea "x"
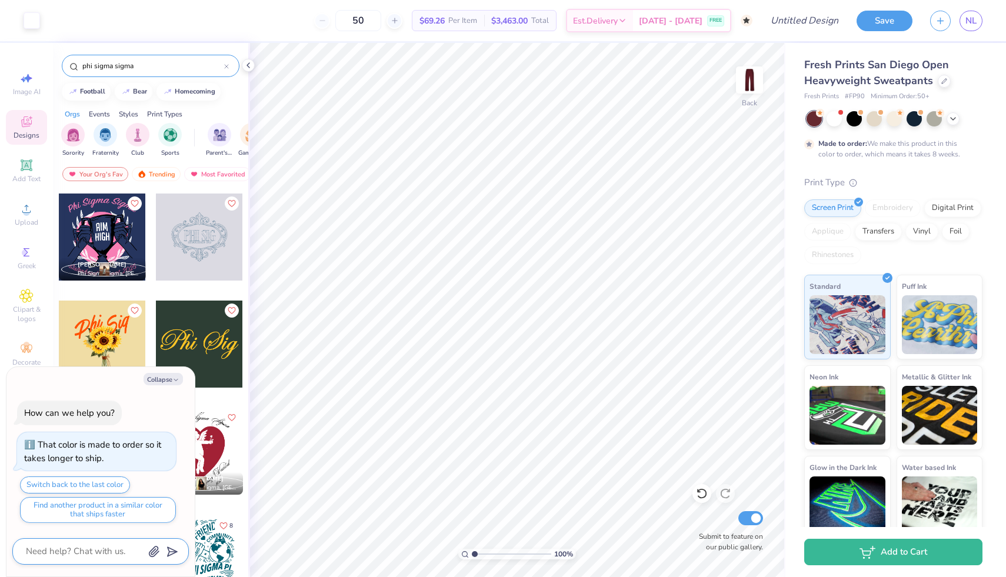
type textarea "i"
type textarea "x"
type textarea "is"
type textarea "x"
type textarea "is"
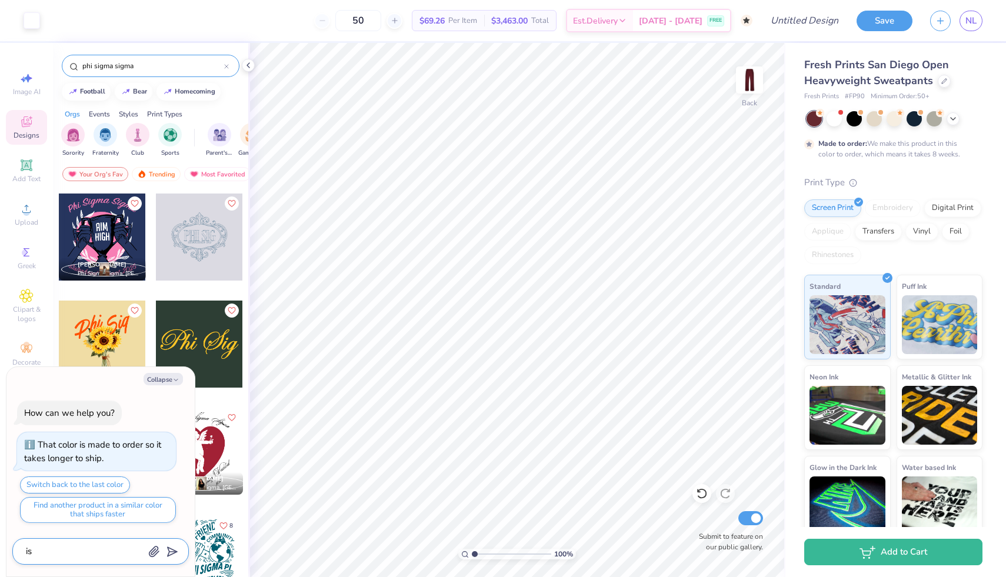
type textarea "x"
type textarea "is i"
type textarea "x"
type textarea "is it"
type textarea "x"
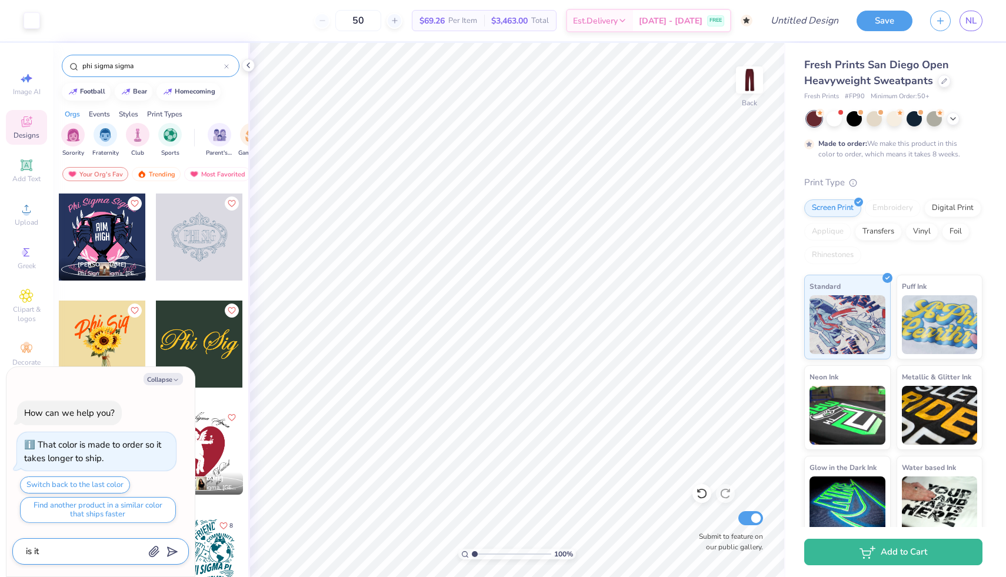
type textarea "is it"
type textarea "x"
type textarea "is it p"
type textarea "x"
type textarea "is it po"
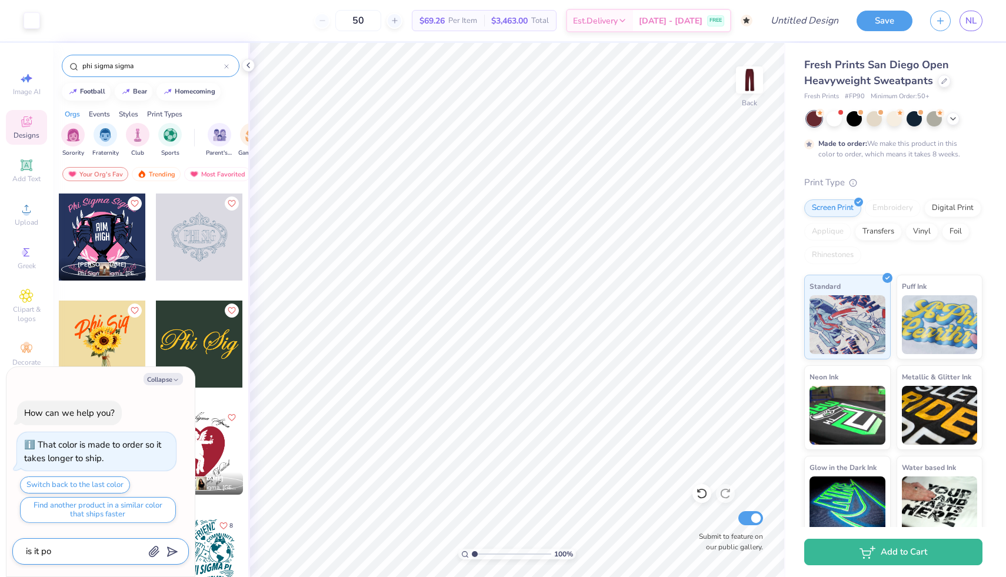
type textarea "x"
type textarea "is it pos"
type textarea "x"
type textarea "is it poss"
type textarea "x"
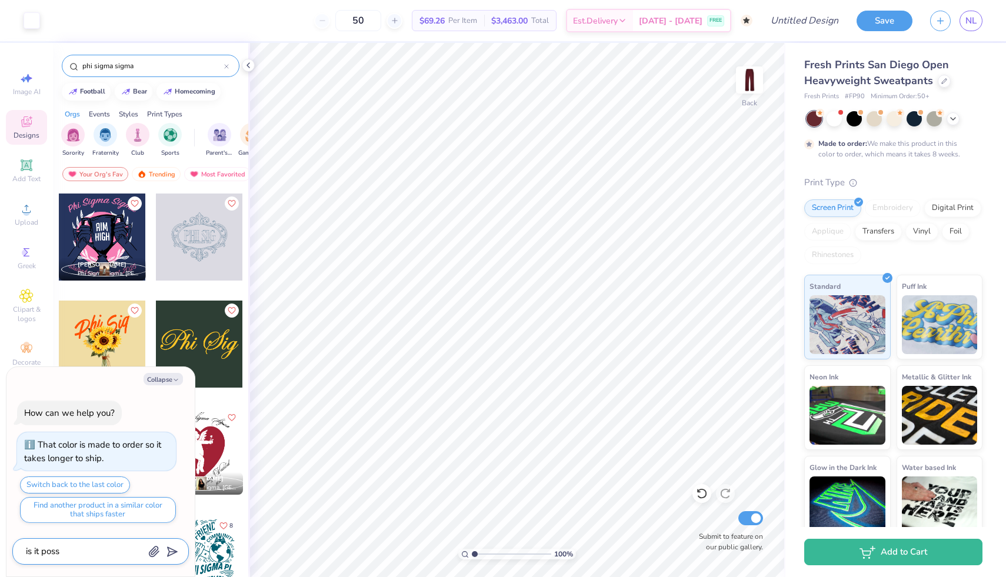
type textarea "is it possi"
type textarea "x"
type textarea "is it possib"
type textarea "x"
type textarea "is it possibl"
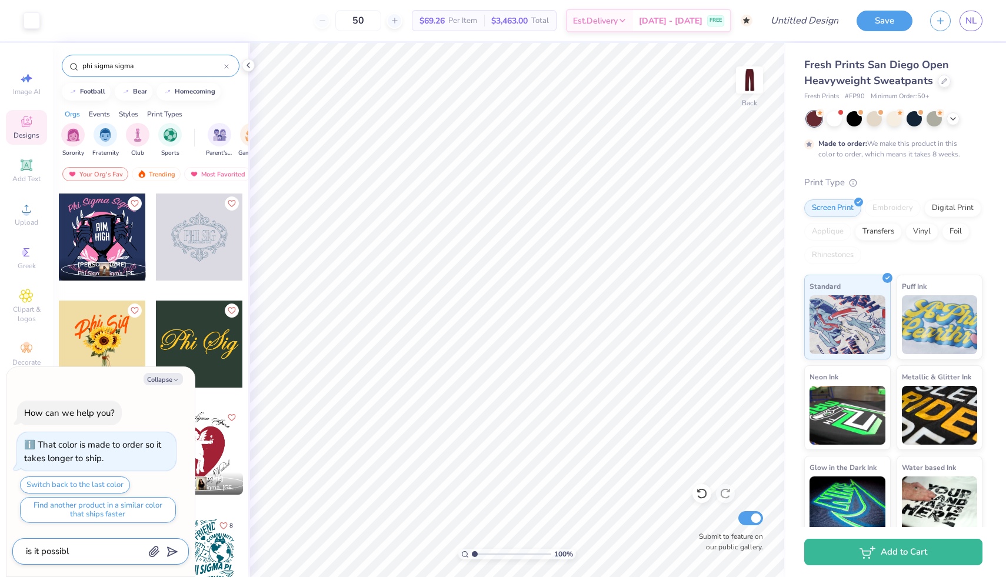
type textarea "x"
type textarea "is it possible"
type textarea "x"
type textarea "is it possible t"
type textarea "x"
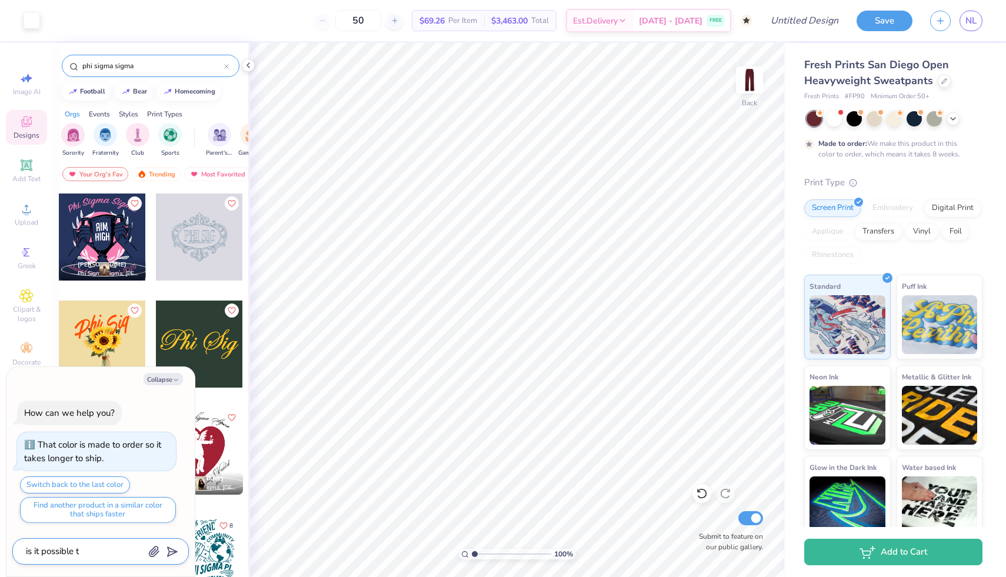
type textarea "is it possible to"
type textarea "x"
type textarea "is it possible to"
type textarea "x"
type textarea "is it possible to g"
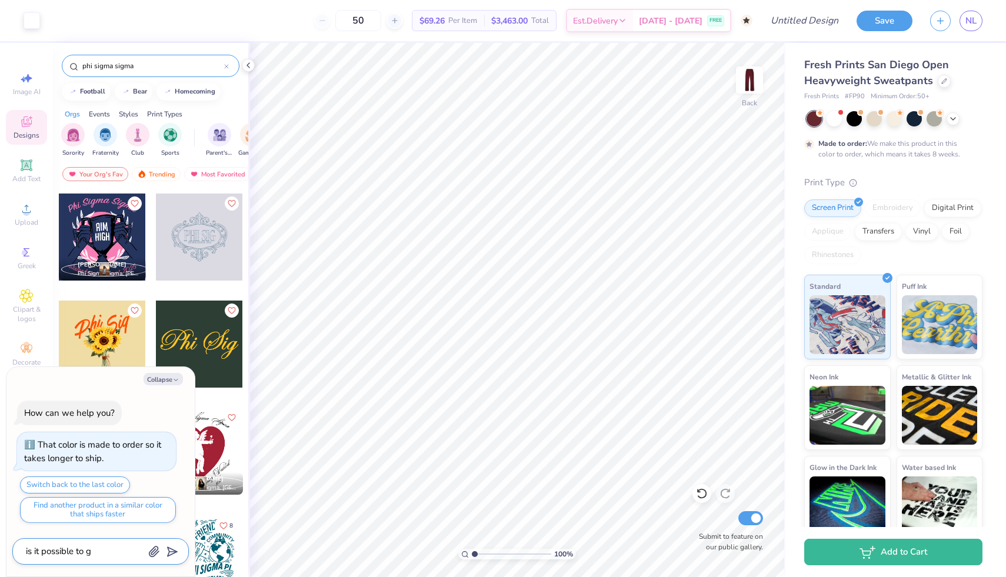
type textarea "x"
type textarea "is it possible to ge"
type textarea "x"
type textarea "is it possible to get"
type textarea "x"
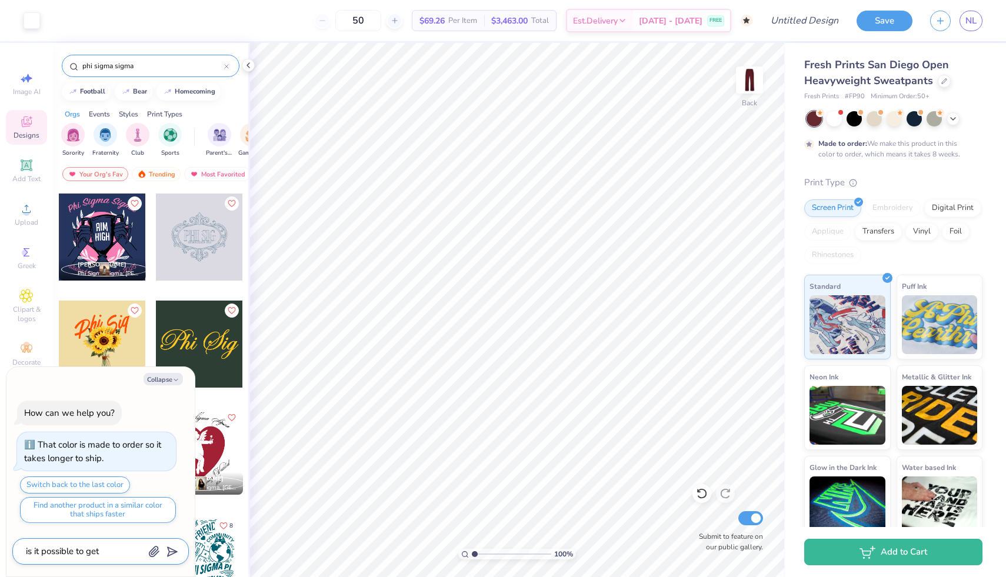
type textarea "is it possible to get"
type textarea "x"
type textarea "is it possible to get s"
type textarea "x"
type textarea "is it possible to get so"
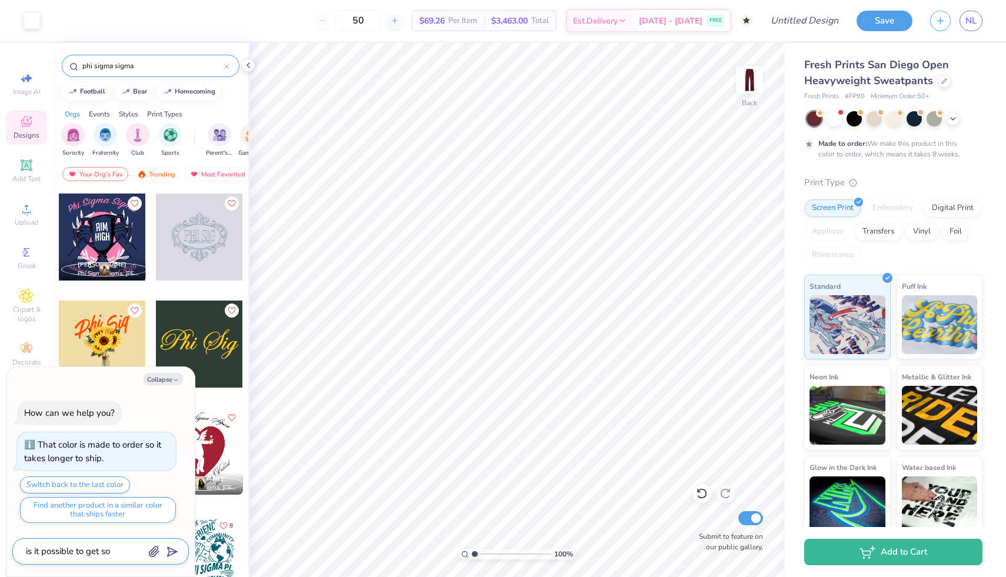
type textarea "x"
type textarea "is it possible to get som"
type textarea "x"
type textarea "is it possible to get some"
type textarea "x"
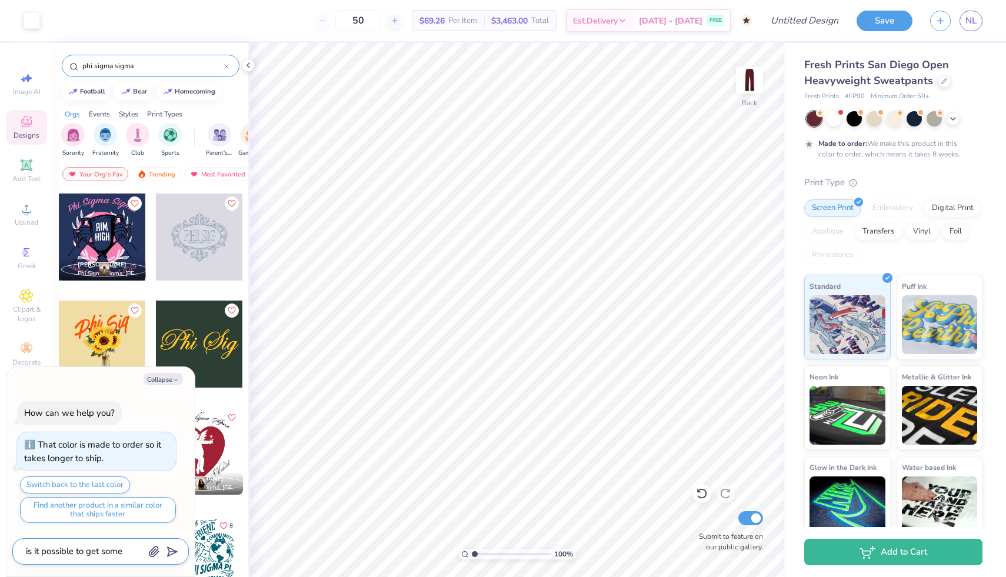
type textarea "is it possible to get some"
type textarea "x"
type textarea "is it possible to get some s"
type textarea "x"
type textarea "is it possible to get some sa"
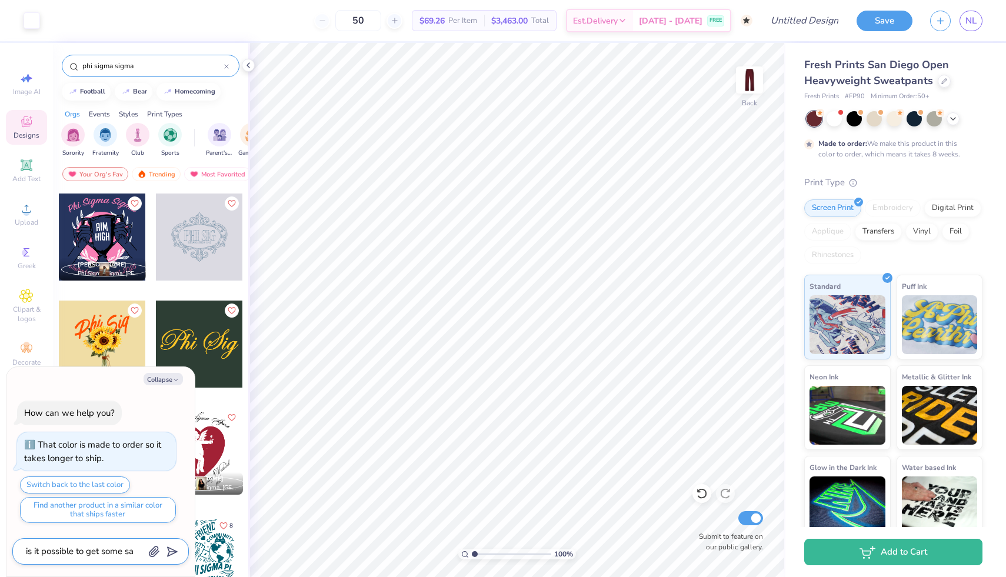
type textarea "x"
type textarea "is it possible to get some [PERSON_NAME]"
type textarea "x"
type textarea "is it possible to get some samp"
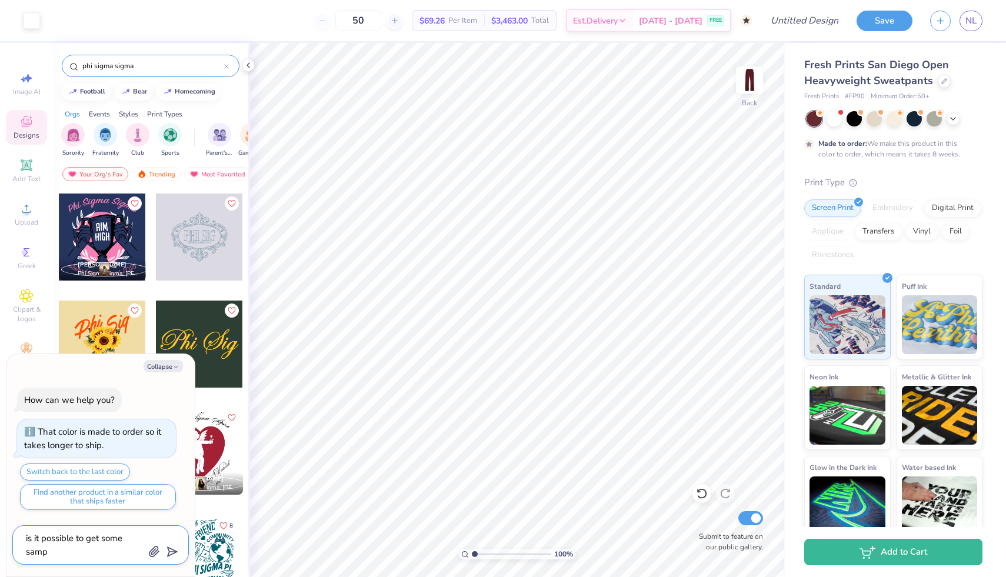
type textarea "x"
type textarea "is it possible to get some sampl"
type textarea "x"
type textarea "is it possible to get some sample"
type textarea "x"
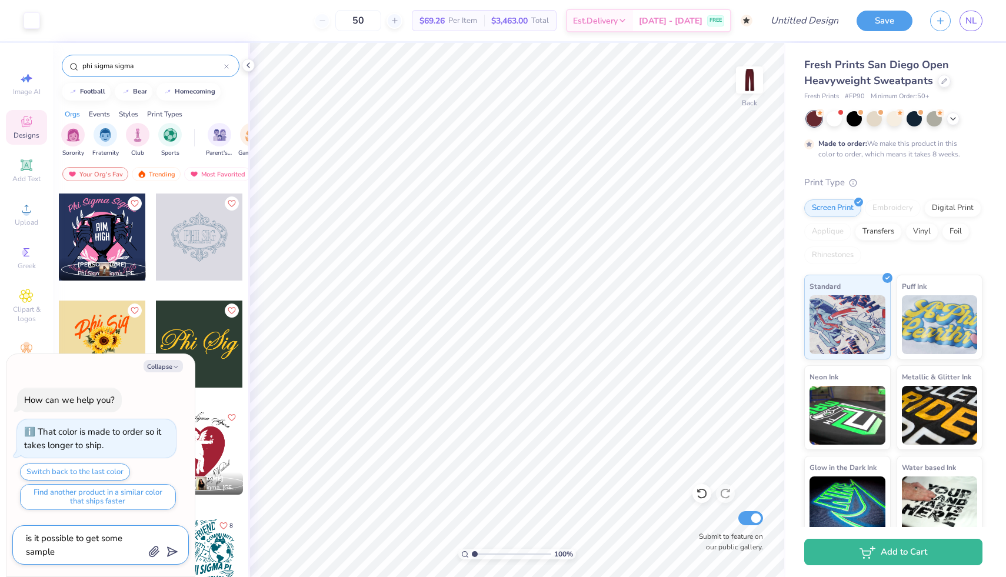
type textarea "is it possible to get some samples"
type textarea "x"
type textarea "is it possible to get some samples"
type textarea "x"
type textarea "is it possible to get some samples o"
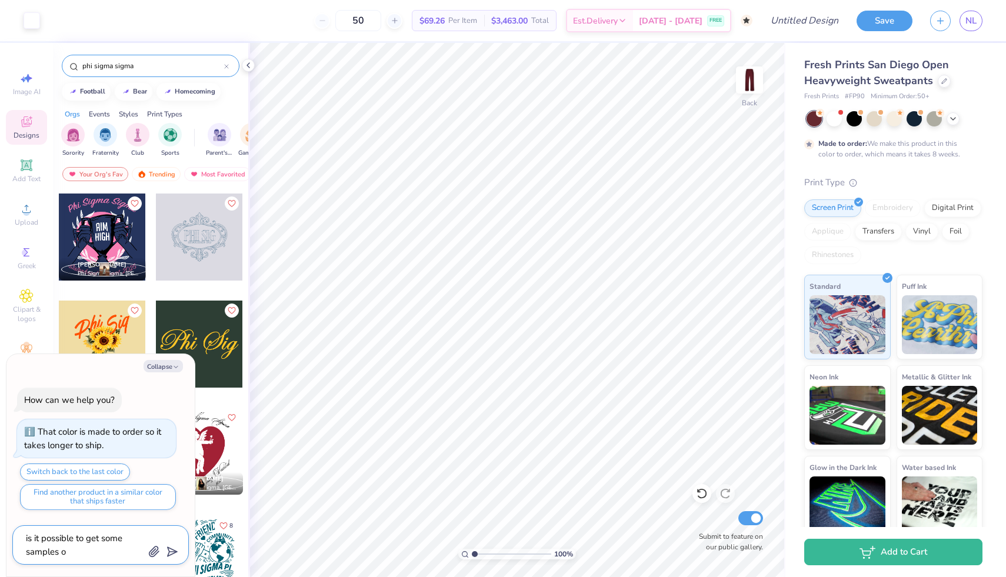
type textarea "x"
type textarea "is it possible to get some samples of"
type textarea "x"
type textarea "is it possible to get some samples of"
type textarea "x"
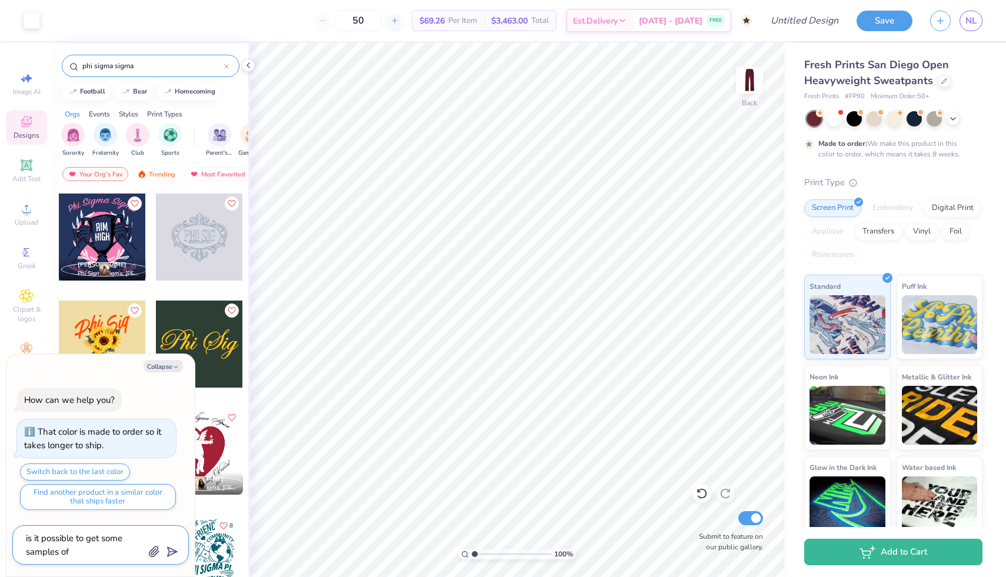
type textarea "is it possible to get some samples of e"
type textarea "x"
type textarea "is it possible to get some samples of"
type textarea "x"
type textarea "is it possible to get some samples of e"
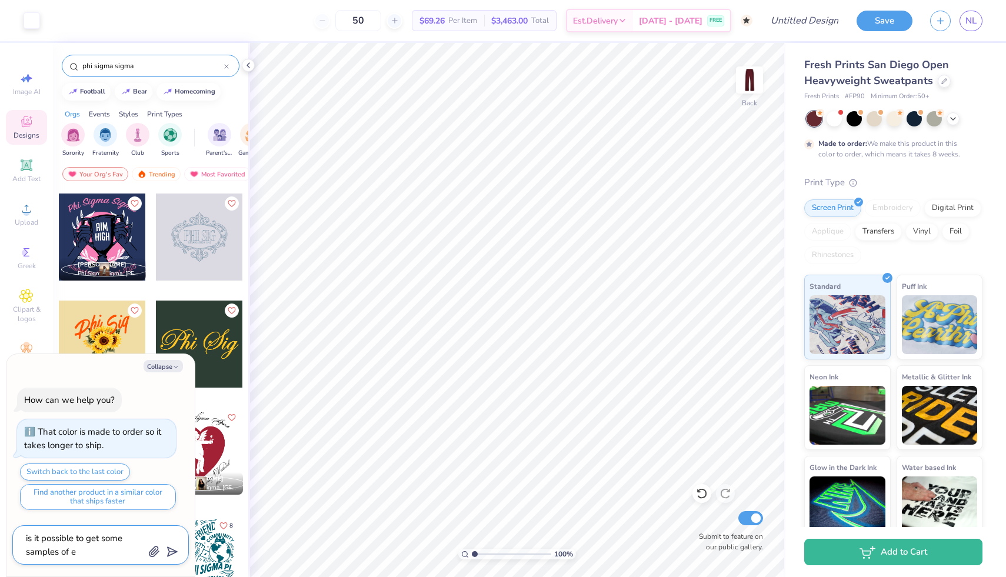
type textarea "x"
type textarea "is it possible to get some samples of ea"
type textarea "x"
type textarea "is it possible to get some samples of eac"
type textarea "x"
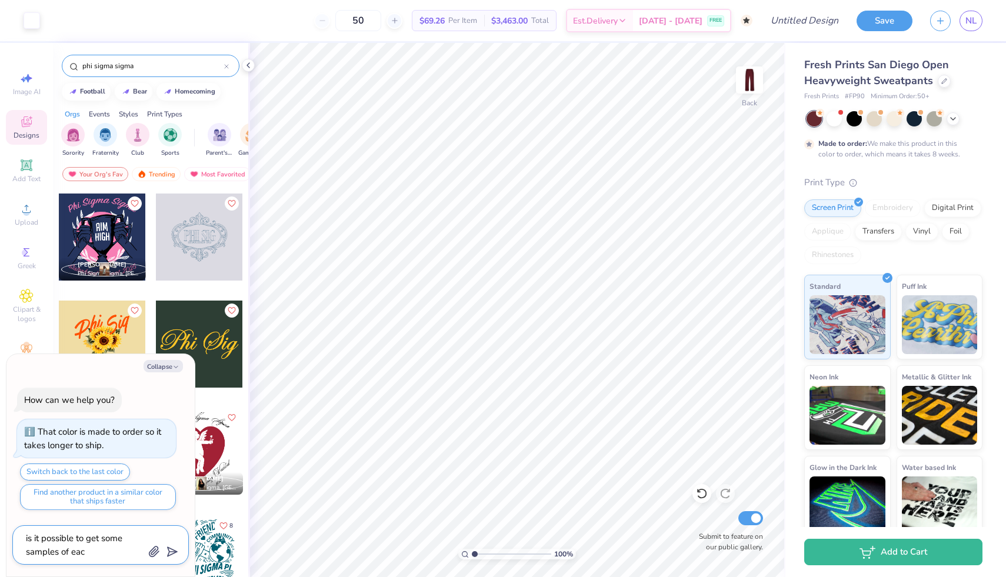
type textarea "is it possible to get some samples of each"
type textarea "x"
type textarea "is it possible to get some samples of each"
type textarea "x"
type textarea "is it possible to get some samples of each s"
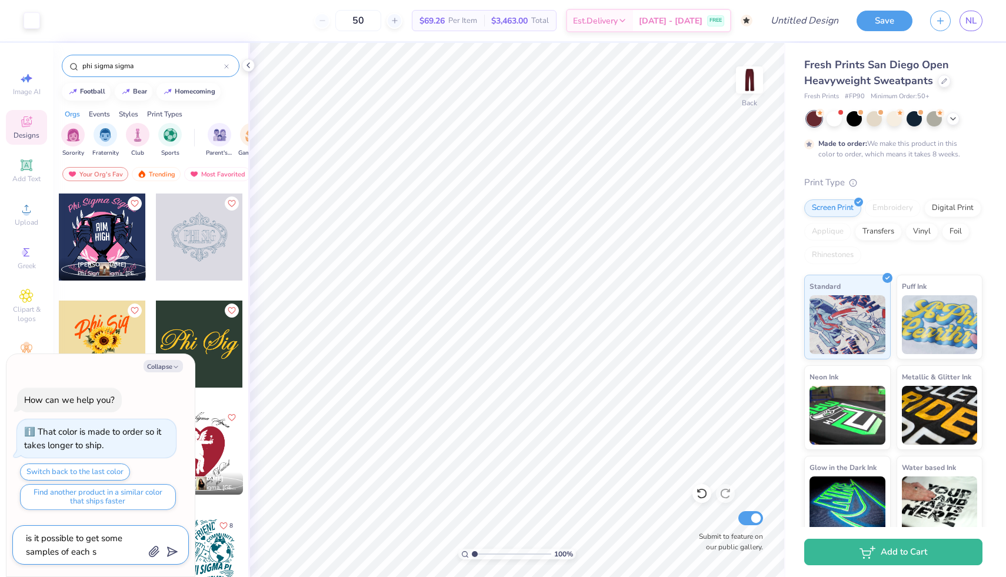
type textarea "x"
type textarea "is it possible to get some samples of each si"
type textarea "x"
type textarea "is it possible to get some samples of each siz"
type textarea "x"
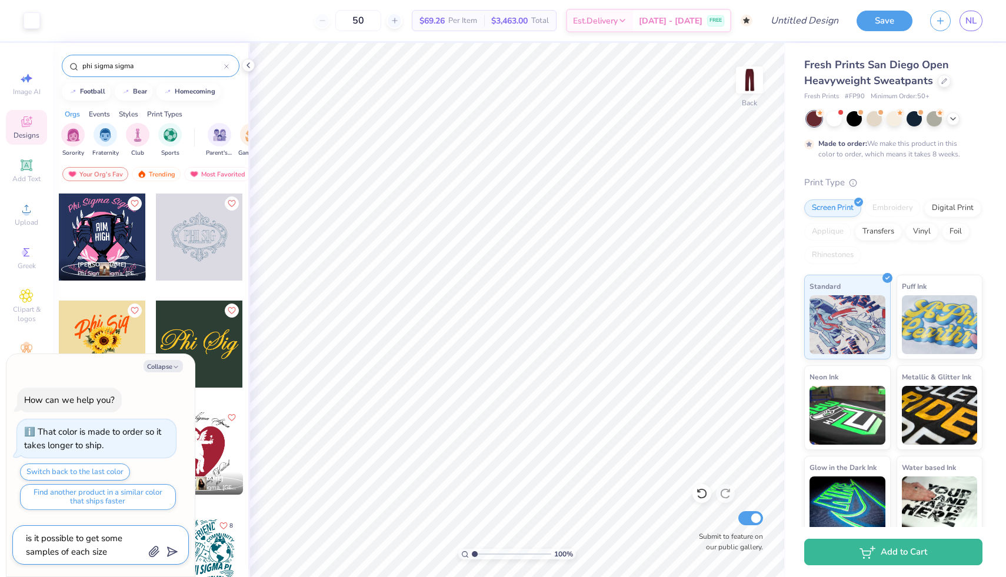
type textarea "is it possible to get some samples of each size"
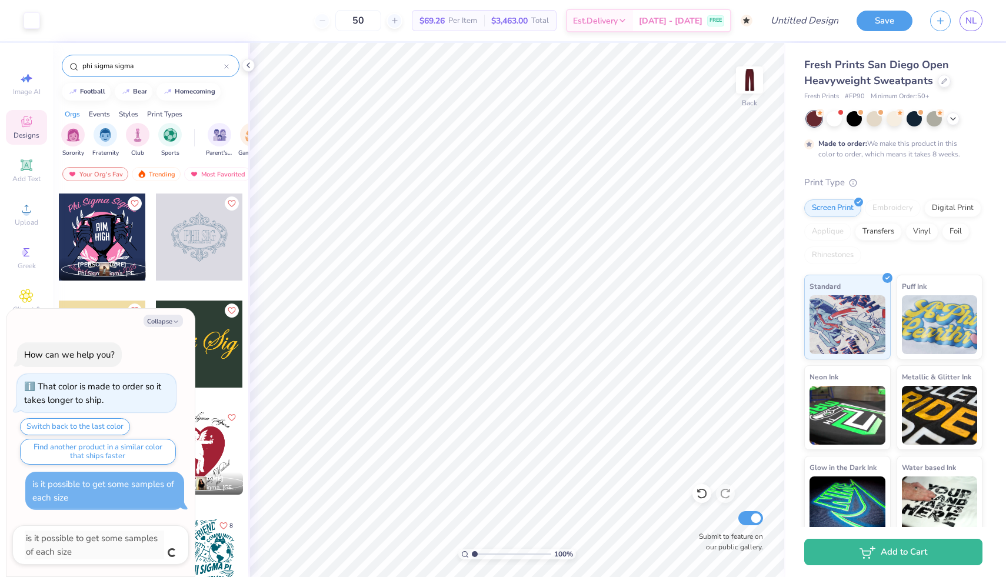
type textarea "x"
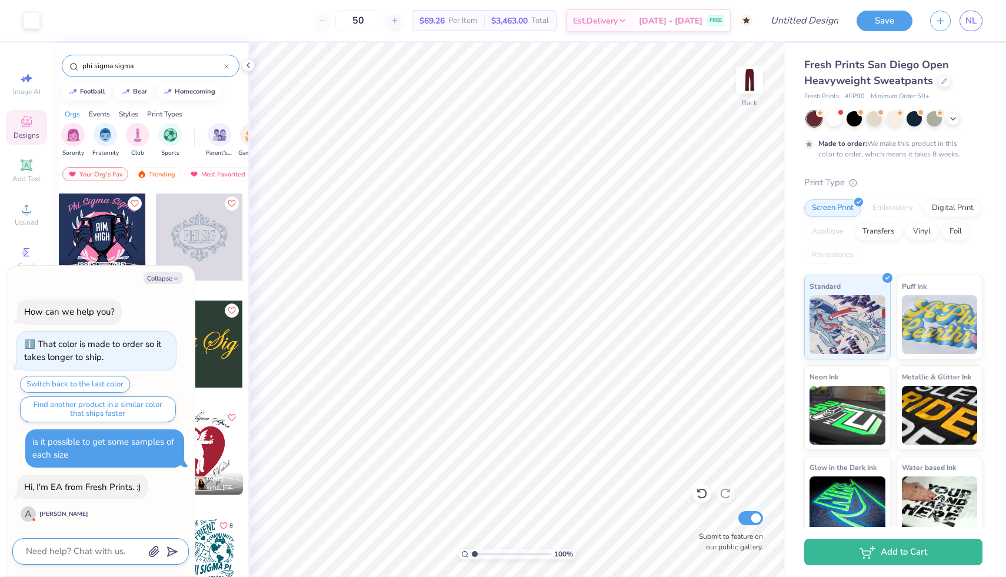
click at [57, 553] on textarea at bounding box center [84, 551] width 119 height 16
type textarea "x"
type textarea "h"
type textarea "x"
type textarea "he"
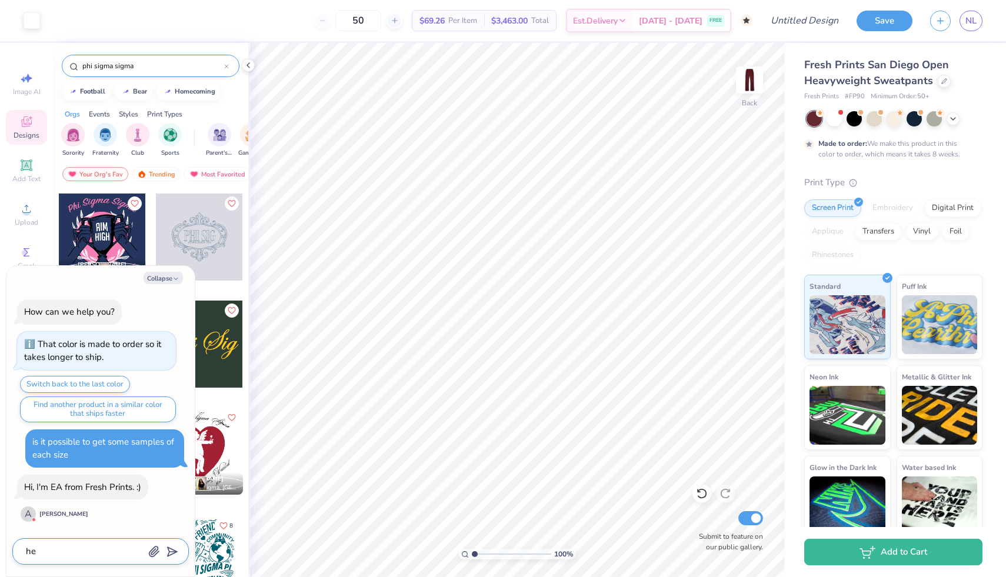
type textarea "x"
type textarea "hel"
type textarea "x"
type textarea "hell"
type textarea "x"
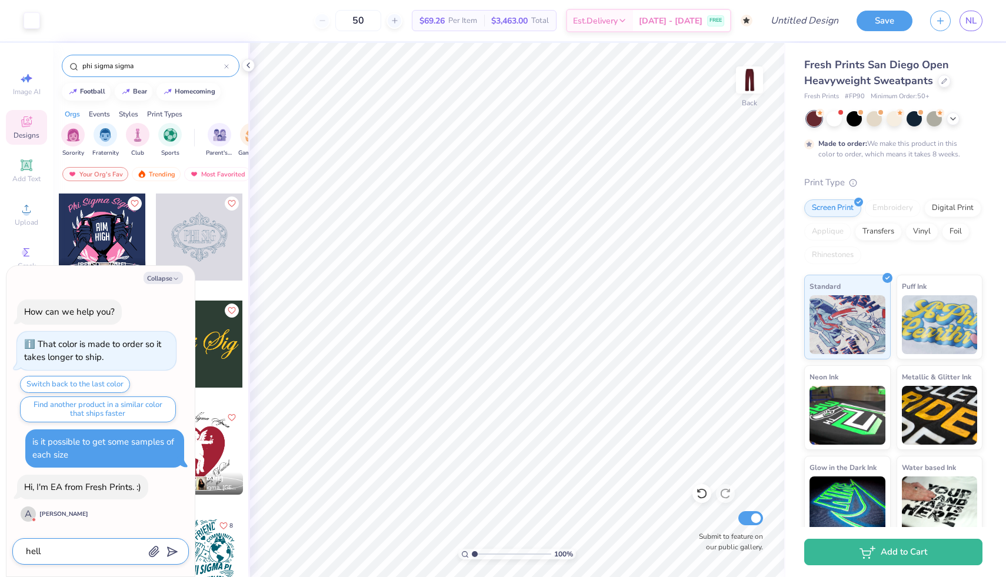
type textarea "hello"
type textarea "x"
type textarea "hello"
type textarea "x"
type textarea "hello I"
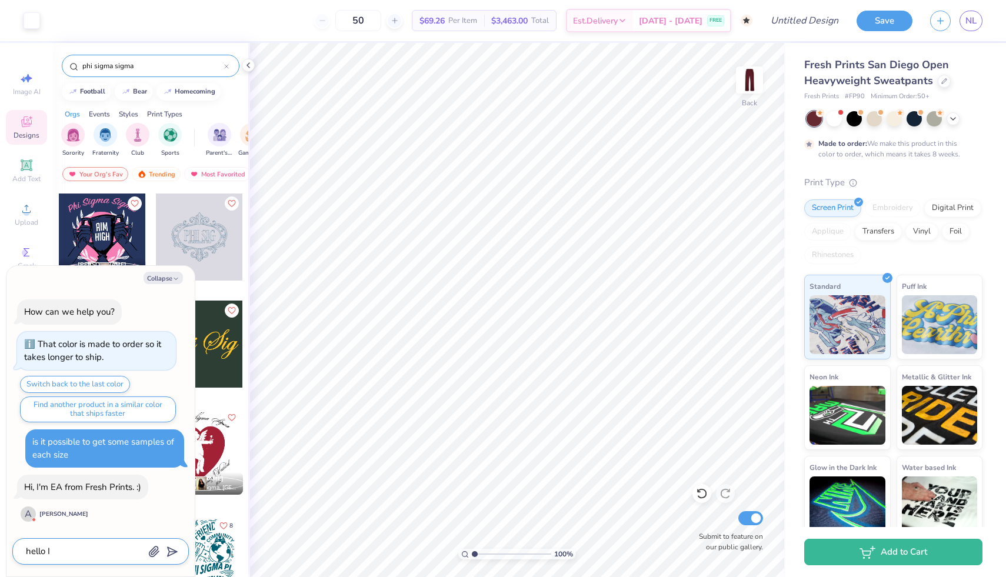
type textarea "x"
type textarea "hello I"
type textarea "x"
type textarea "hello I'"
type textarea "x"
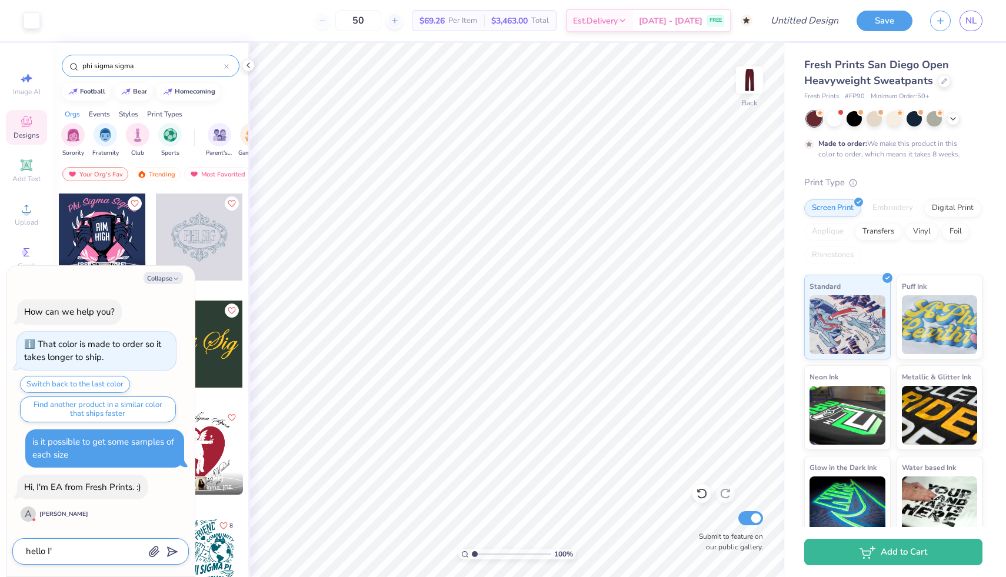
type textarea "hello I'm"
type textarea "x"
type textarea "hello I'm"
type textarea "x"
type textarea "hello I'm t"
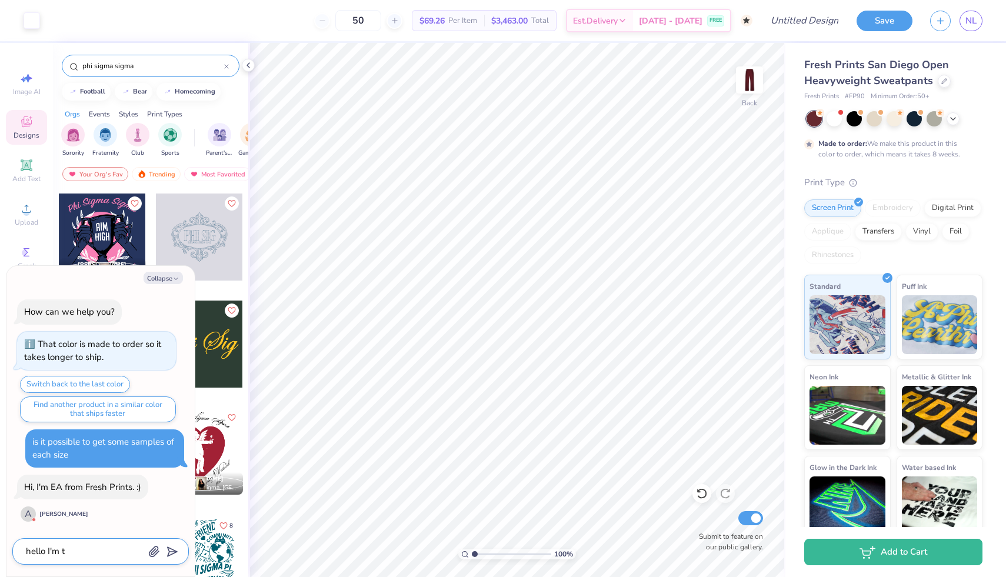
type textarea "x"
type textarea "hello I'm th"
type textarea "x"
type textarea "hello I'm the"
type textarea "x"
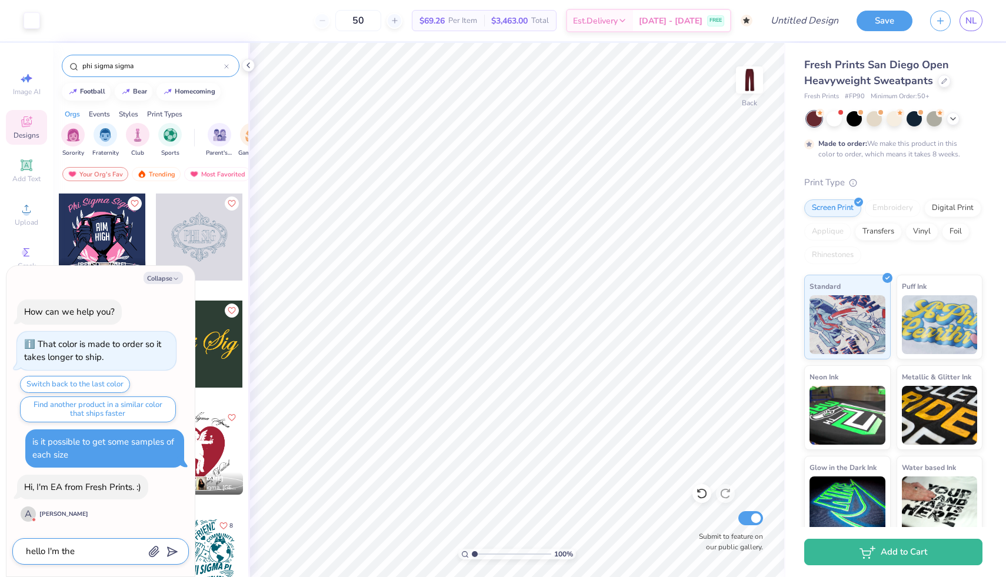
type textarea "hello I'm the P"
type textarea "x"
type textarea "hello I'm the PR"
type textarea "x"
type textarea "hello I'm the PR"
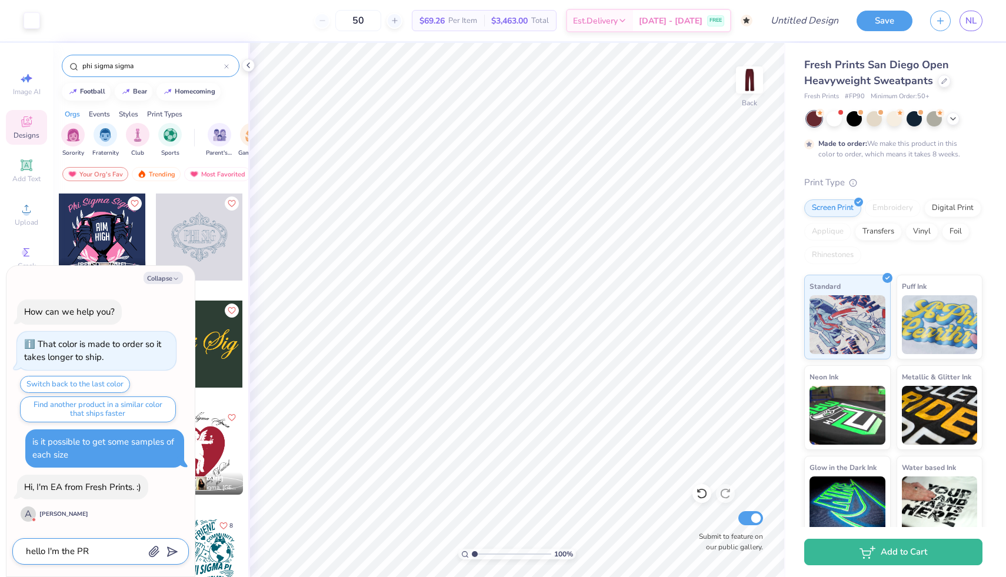
type textarea "x"
type textarea "hello I'm the PR c"
type textarea "x"
type textarea "hello I'm the PR ch"
type textarea "x"
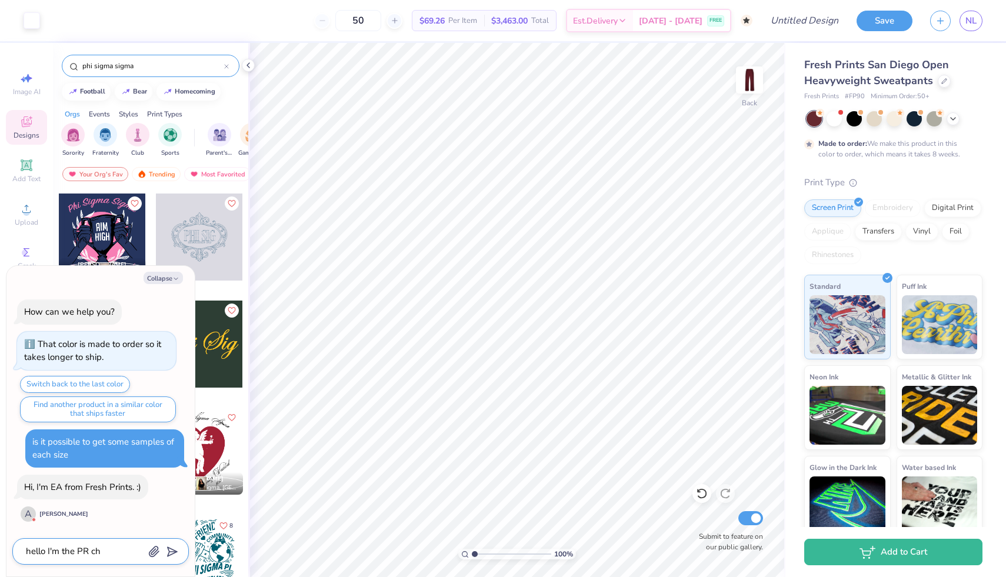
type textarea "hello I'm the PR cha"
type textarea "x"
type textarea "hello I'm the PR chai"
type textarea "x"
type textarea "hello I'm the PR chair"
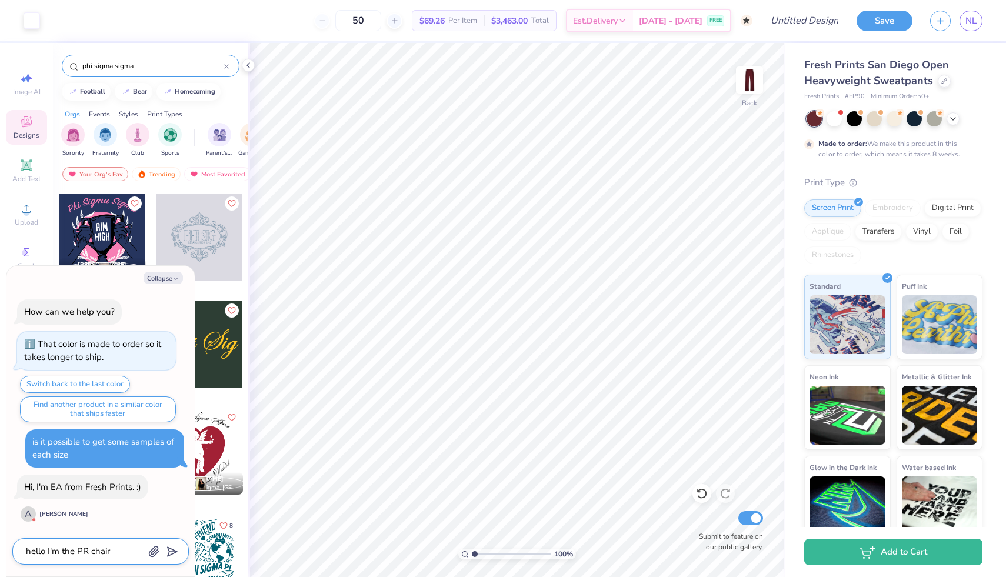
type textarea "x"
type textarea "hello I'm the PR chair"
type textarea "x"
type textarea "hello I'm the PR chair f"
type textarea "x"
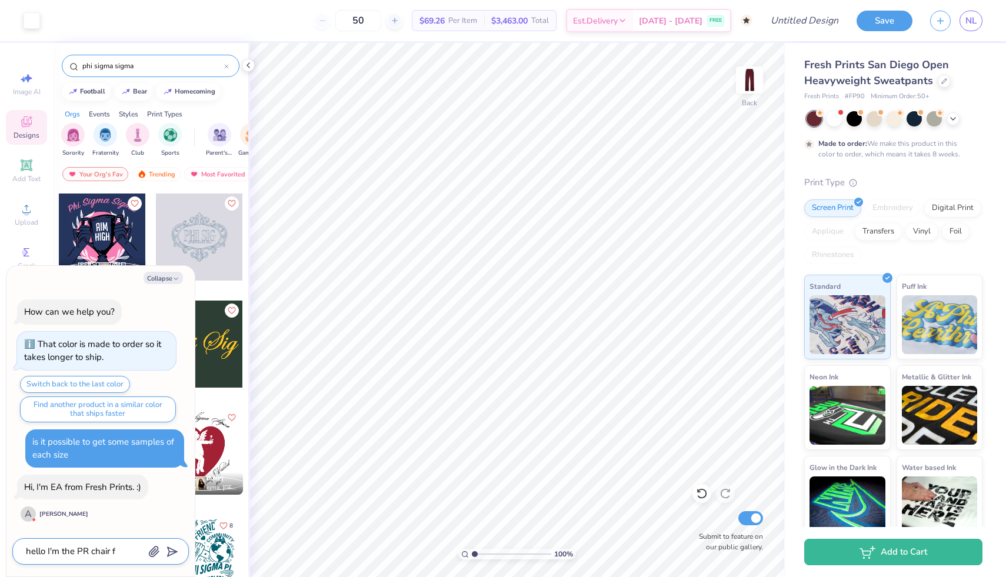
type textarea "hello I'm the PR chair fr"
type textarea "x"
type textarea "hello I'm the PR chair fro"
type textarea "x"
type textarea "hello I'm the PR chair from"
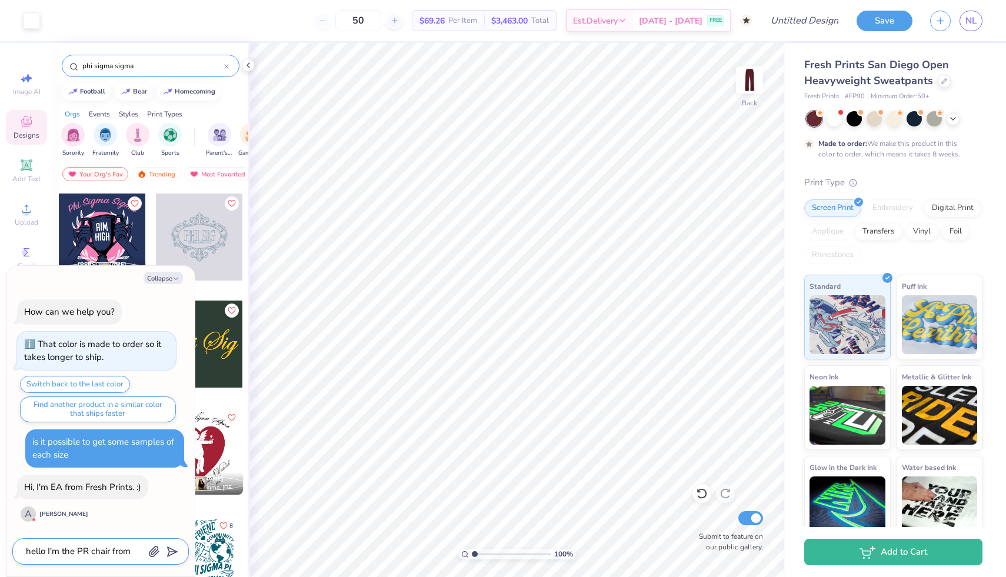
type textarea "x"
type textarea "hello I'm the PR chair from"
type textarea "x"
type textarea "hello I'm the PR chair from p"
type textarea "x"
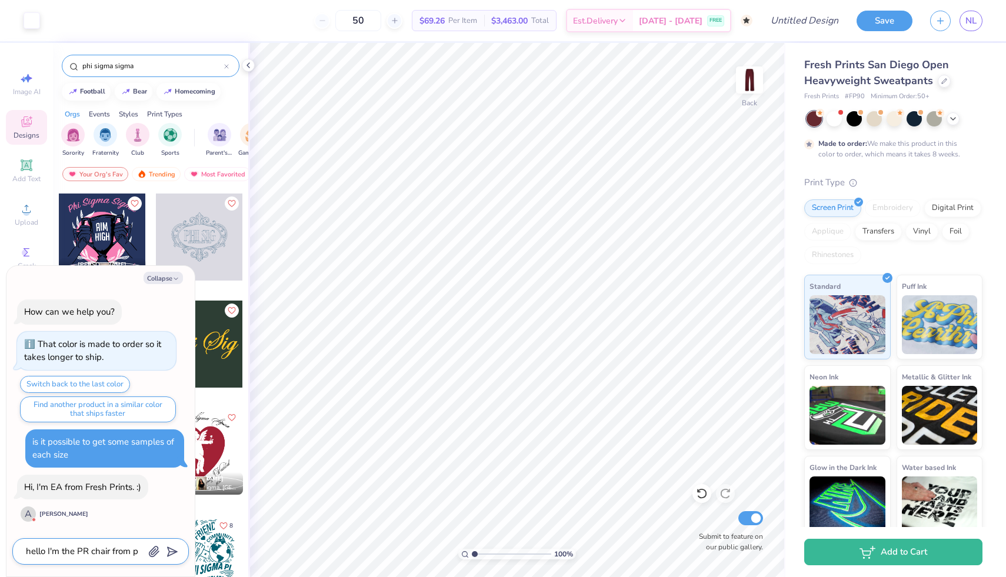
type textarea "hello I'm the PR chair from"
type textarea "x"
type textarea "hello I'm the PR chair from P"
type textarea "x"
type textarea "hello I'm the PR chair from Ph"
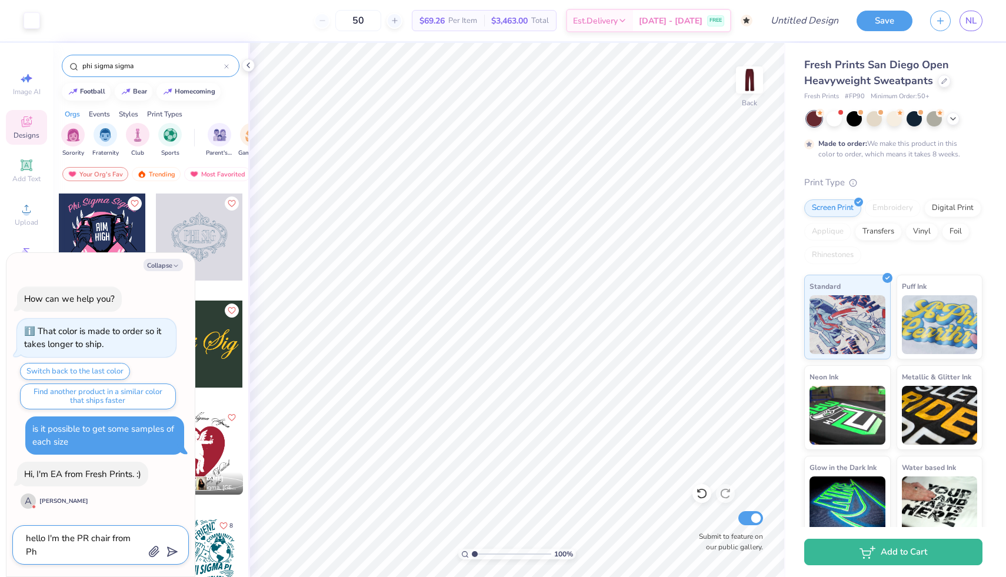
type textarea "x"
type textarea "hello I'm the PR chair from Phi"
type textarea "x"
type textarea "hello I'm the PR chair from Phi"
type textarea "x"
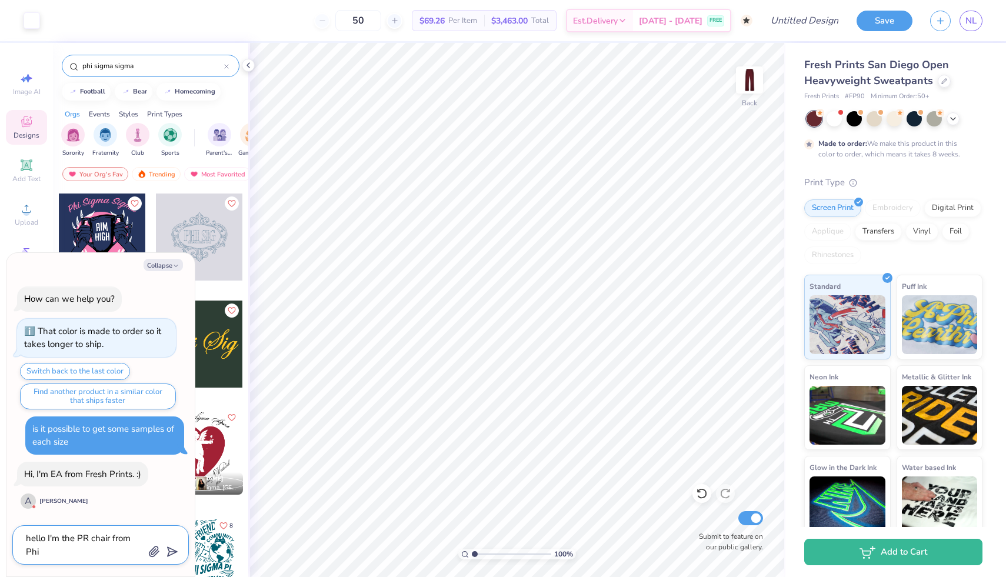
type textarea "hello I'm the PR chair from Phi s"
type textarea "x"
type textarea "hello I'm the PR chair from Phi si"
type textarea "x"
type textarea "hello I'm the PR chair from Phi sig"
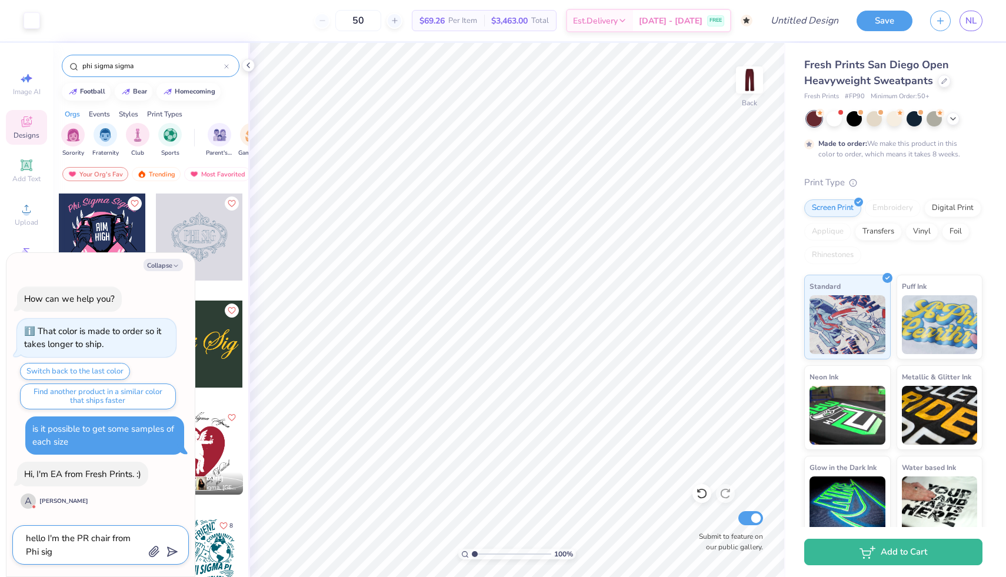
type textarea "x"
type textarea "hello I'm the PR chair from Phi sigm"
type textarea "x"
type textarea "hello I'm the PR chair from Phi sigma"
type textarea "x"
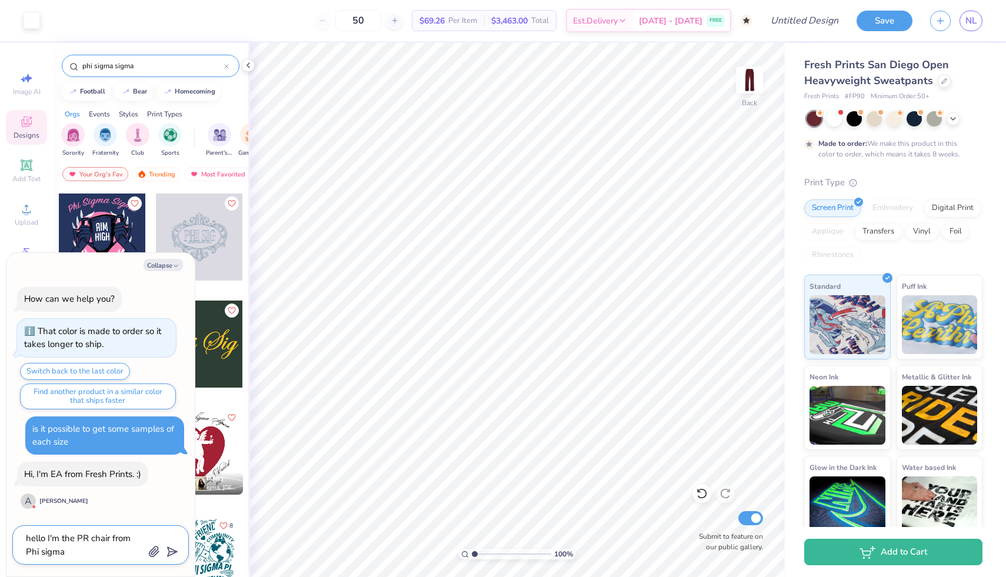
type textarea "hello I'm the PR chair from Phi sigma"
type textarea "x"
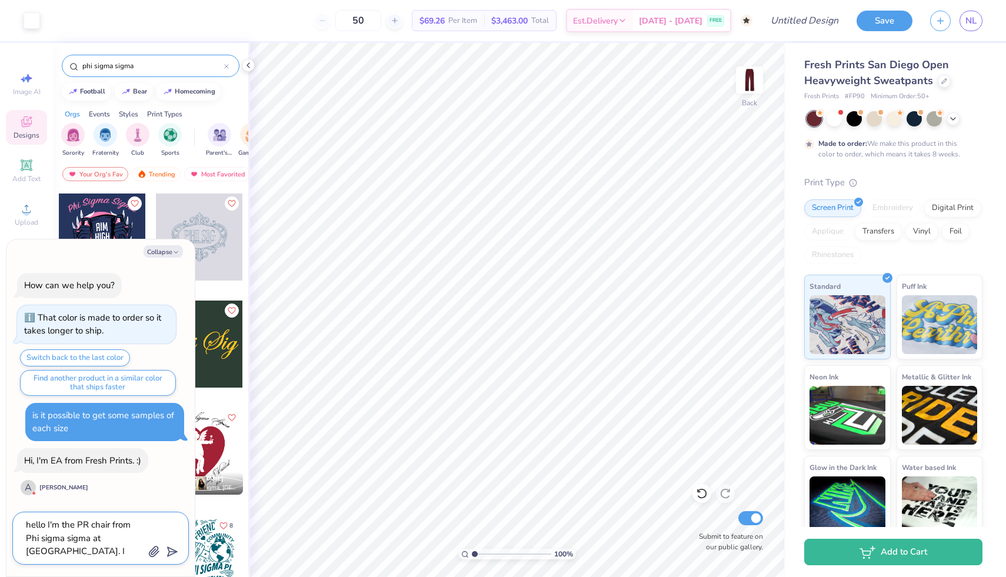
scroll to position [39, 0]
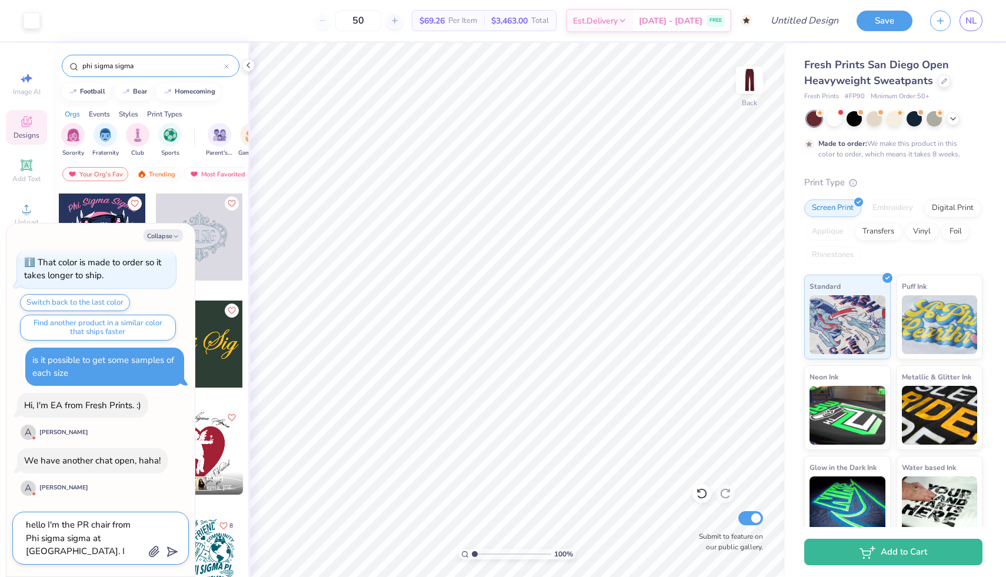
click at [119, 539] on textarea "hello I'm the PR chair from Phi sigma sigma at [GEOGRAPHIC_DATA]. I was wonderi…" at bounding box center [84, 538] width 119 height 42
click at [133, 557] on textarea "hello I'm the PR chair from Phi sigma sigma at [GEOGRAPHIC_DATA]. I was wonderi…" at bounding box center [84, 538] width 119 height 42
click at [169, 548] on polygon "submit" at bounding box center [170, 552] width 14 height 14
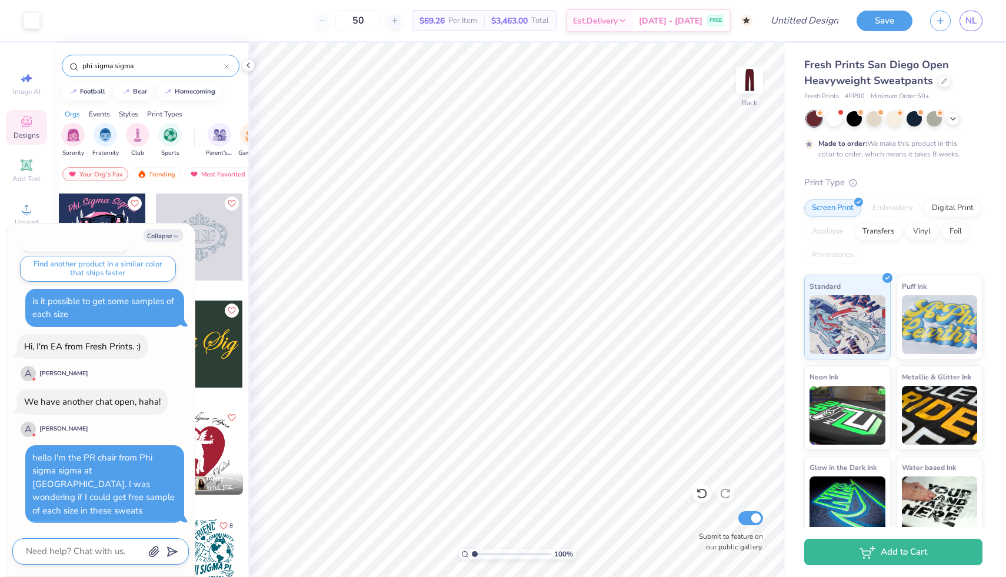
scroll to position [85, 0]
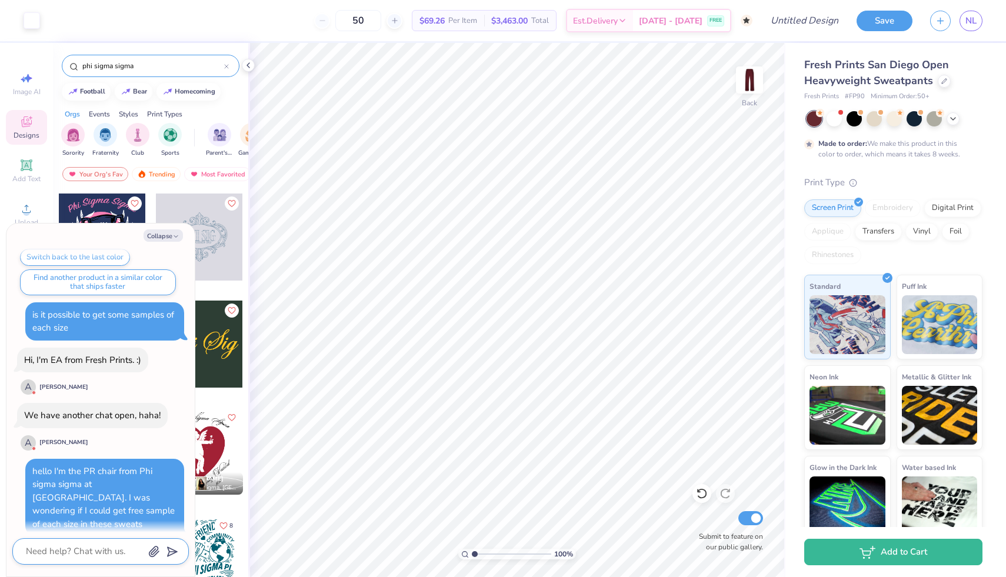
click at [26, 443] on div "A" at bounding box center [28, 442] width 15 height 15
click at [49, 442] on div "[PERSON_NAME]" at bounding box center [63, 442] width 49 height 9
